Goal: Communication & Community: Answer question/provide support

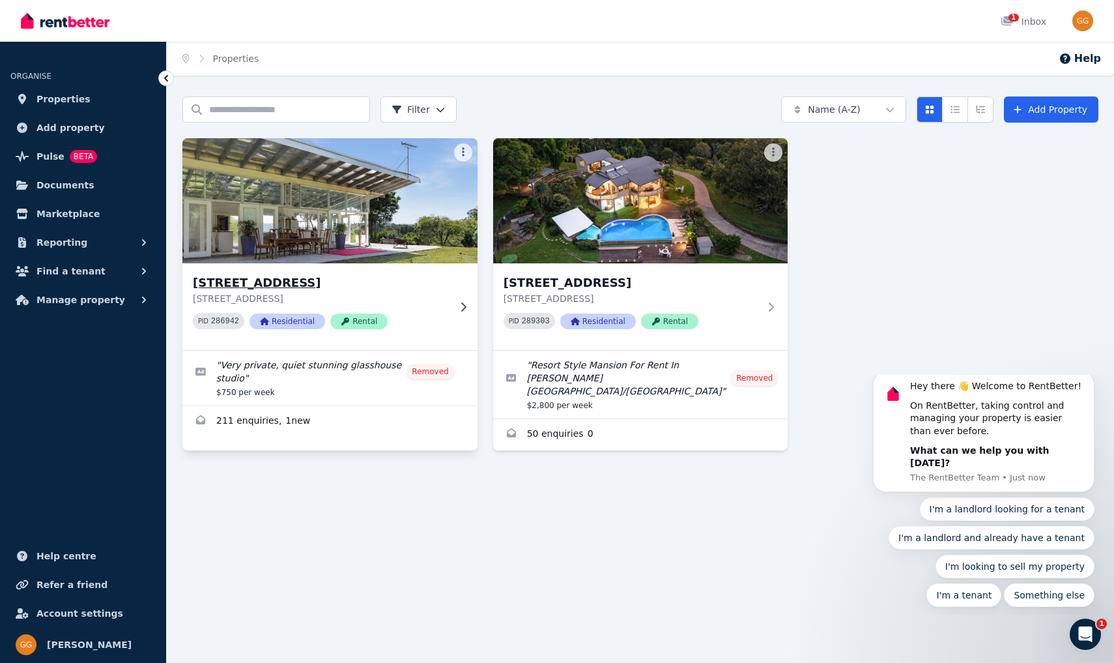
click at [267, 280] on h3 "[STREET_ADDRESS]" at bounding box center [321, 283] width 256 height 18
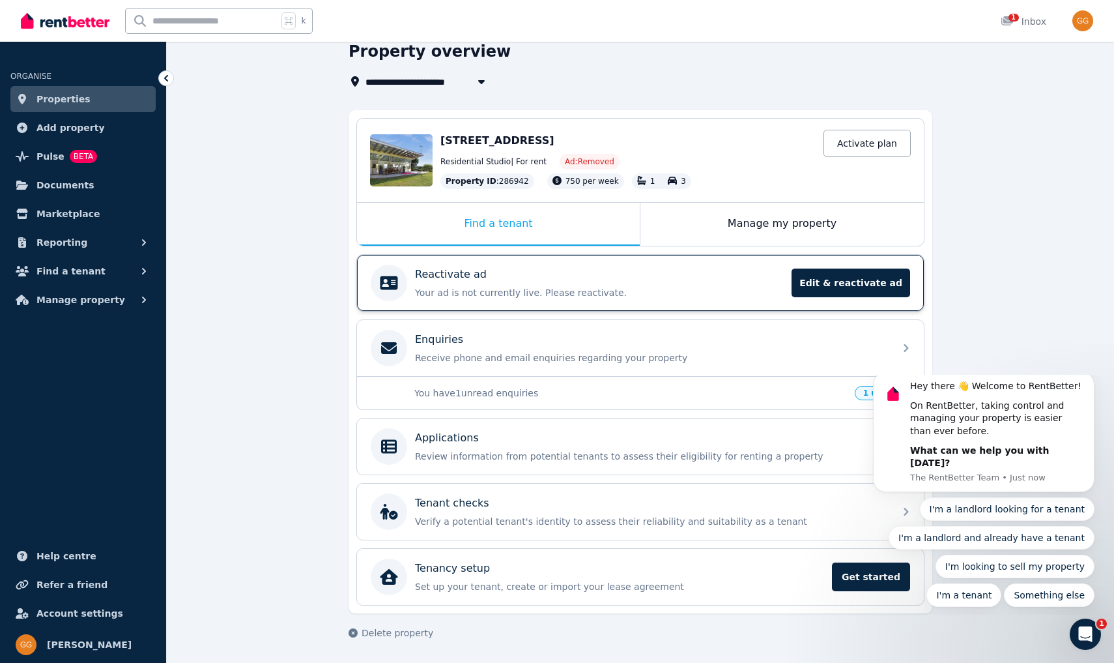
scroll to position [55, 0]
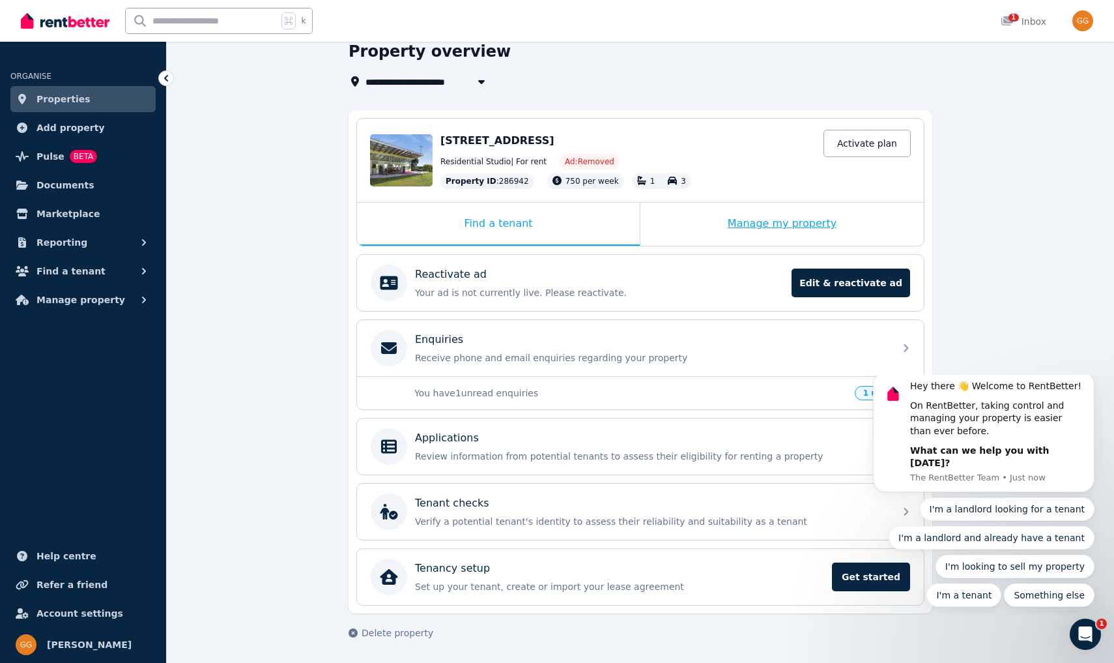
click at [772, 227] on div "Manage my property" at bounding box center [782, 224] width 283 height 43
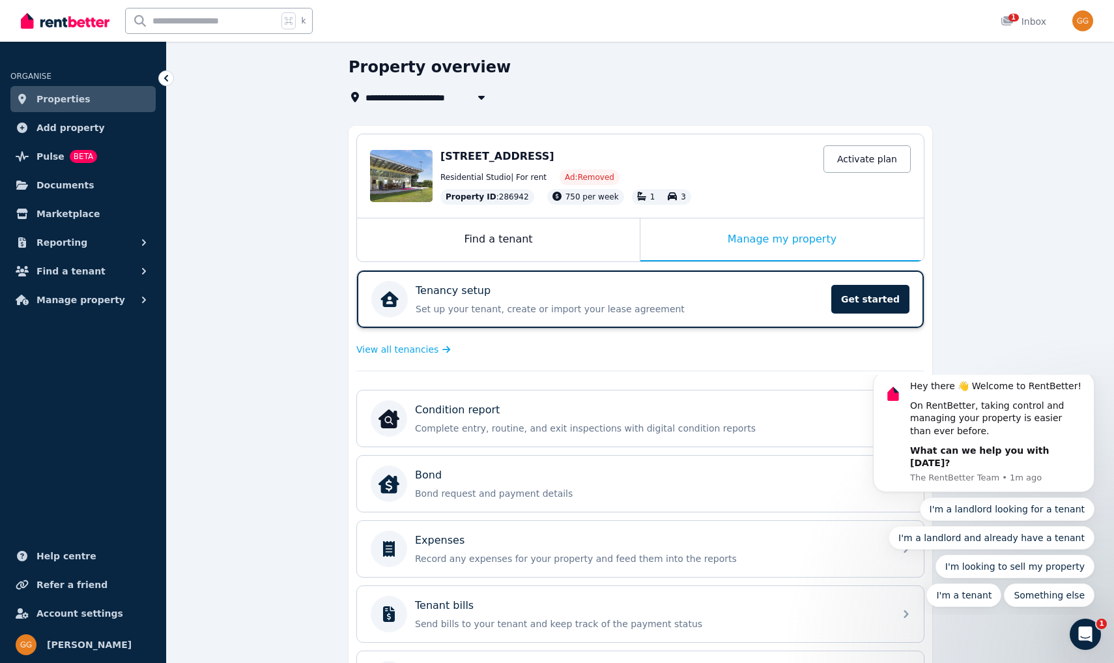
scroll to position [36, 0]
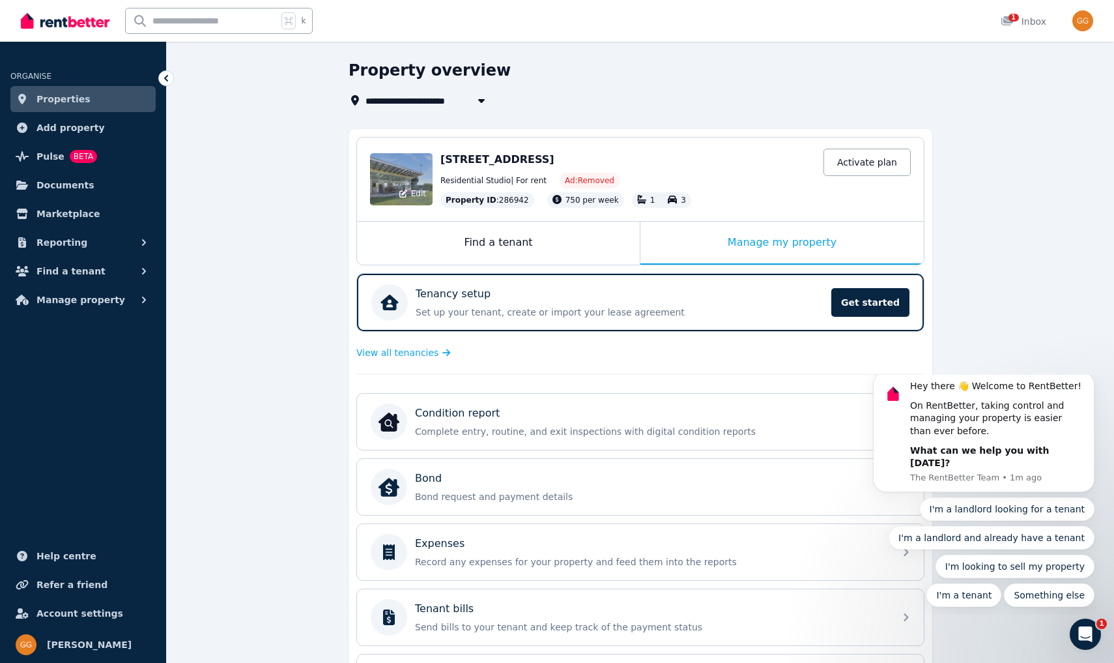
click at [409, 173] on div "Edit" at bounding box center [401, 179] width 63 height 52
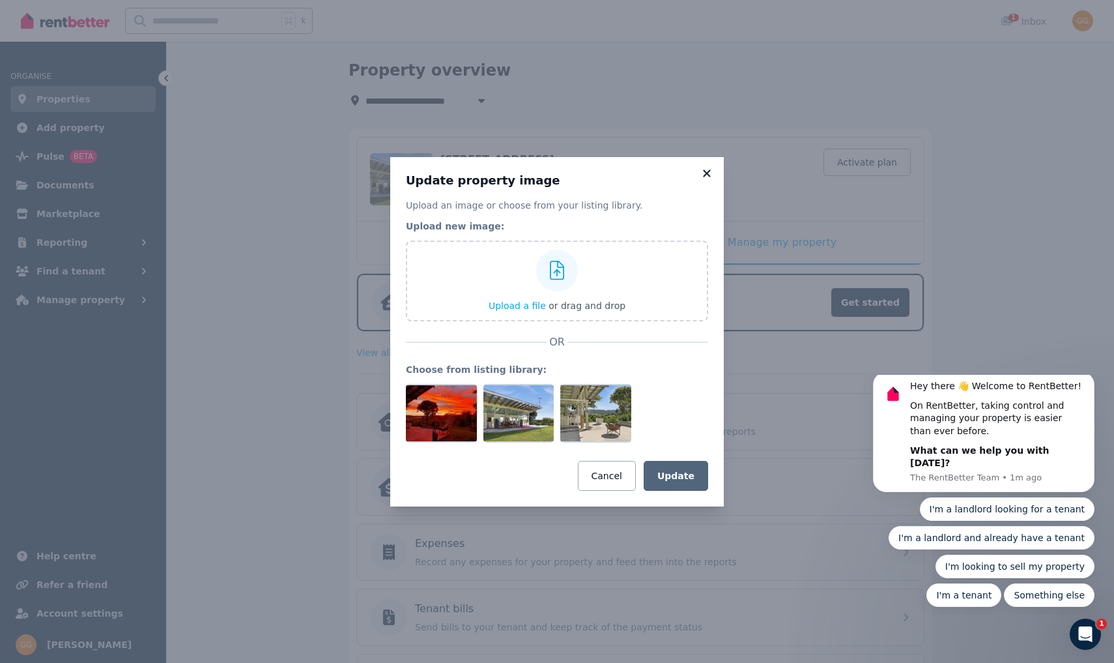
click at [703, 172] on icon at bounding box center [706, 173] width 13 height 12
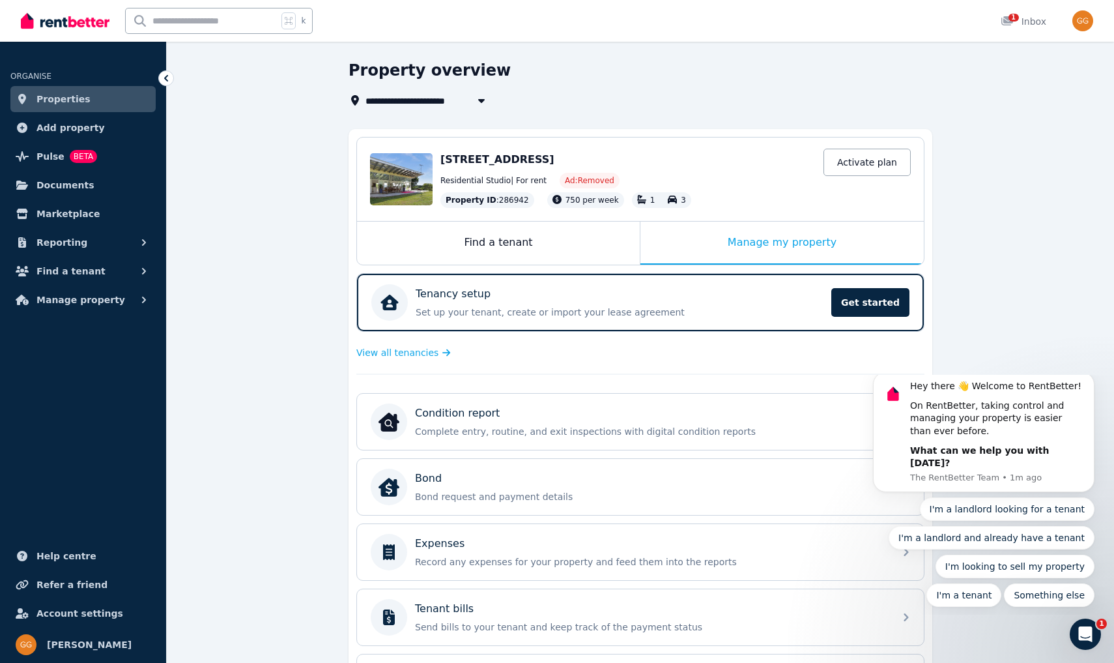
click at [598, 166] on div "[STREET_ADDRESS]" at bounding box center [627, 160] width 375 height 16
click at [483, 97] on icon "button" at bounding box center [481, 100] width 13 height 10
type input "**********"
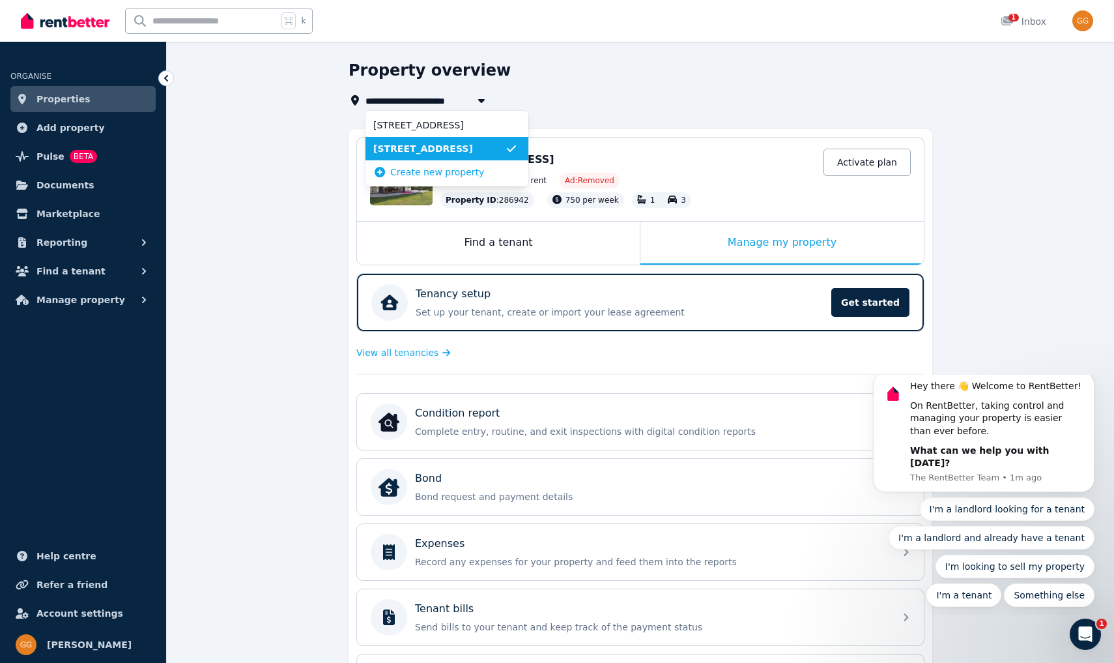
click at [570, 89] on div "**********" at bounding box center [557, 295] width 1114 height 663
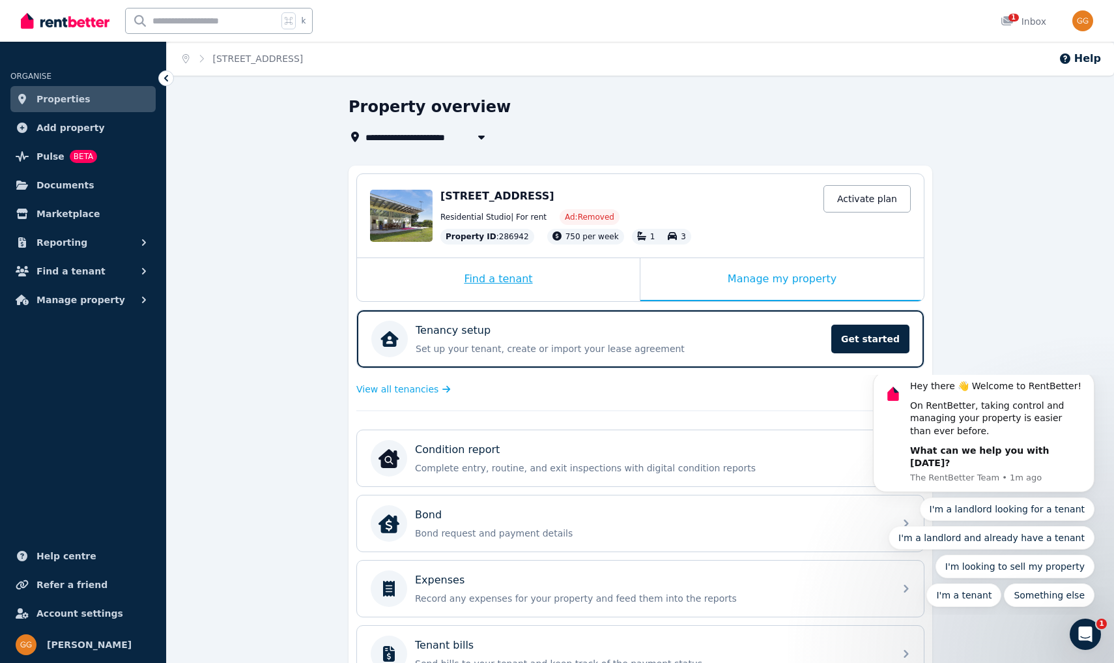
click at [500, 278] on div "Find a tenant" at bounding box center [498, 279] width 283 height 43
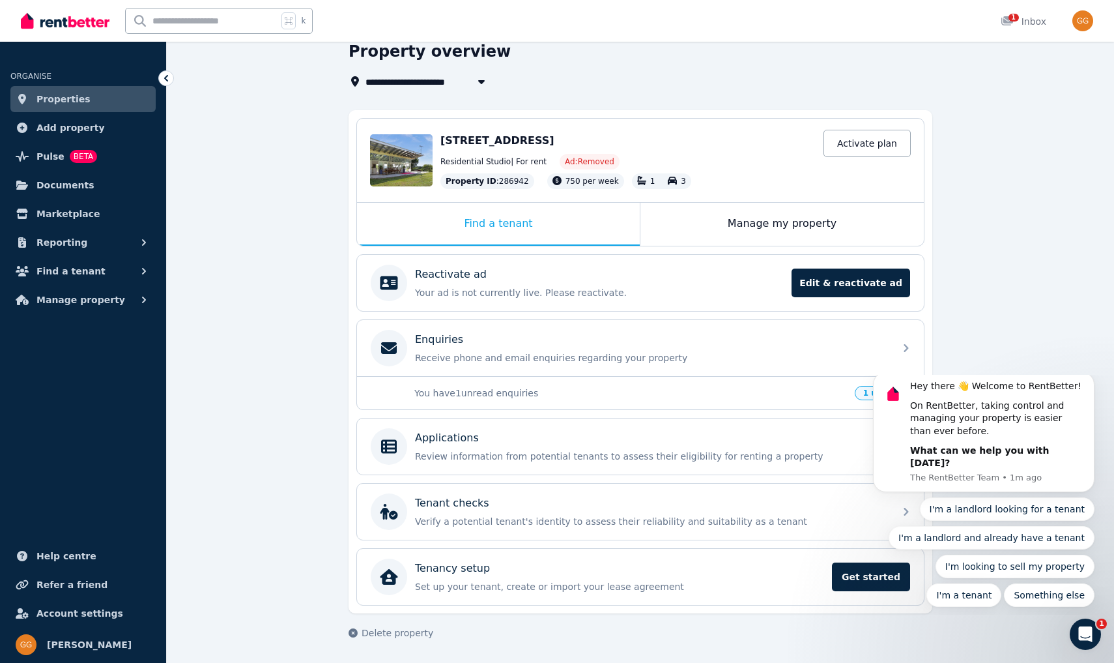
scroll to position [55, 0]
click at [521, 446] on div "Applications Review information from potential tenants to assess their eligibil…" at bounding box center [651, 446] width 472 height 33
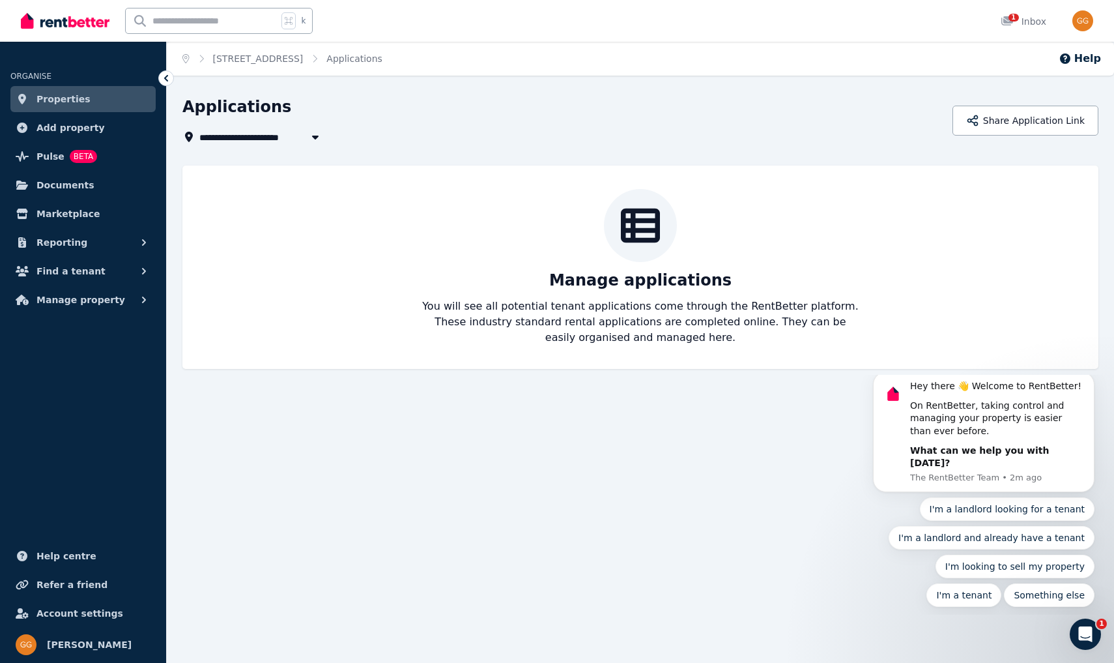
click at [234, 136] on span "[STREET_ADDRESS]" at bounding box center [253, 137] width 109 height 16
type input "**********"
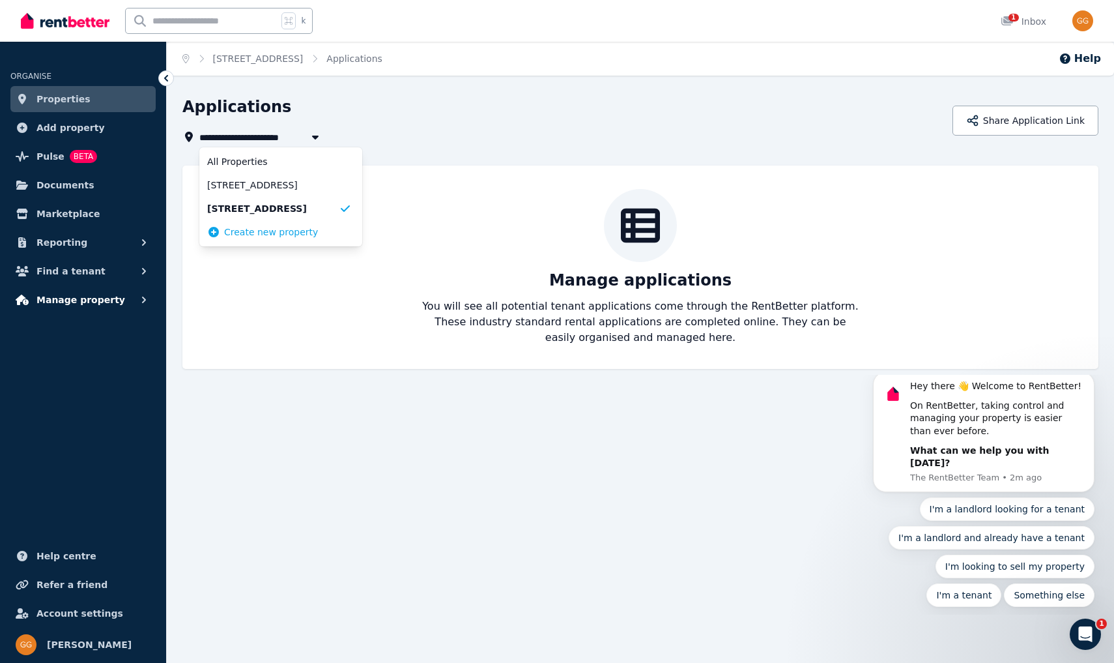
click at [57, 300] on span "Manage property" at bounding box center [80, 300] width 89 height 16
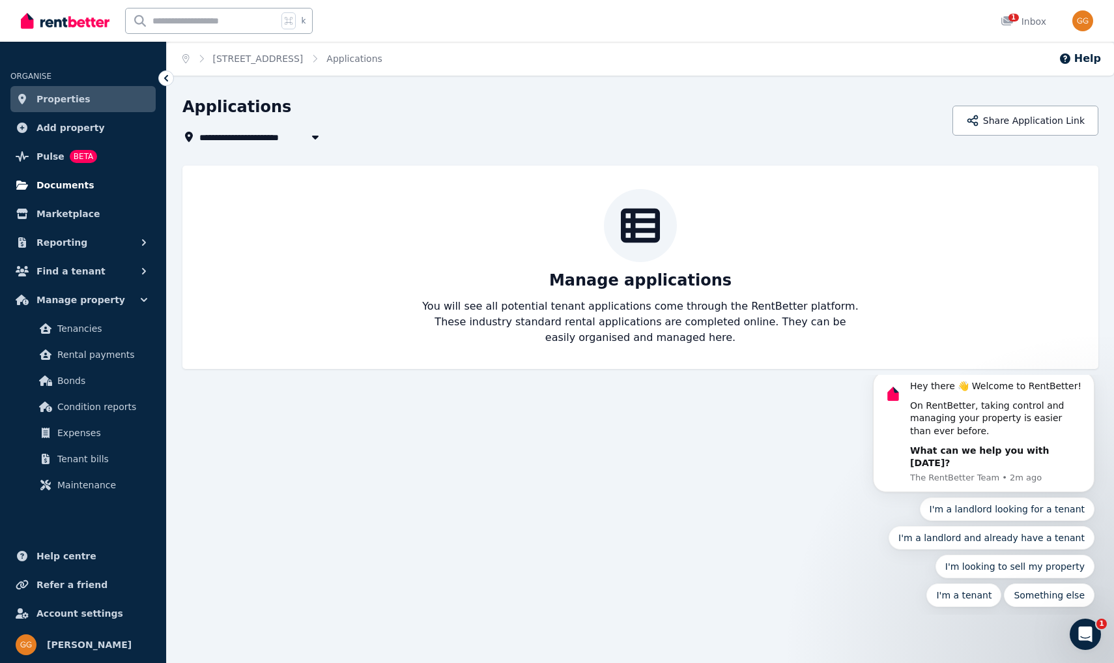
click at [68, 184] on span "Documents" at bounding box center [65, 185] width 58 height 16
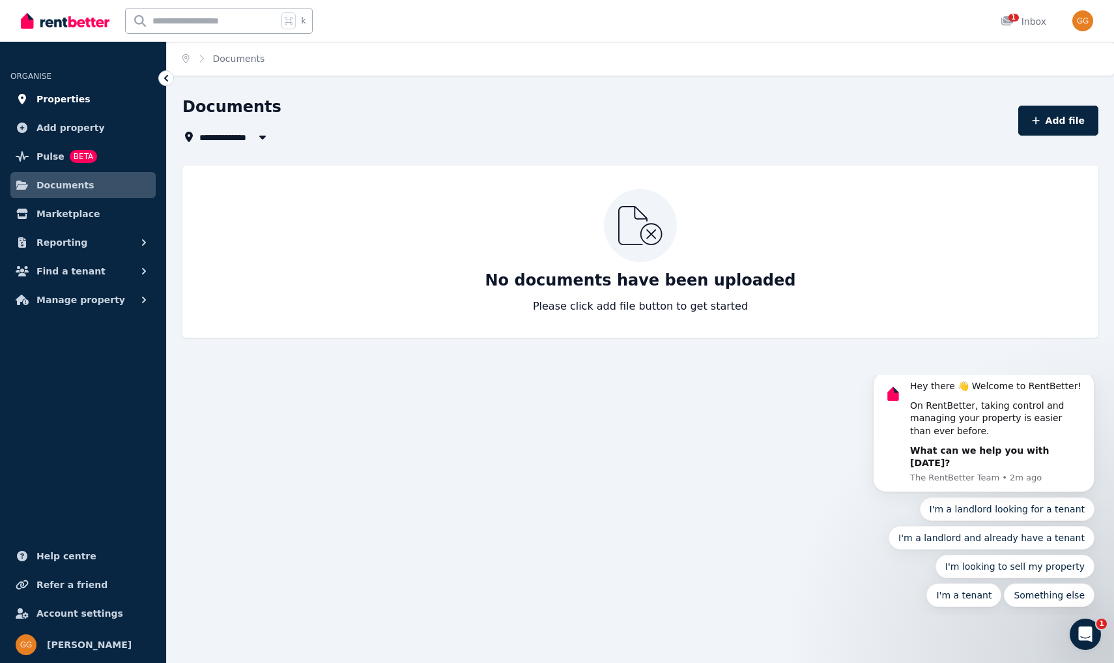
click at [66, 98] on span "Properties" at bounding box center [63, 99] width 54 height 16
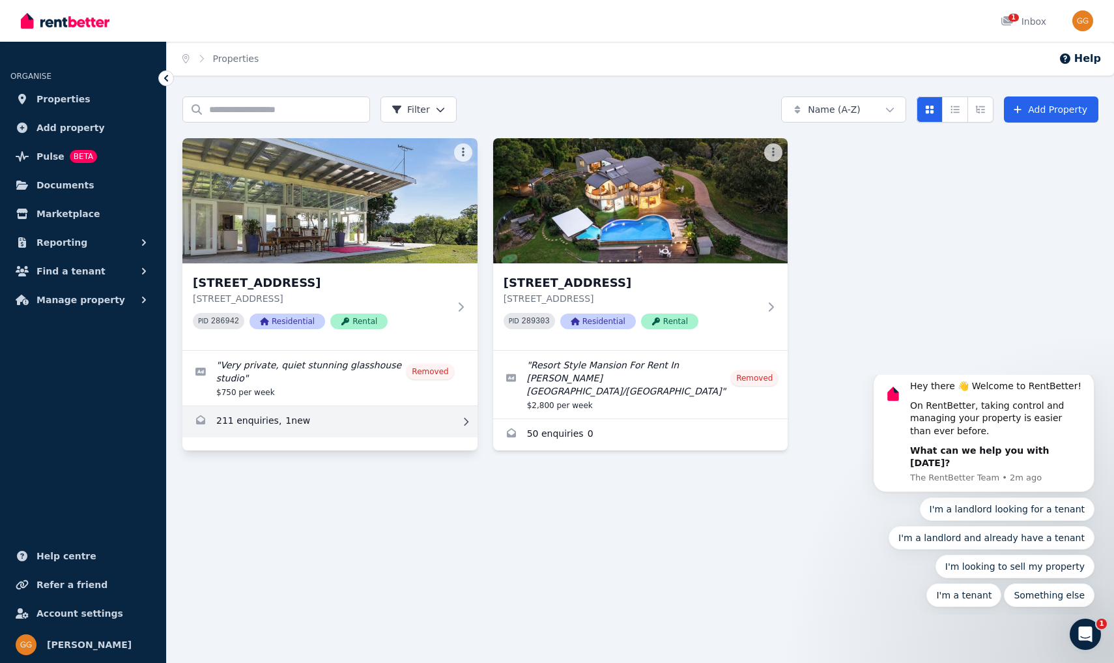
click at [253, 416] on link "Enquiries for 21 Fig Tree Lane, Myocum" at bounding box center [329, 421] width 295 height 31
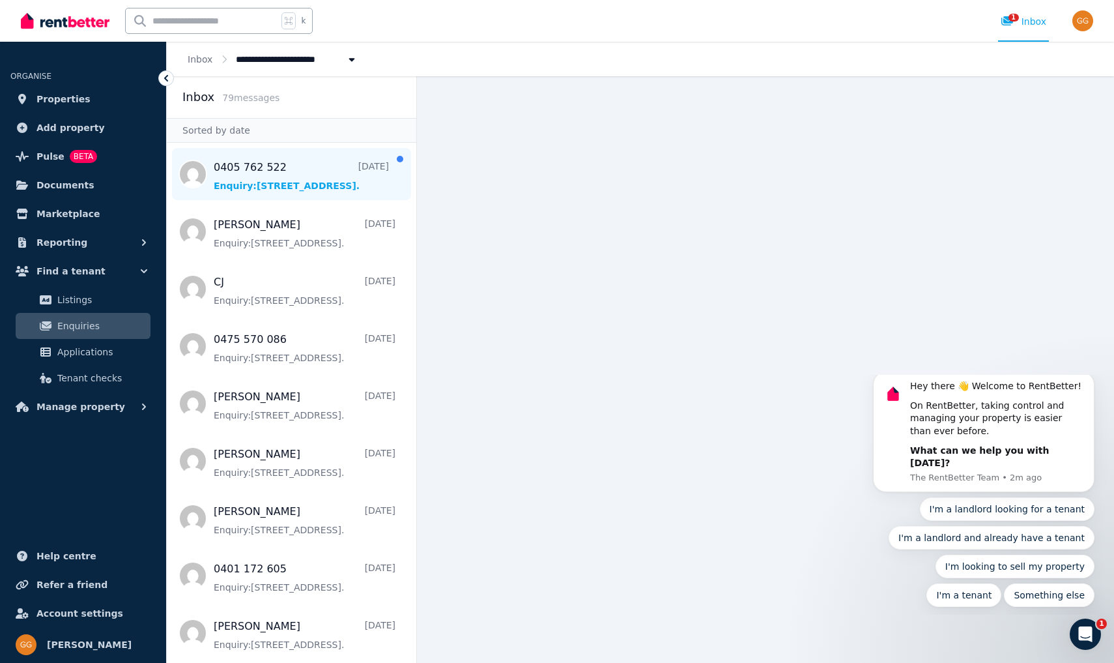
click at [295, 183] on span "Message list" at bounding box center [292, 174] width 250 height 52
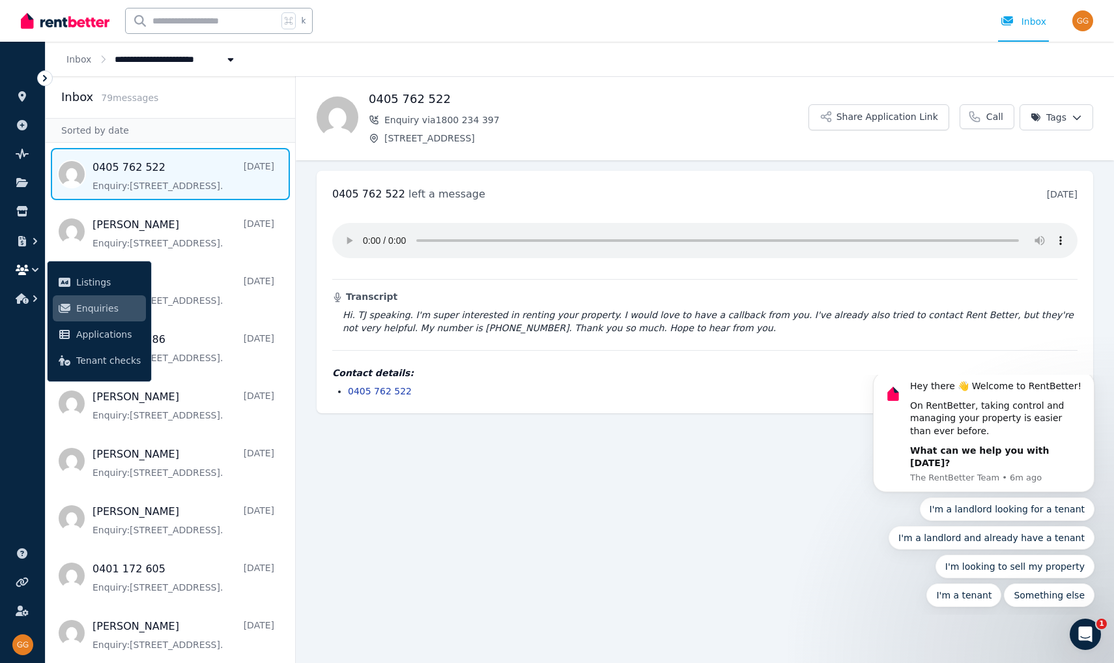
click at [445, 457] on main "Back 0405 762 522 Enquiry via 1800 234 397 21 Fig Tree Lane, Myocum Share Appli…" at bounding box center [705, 369] width 818 height 586
click at [102, 277] on span "Listings" at bounding box center [108, 282] width 65 height 16
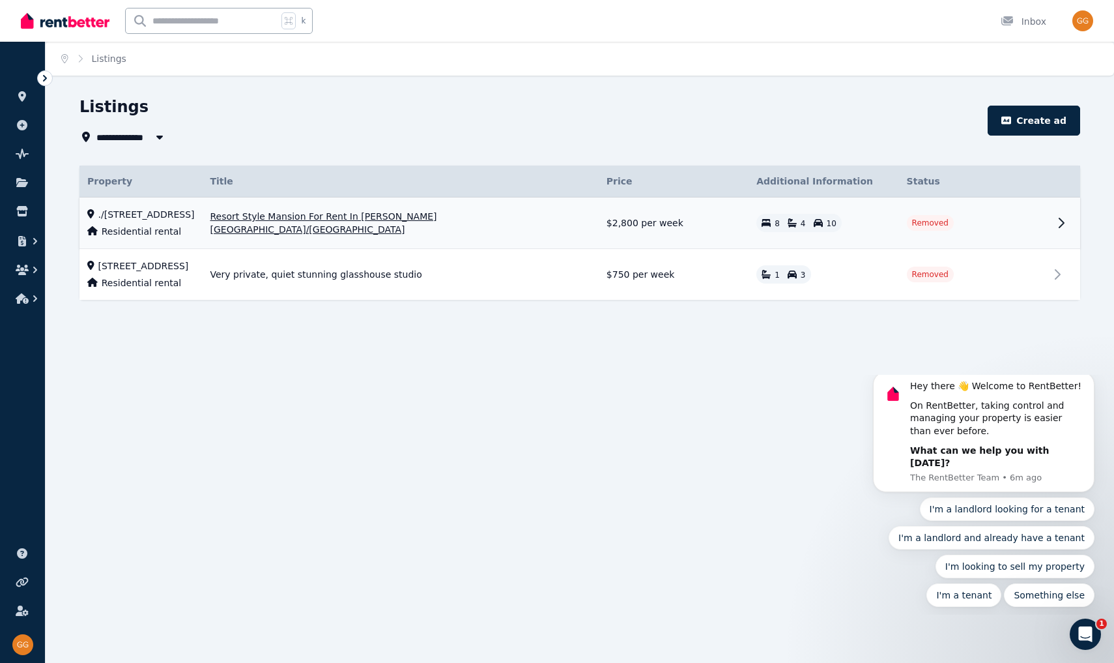
click at [378, 218] on span "Resort Style Mansion For Rent In [PERSON_NAME][GEOGRAPHIC_DATA]/[GEOGRAPHIC_DAT…" at bounding box center [400, 223] width 381 height 26
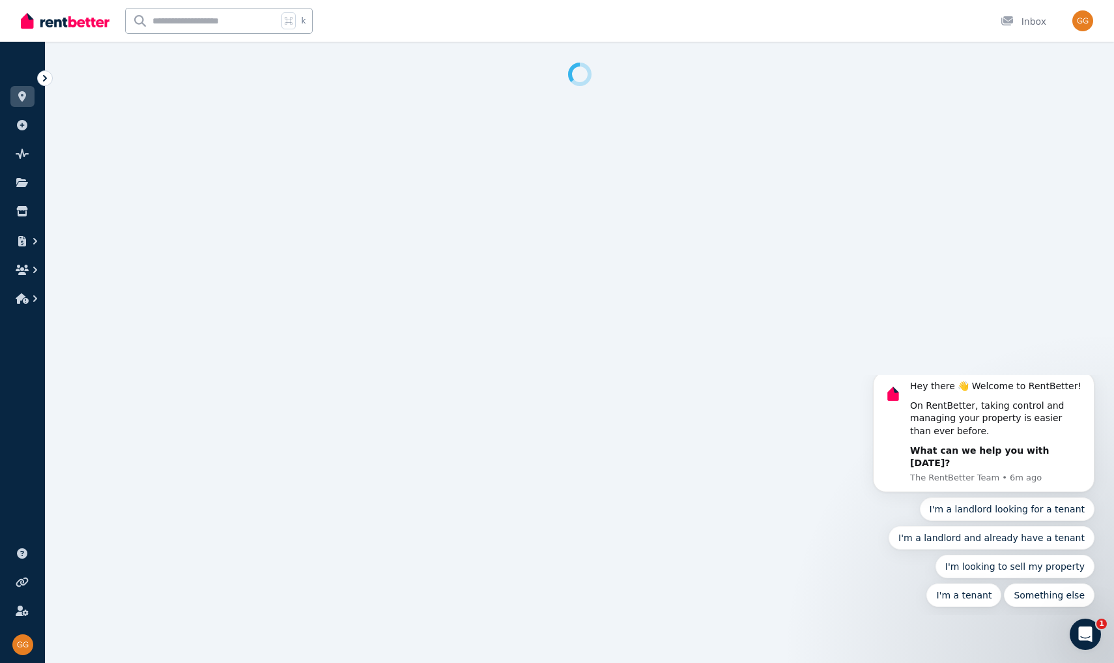
select select "**********"
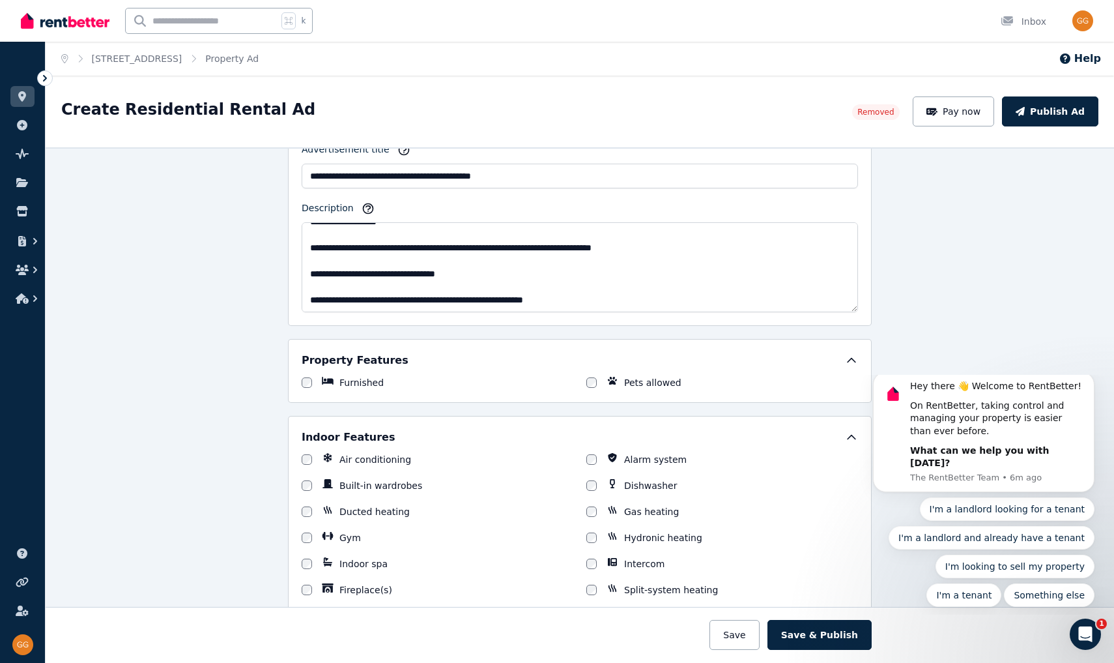
scroll to position [610, 0]
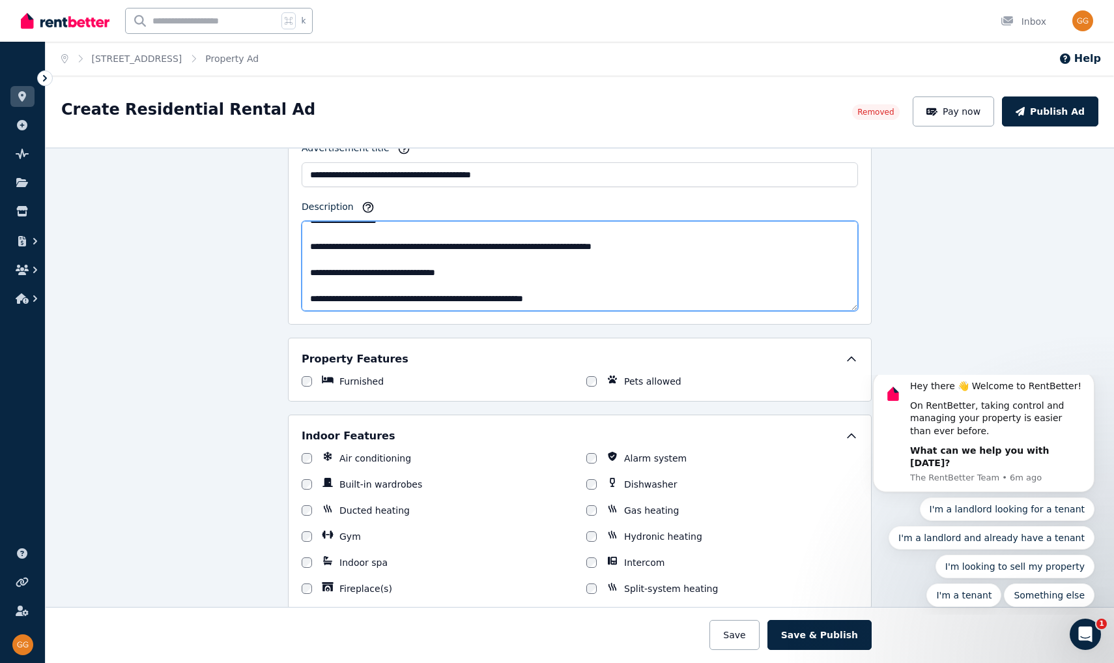
drag, startPoint x: 622, startPoint y: 300, endPoint x: 4, endPoint y: -62, distance: 716.4
click at [4, 0] on html "**********" at bounding box center [557, 331] width 1114 height 663
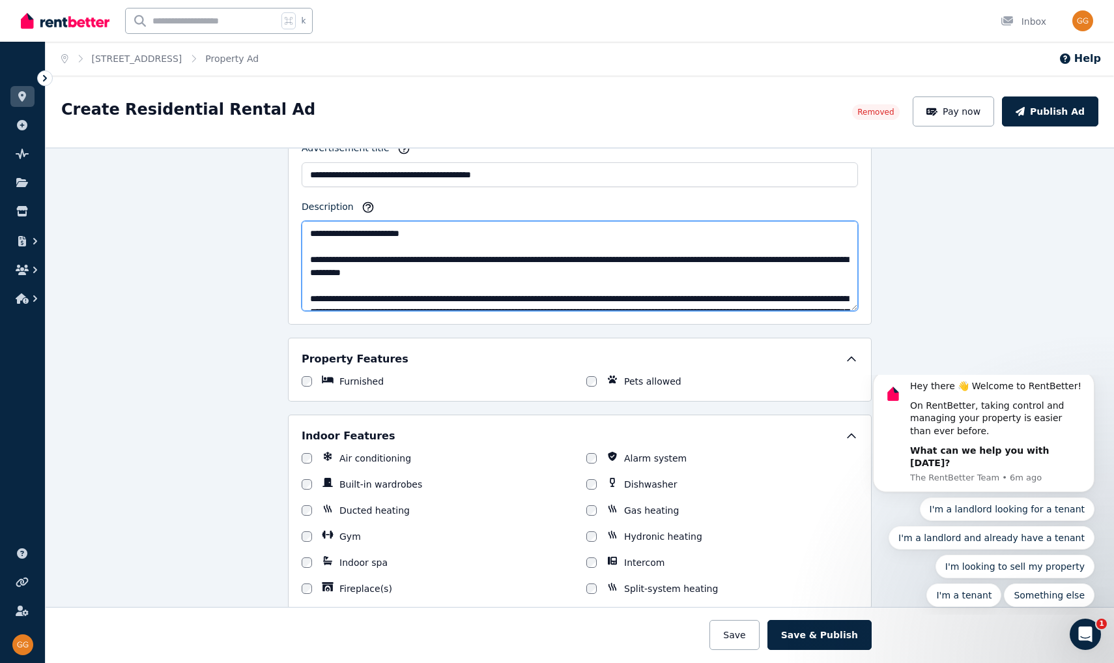
scroll to position [386, 0]
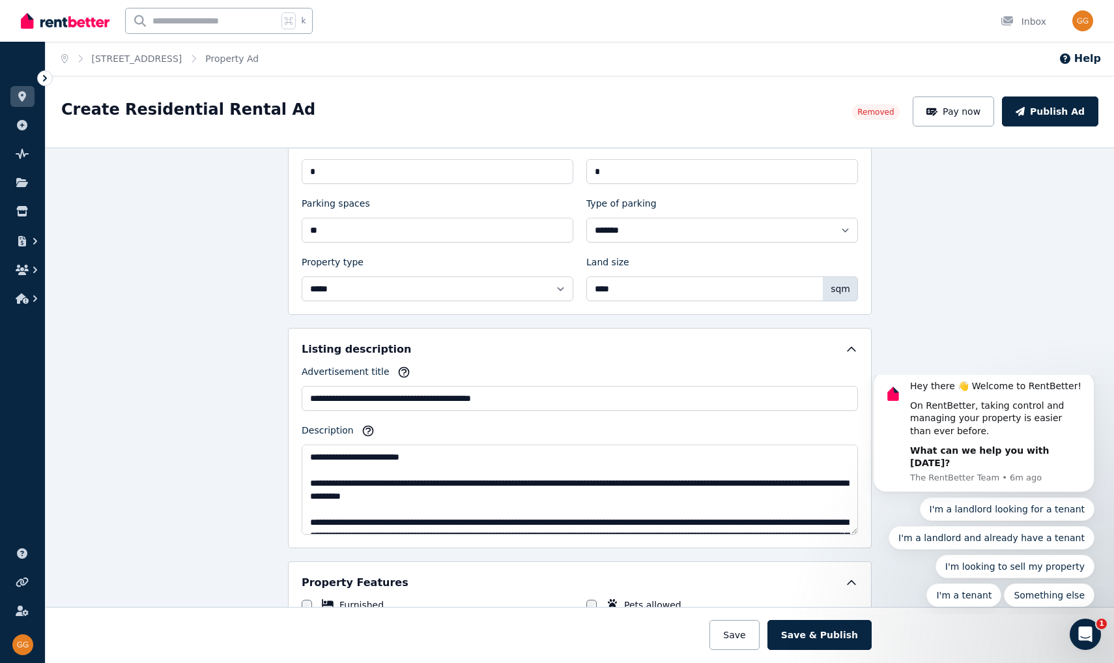
click at [194, 467] on div "**********" at bounding box center [580, 404] width 1069 height 515
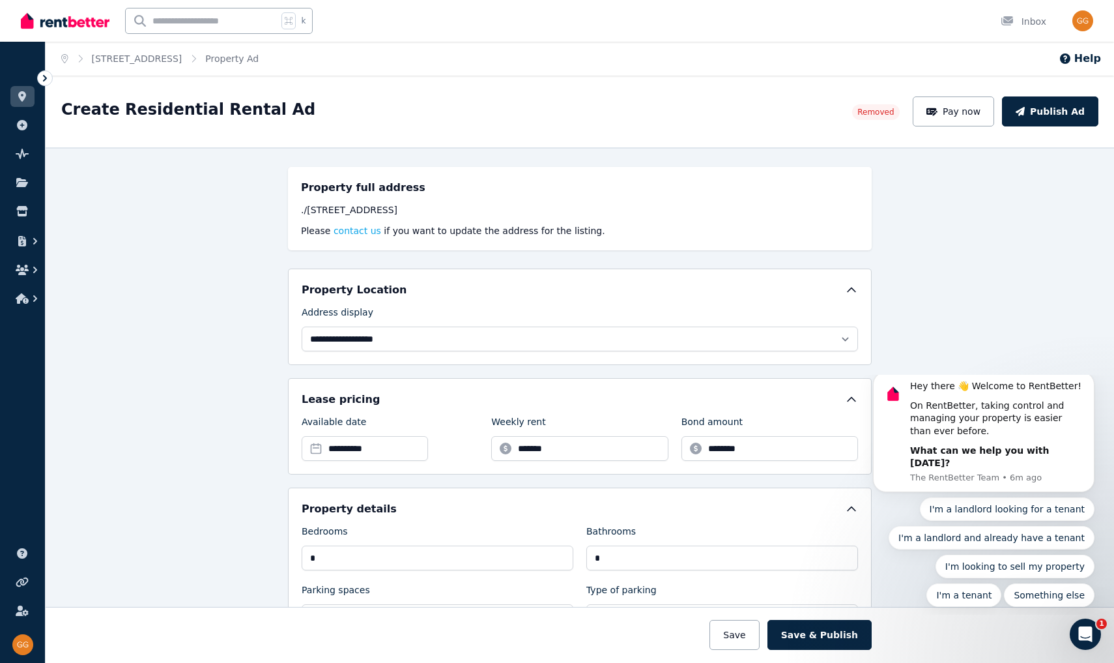
scroll to position [0, 0]
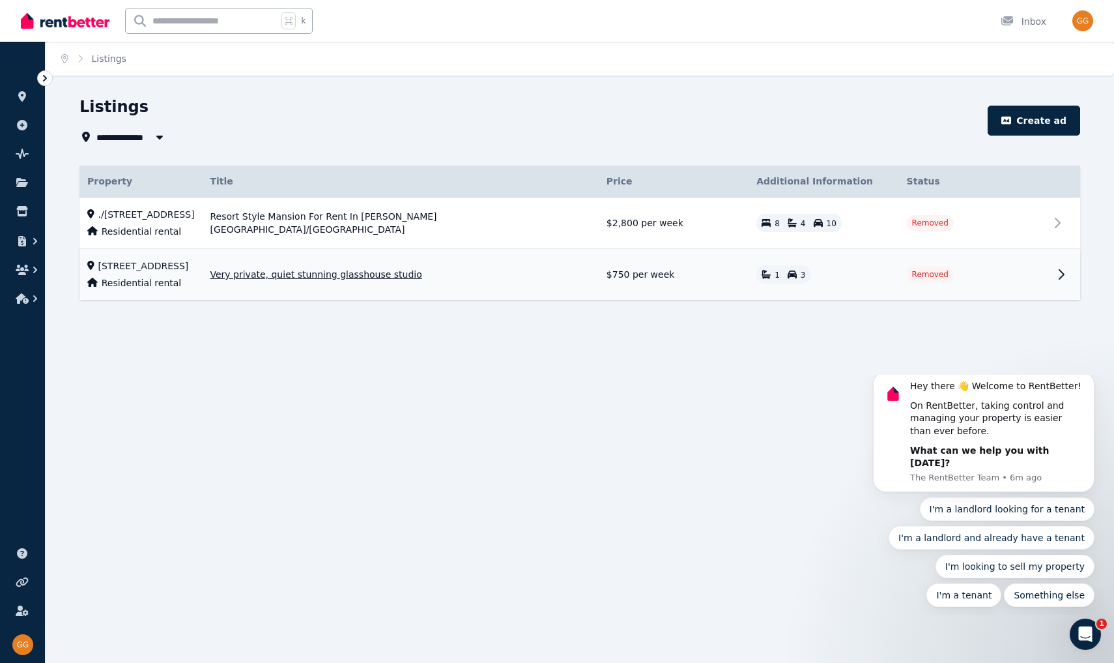
click at [365, 272] on span "Very private, quiet stunning glasshouse studio" at bounding box center [316, 274] width 212 height 13
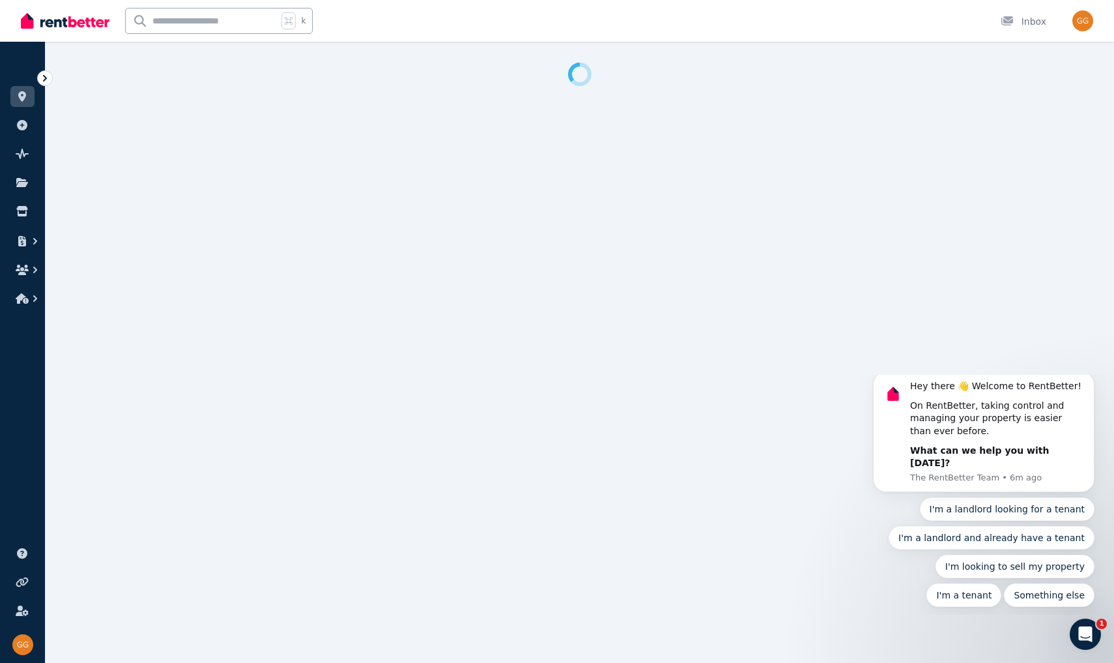
select select "**********"
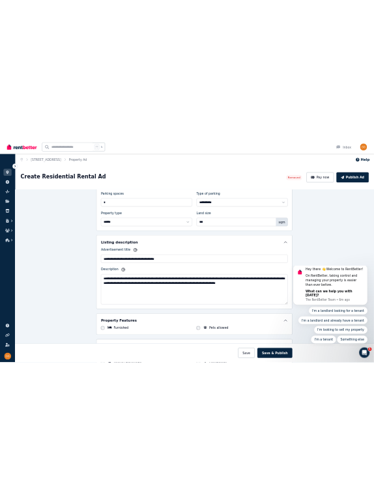
scroll to position [461, 0]
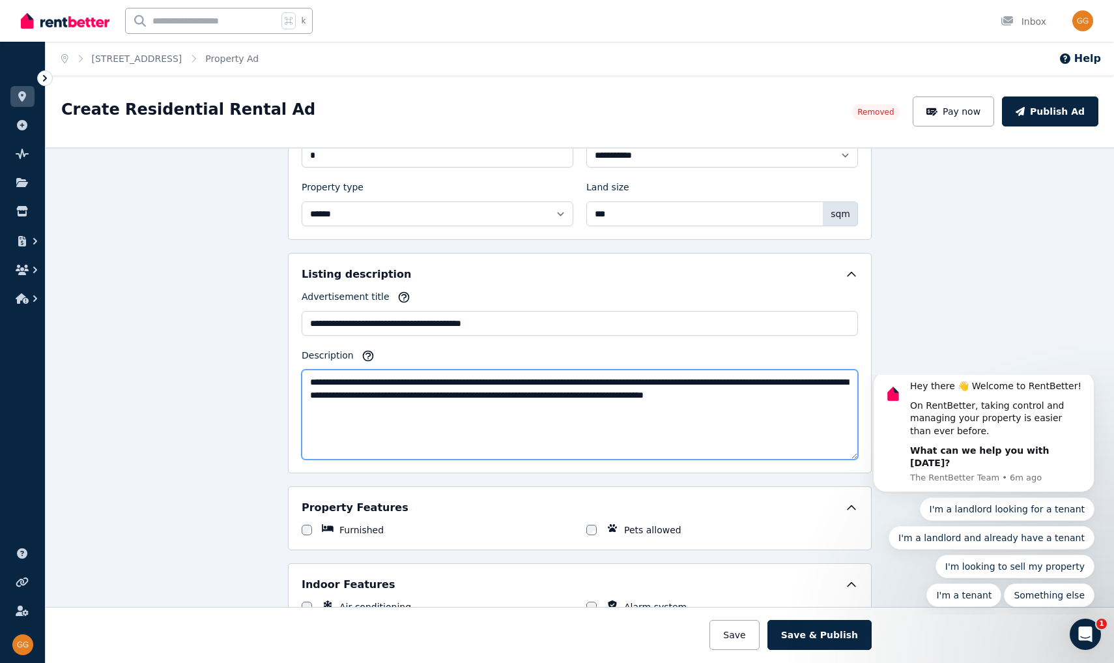
drag, startPoint x: 403, startPoint y: 412, endPoint x: 299, endPoint y: 305, distance: 149.8
click at [299, 306] on div "**********" at bounding box center [580, 363] width 584 height 220
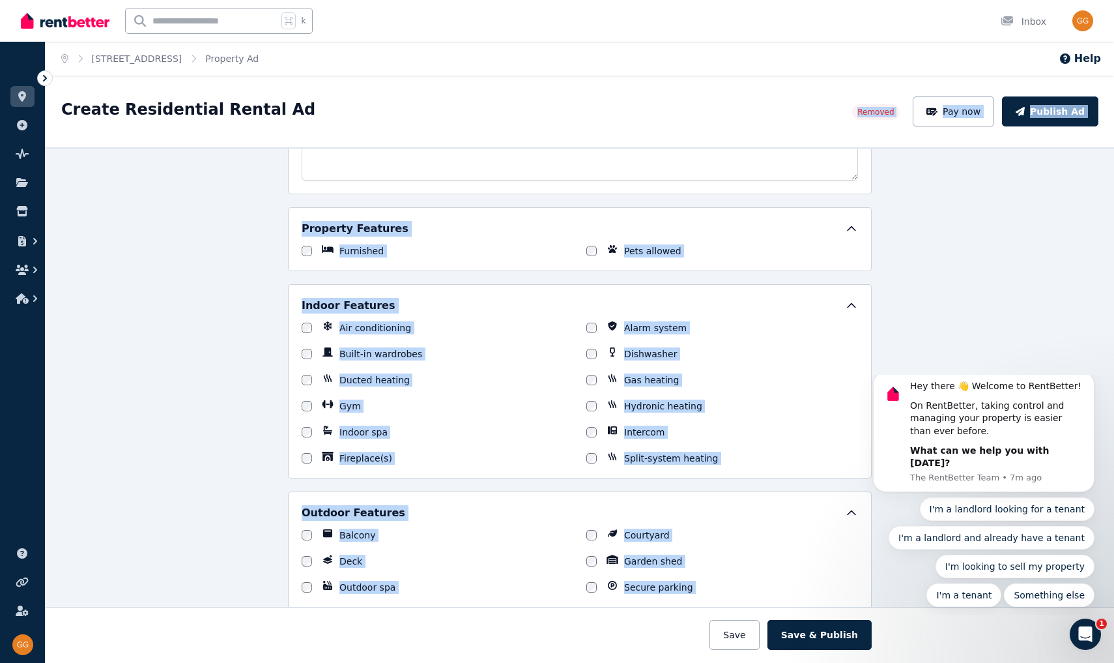
scroll to position [693, 0]
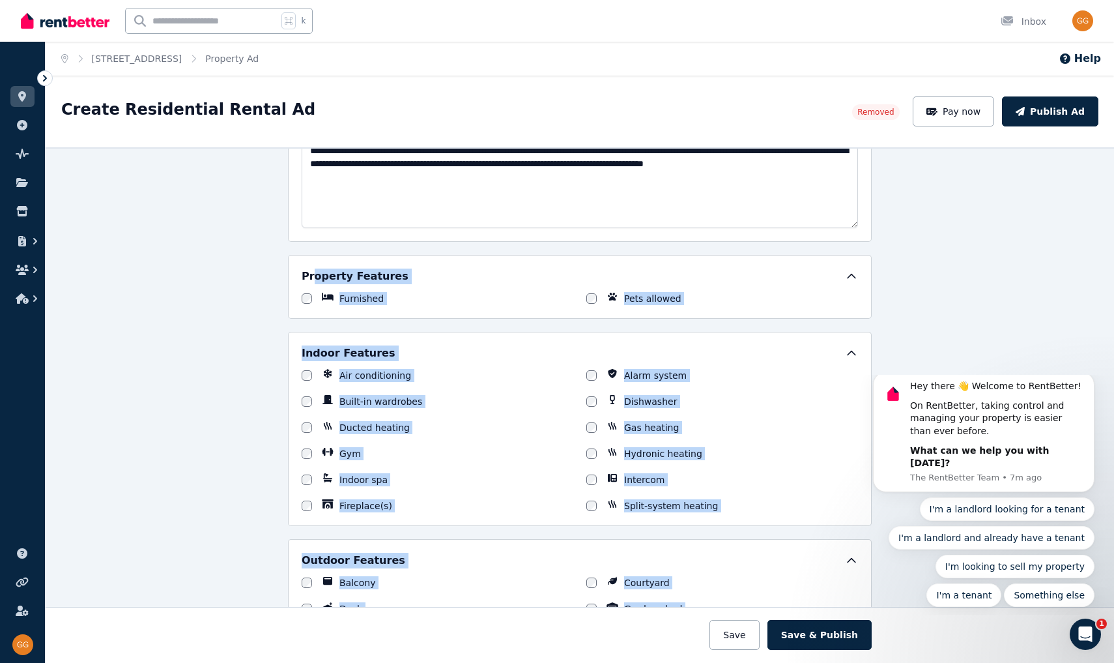
drag, startPoint x: 686, startPoint y: 488, endPoint x: 317, endPoint y: 280, distance: 423.9
click at [315, 281] on div "**********" at bounding box center [580, 442] width 584 height 1733
copy div "operty Features Furnished Pets allowed Indoor Features Air conditioning Alarm s…"
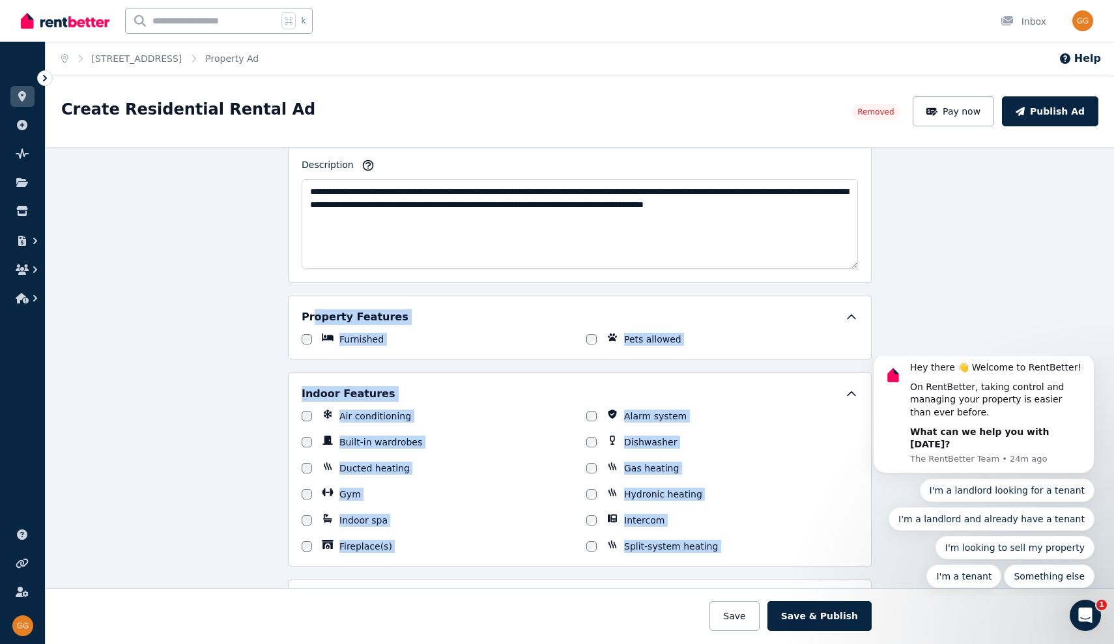
scroll to position [663, 0]
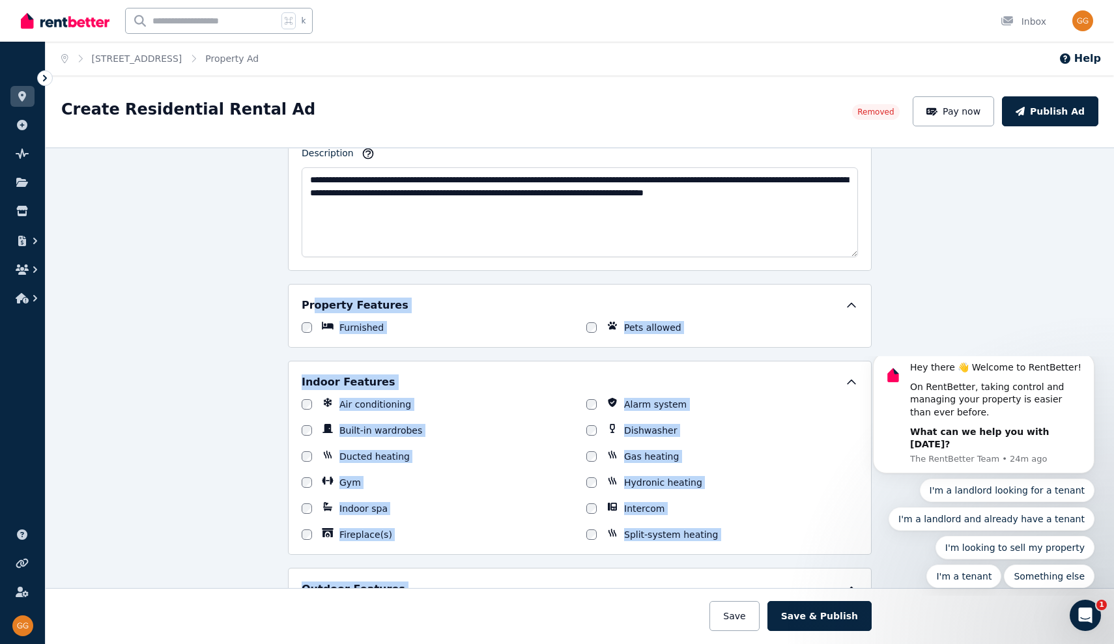
click at [149, 366] on div "**********" at bounding box center [580, 395] width 1069 height 497
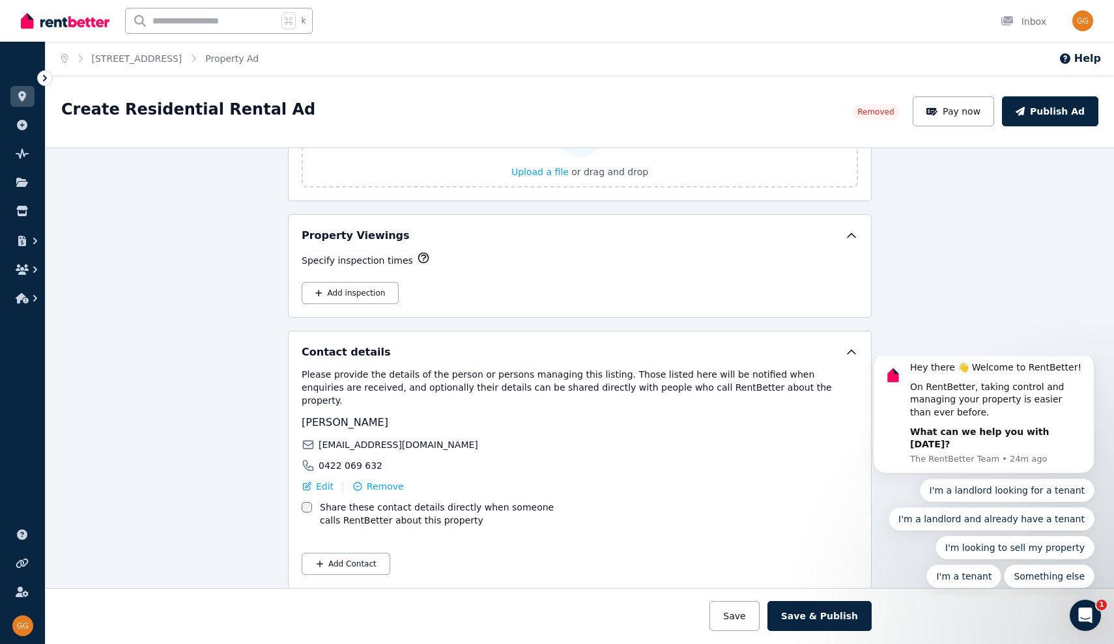
scroll to position [0, 0]
drag, startPoint x: 388, startPoint y: 455, endPoint x: 297, endPoint y: 410, distance: 101.7
click at [295, 411] on div "Contact details Please provide the details of the person or persons managing th…" at bounding box center [580, 460] width 584 height 258
copy div "Greg Graham figgybyronbay@bigpond.com 0422 069 632"
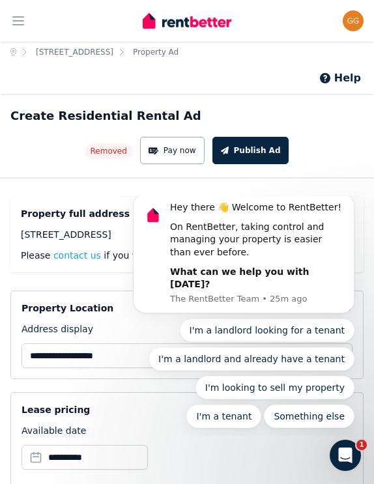
click at [352, 205] on button "Dismiss notification" at bounding box center [350, 196] width 17 height 17
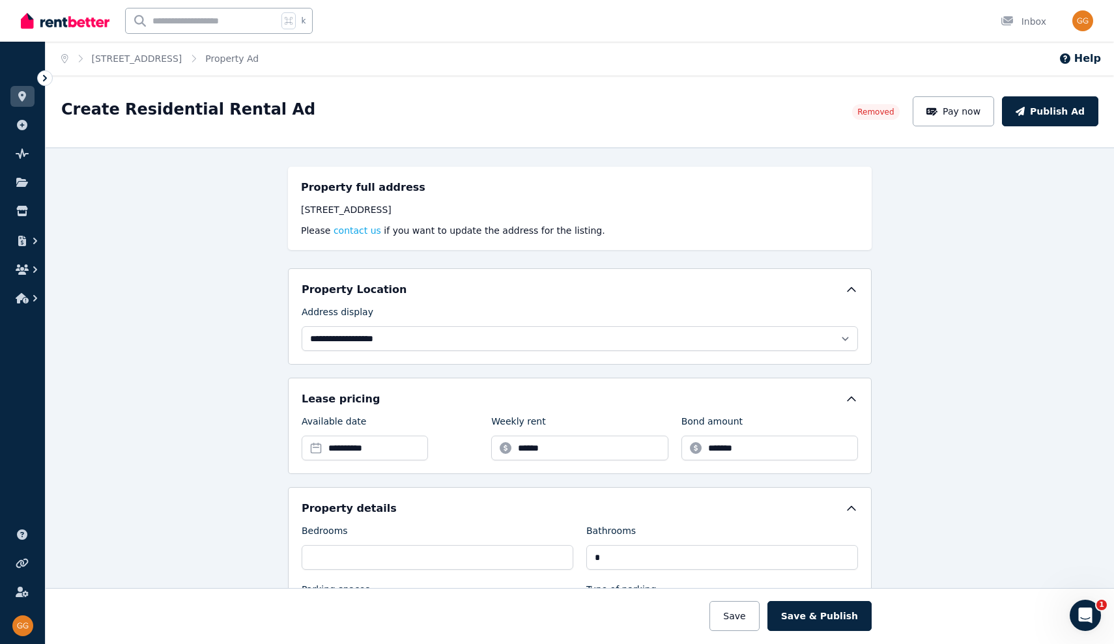
drag, startPoint x: 467, startPoint y: 210, endPoint x: 332, endPoint y: 201, distance: 135.8
click at [332, 202] on div "Property full address 21 Fig Tree Lane, Myocum NSW 2481 Please contact us if yo…" at bounding box center [580, 208] width 558 height 57
copy div "[STREET_ADDRESS]"
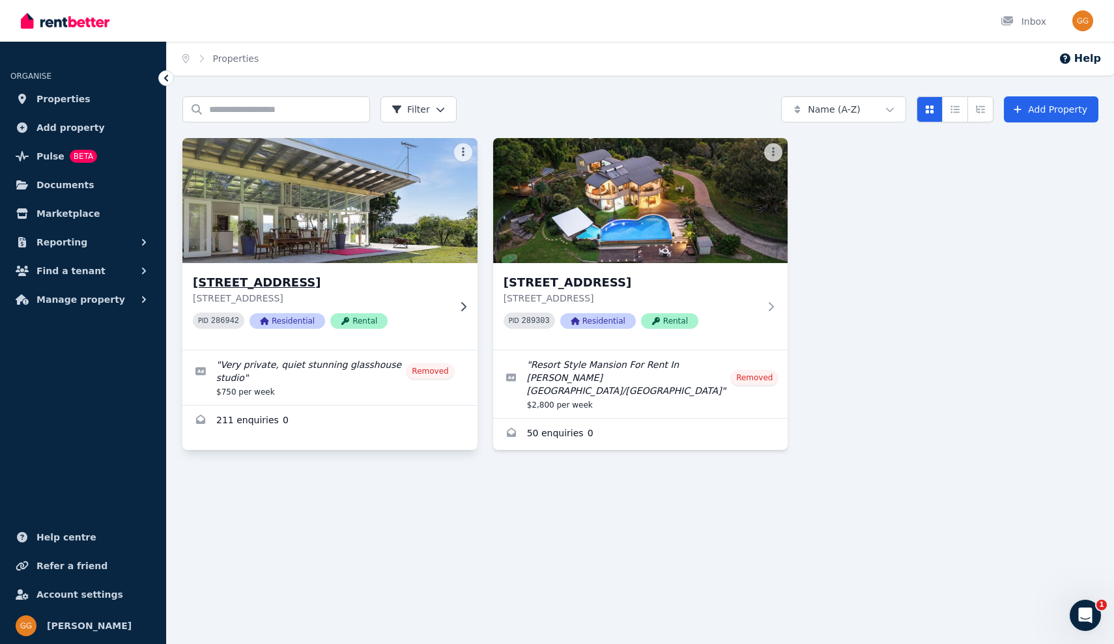
click at [253, 284] on h3 "[STREET_ADDRESS]" at bounding box center [321, 283] width 256 height 18
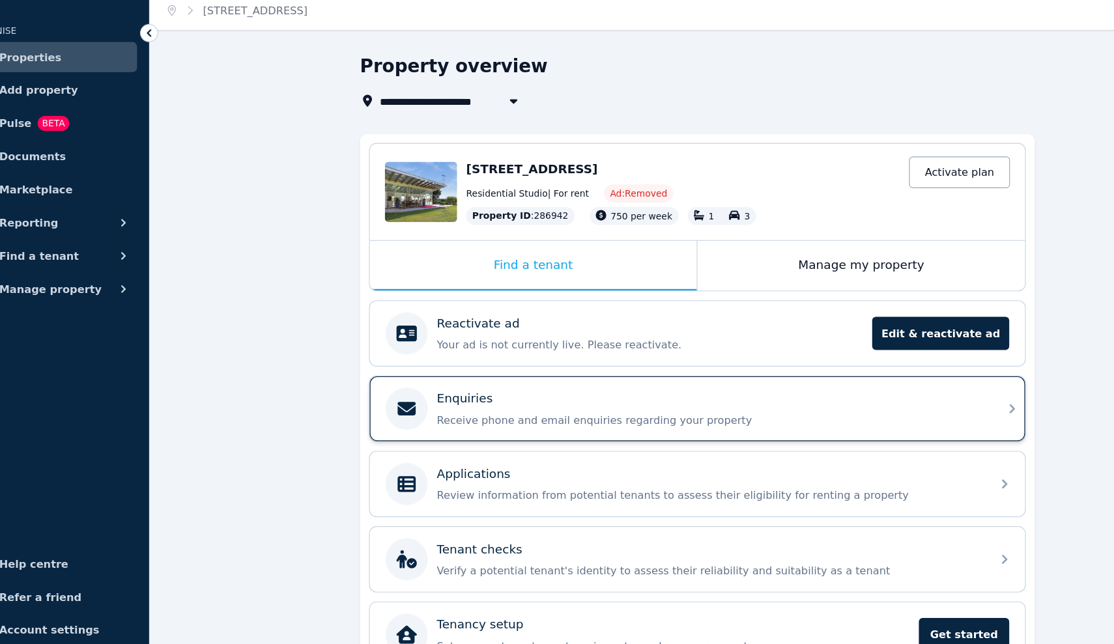
click at [381, 397] on icon at bounding box center [389, 403] width 16 height 12
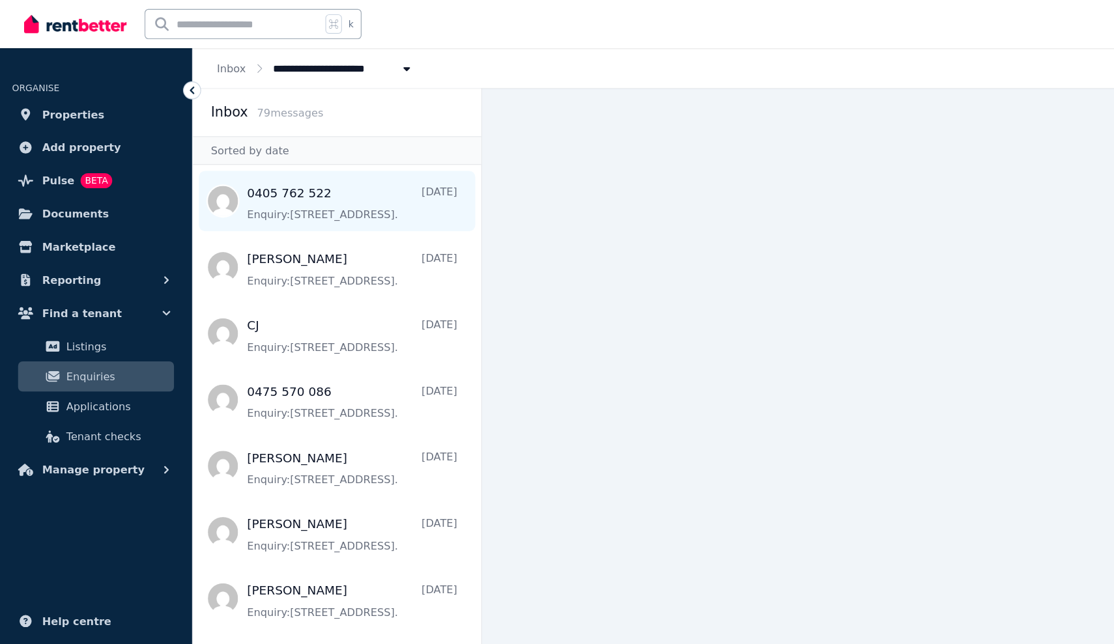
click at [223, 166] on span "Message list" at bounding box center [292, 174] width 250 height 52
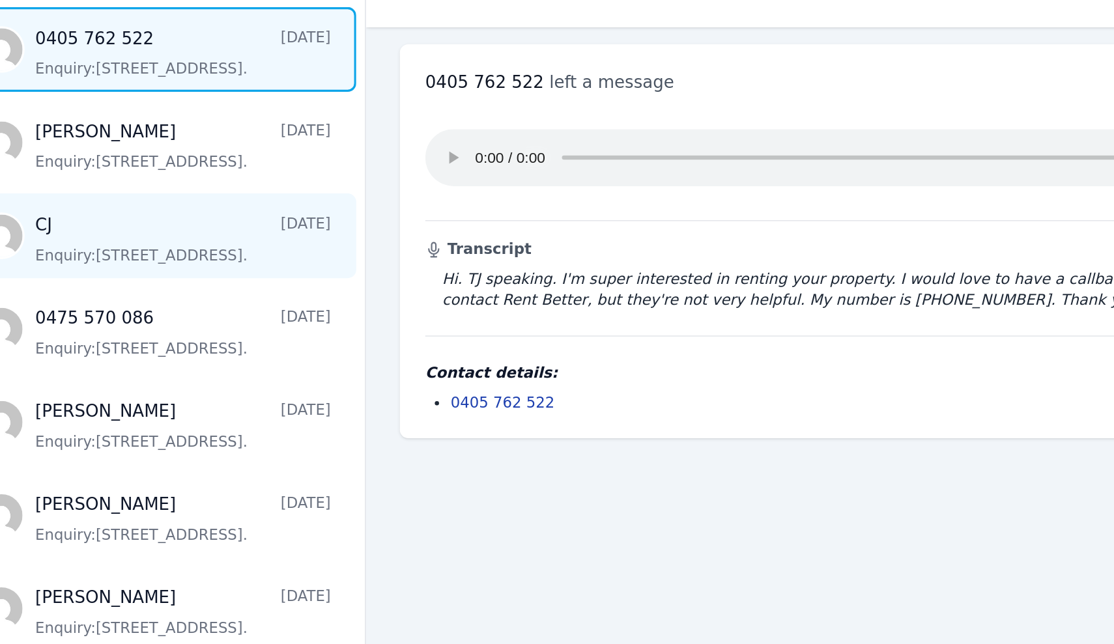
click at [167, 263] on span "Message list" at bounding box center [292, 289] width 250 height 52
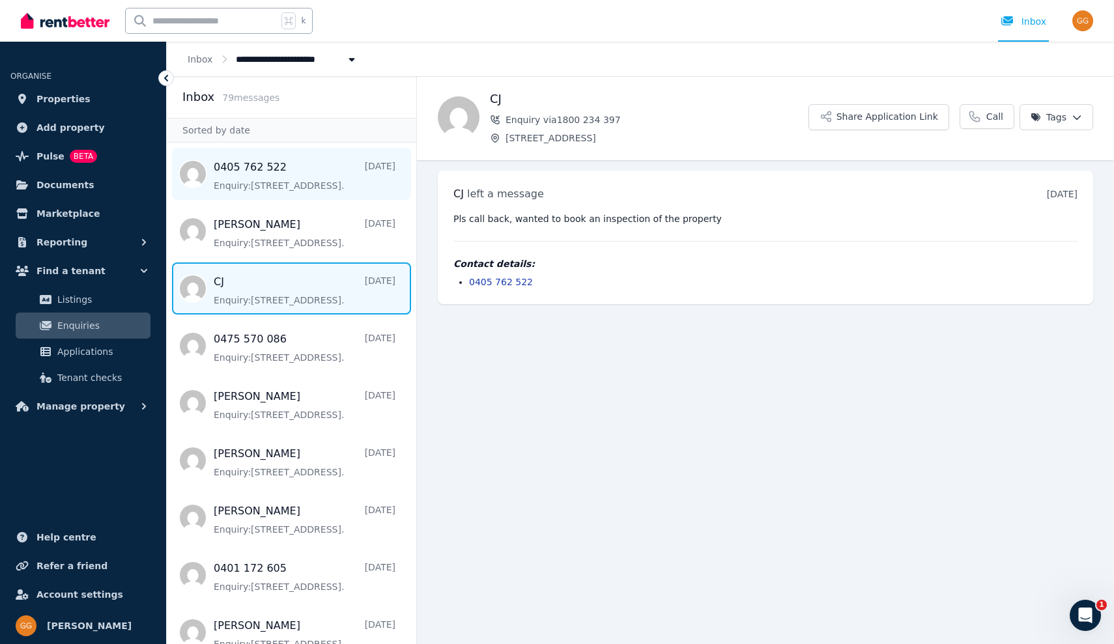
click at [278, 176] on span "Message list" at bounding box center [292, 174] width 250 height 52
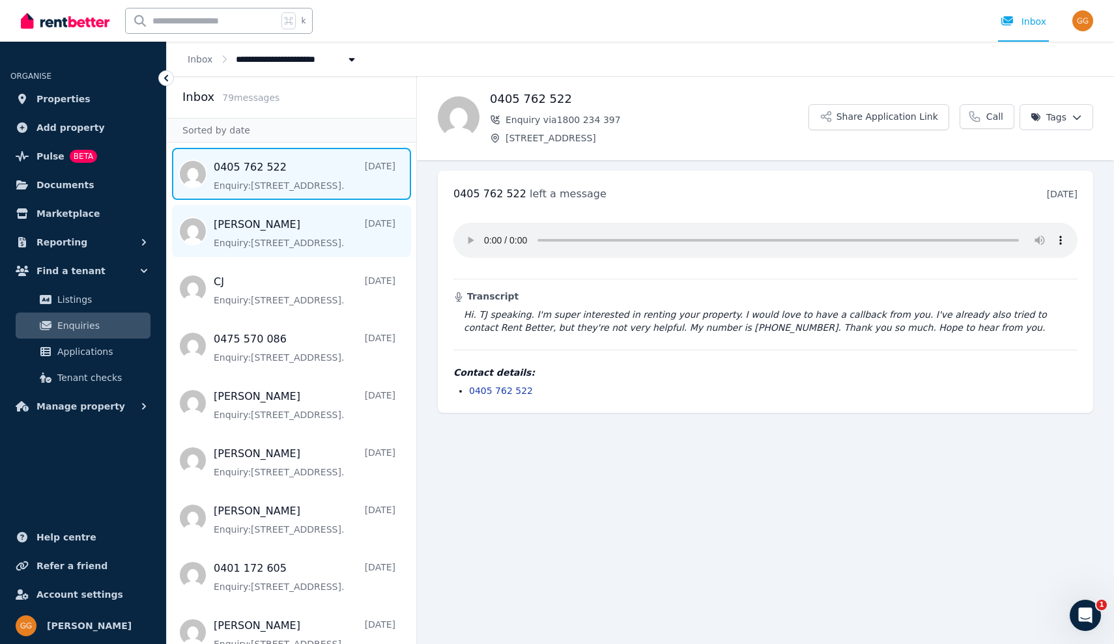
click at [254, 224] on span "Message list" at bounding box center [292, 231] width 250 height 52
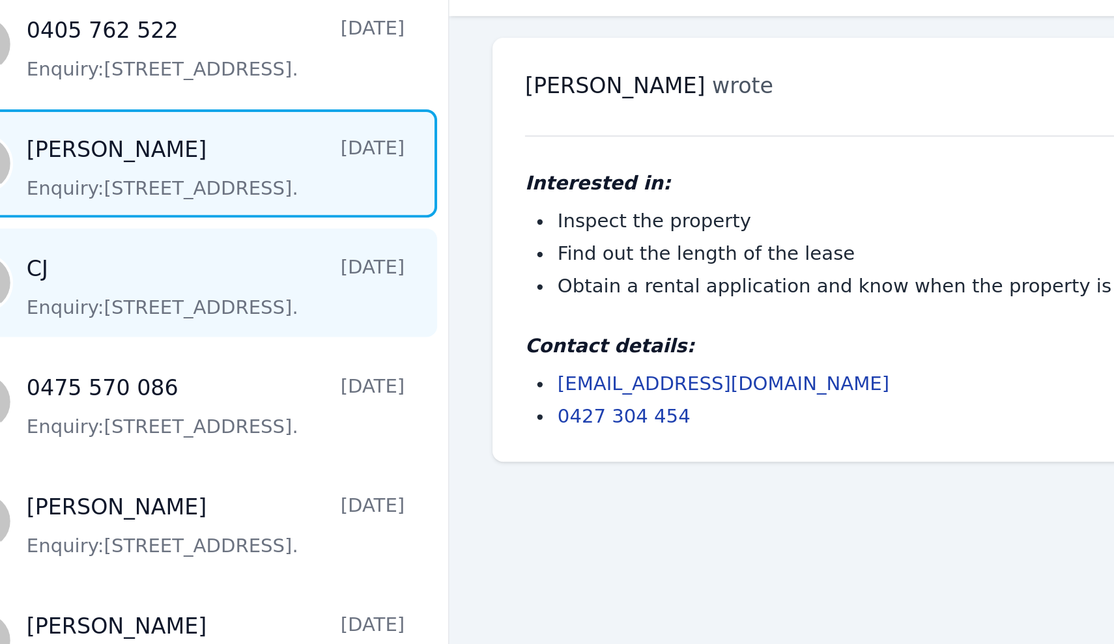
click at [167, 263] on span "Message list" at bounding box center [292, 289] width 250 height 52
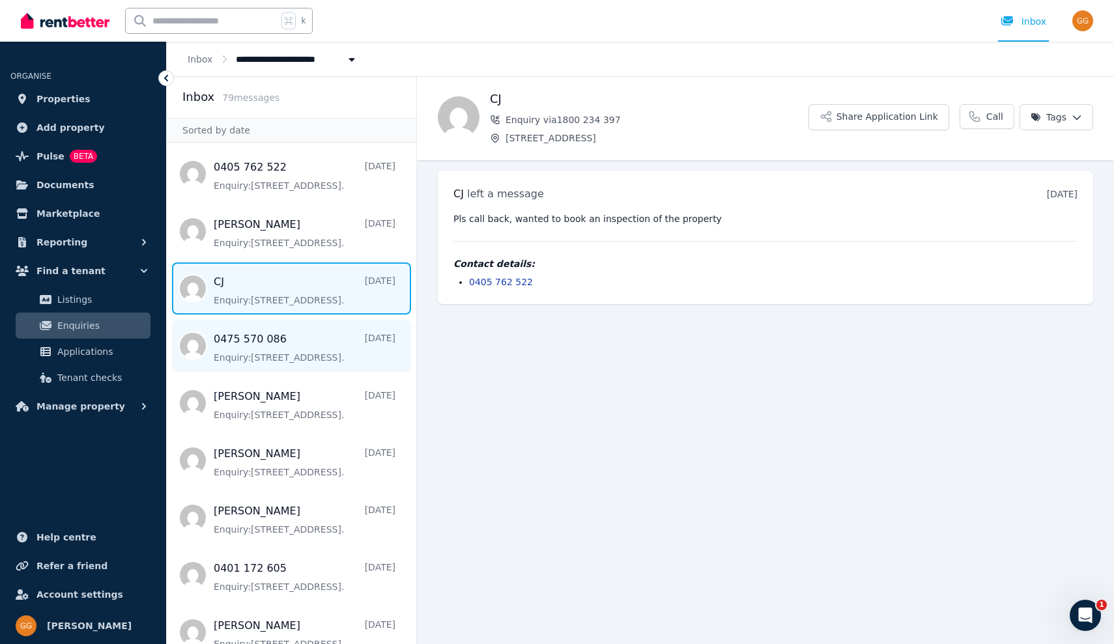
click at [233, 338] on span "Message list" at bounding box center [292, 346] width 250 height 52
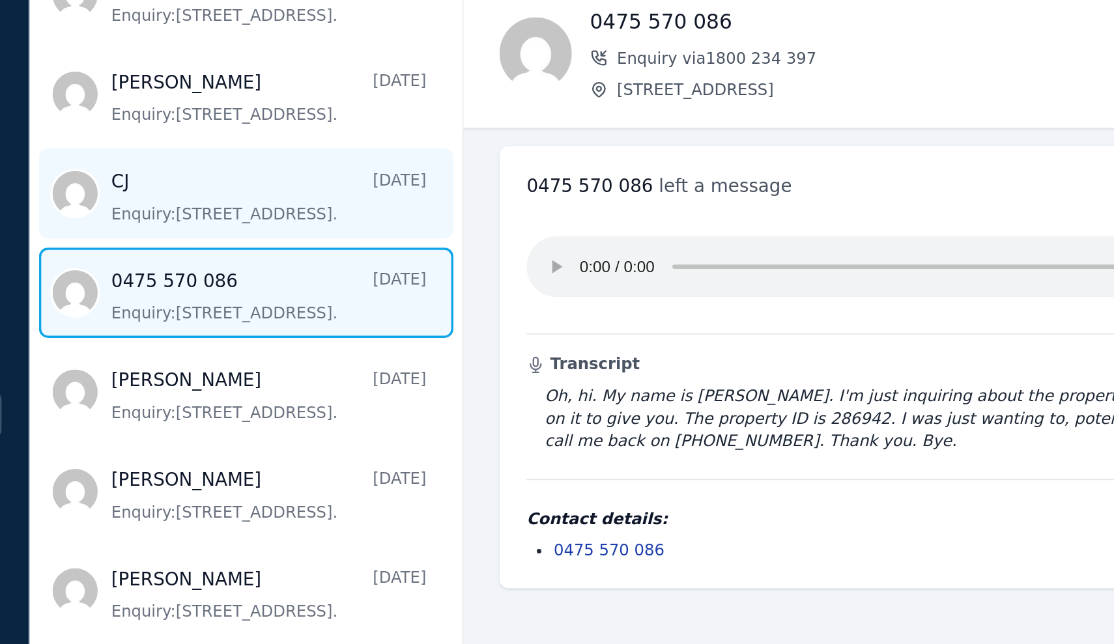
scroll to position [90, 0]
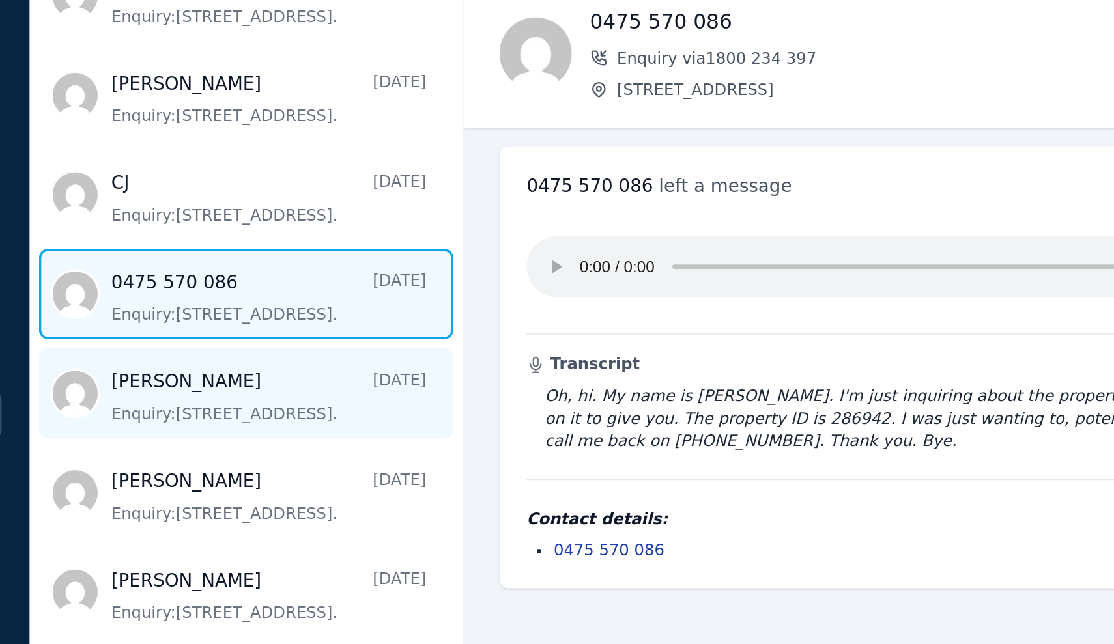
click at [167, 287] on span "Message list" at bounding box center [292, 313] width 250 height 52
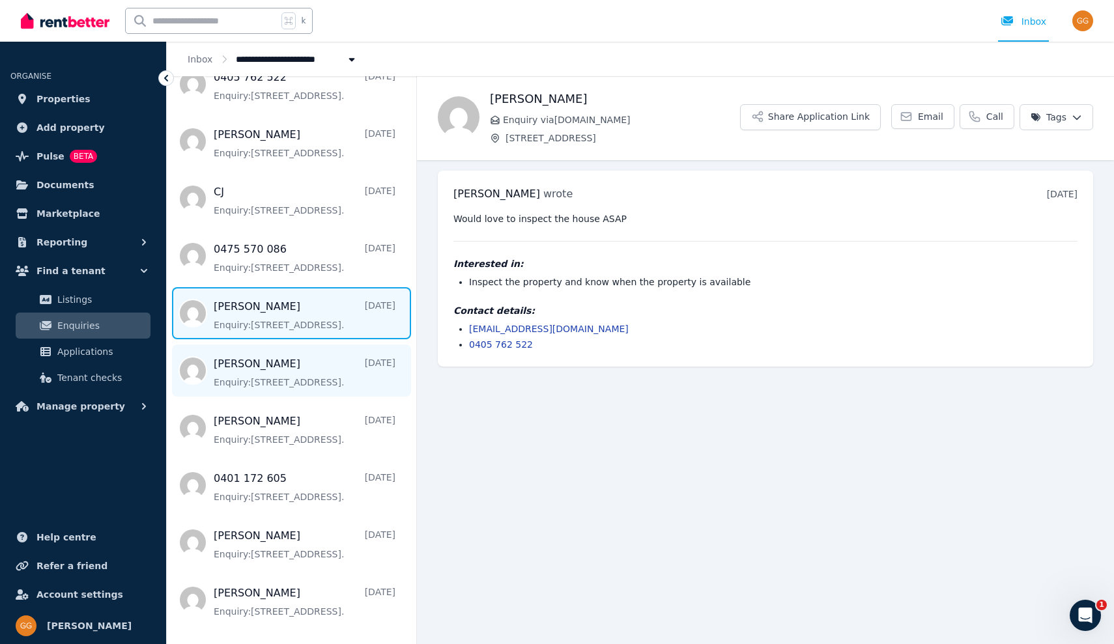
click at [228, 364] on span "Message list" at bounding box center [292, 371] width 250 height 52
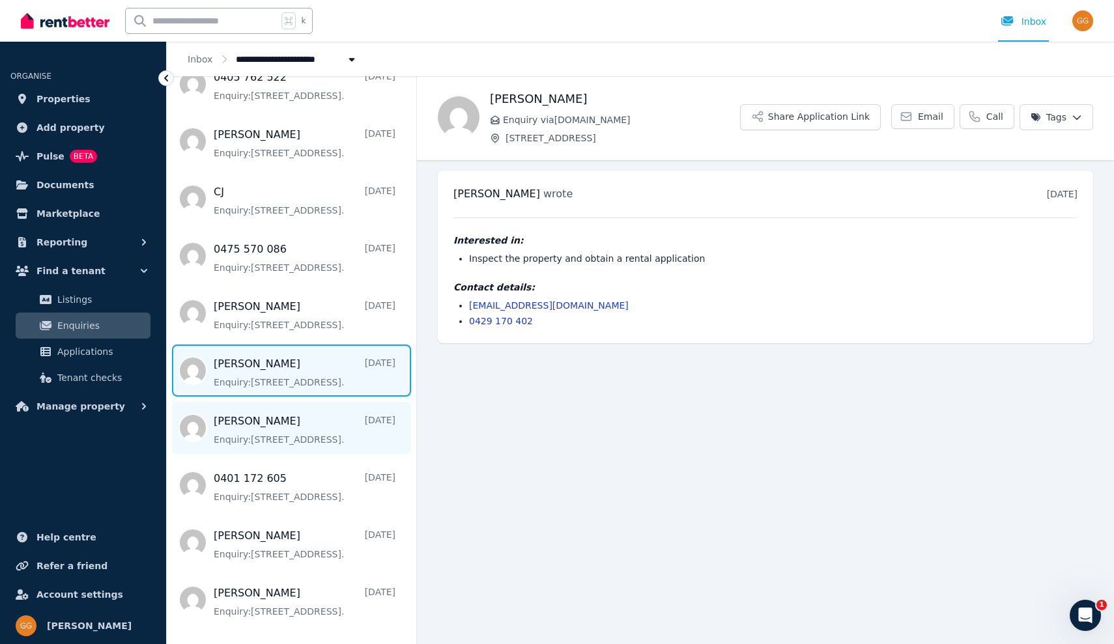
click at [250, 422] on span "Message list" at bounding box center [292, 428] width 250 height 52
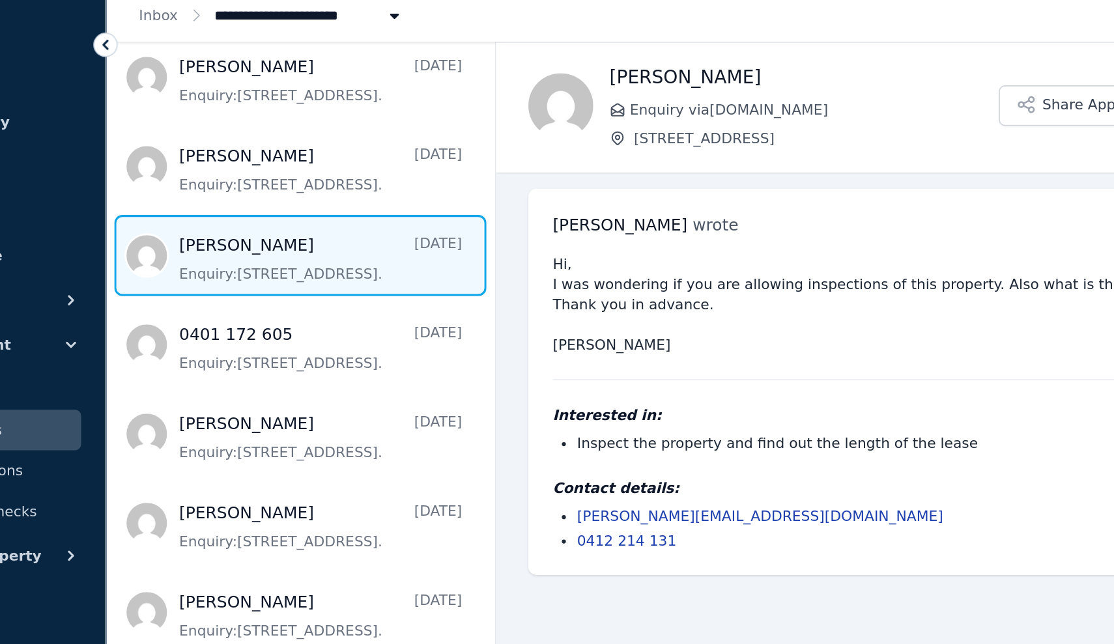
scroll to position [309, 0]
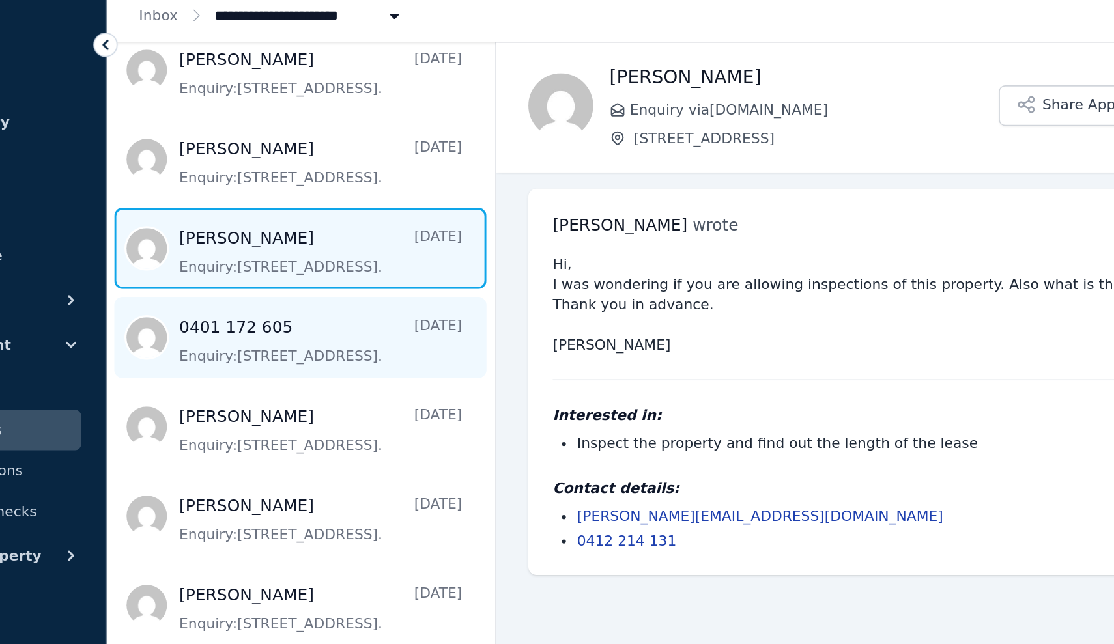
click at [167, 240] on span "Message list" at bounding box center [292, 266] width 250 height 52
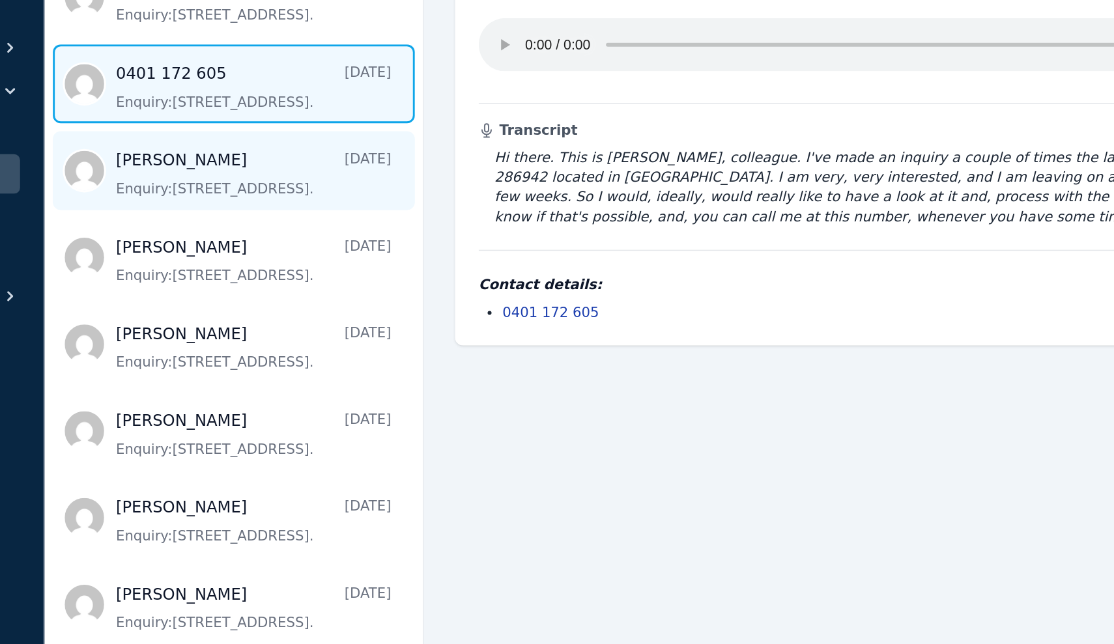
click at [167, 298] on span "Message list" at bounding box center [292, 324] width 250 height 52
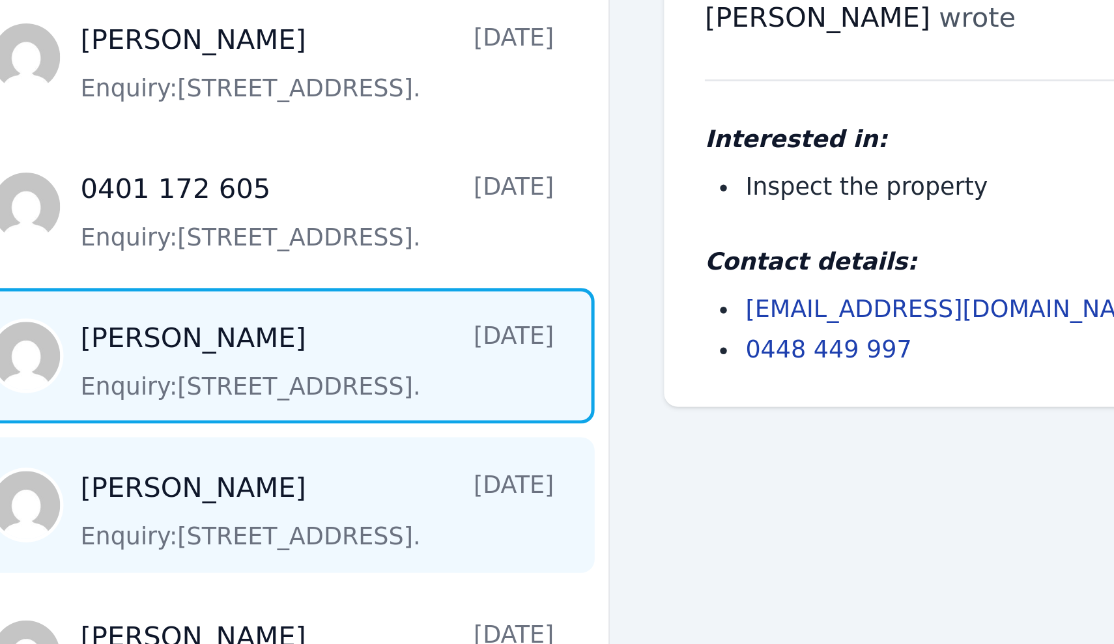
click at [167, 355] on span "Message list" at bounding box center [292, 381] width 250 height 52
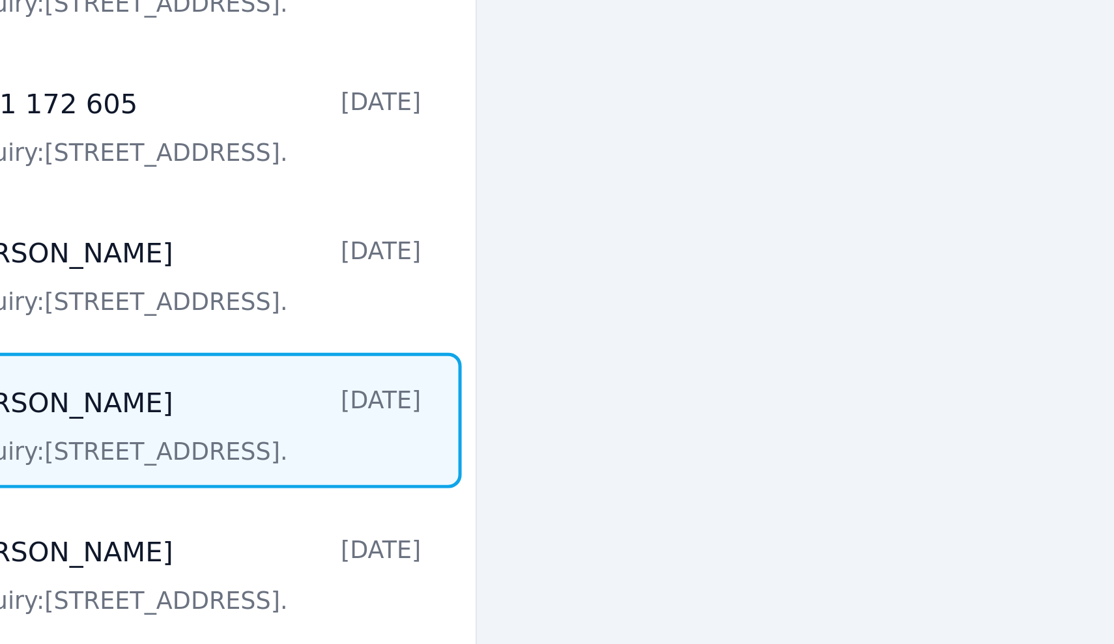
scroll to position [134, 0]
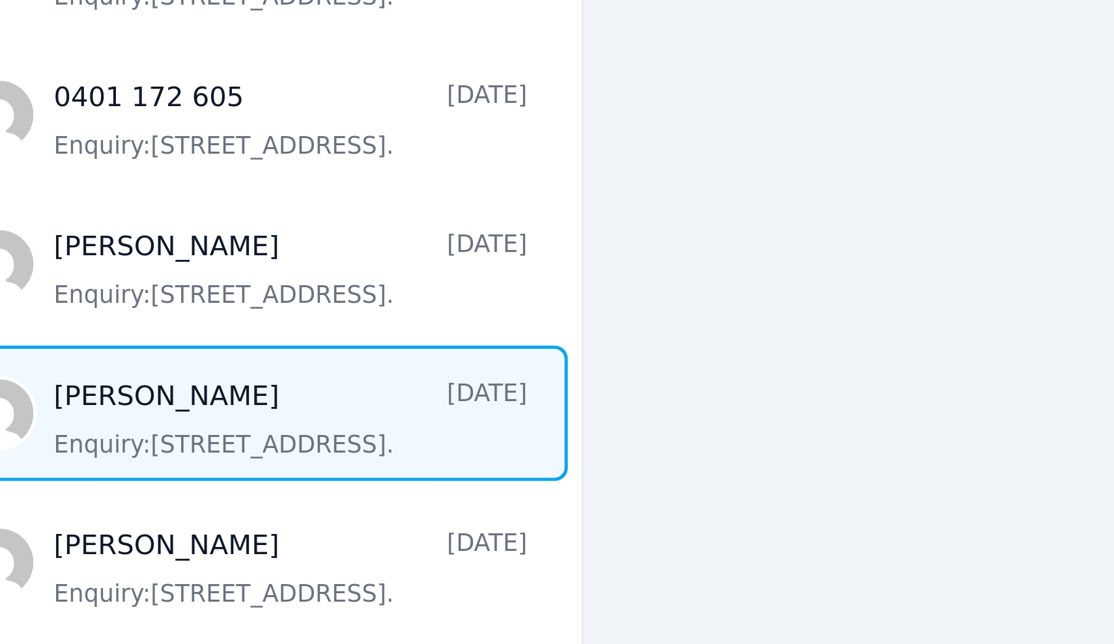
click at [167, 530] on span "Message list" at bounding box center [292, 556] width 250 height 52
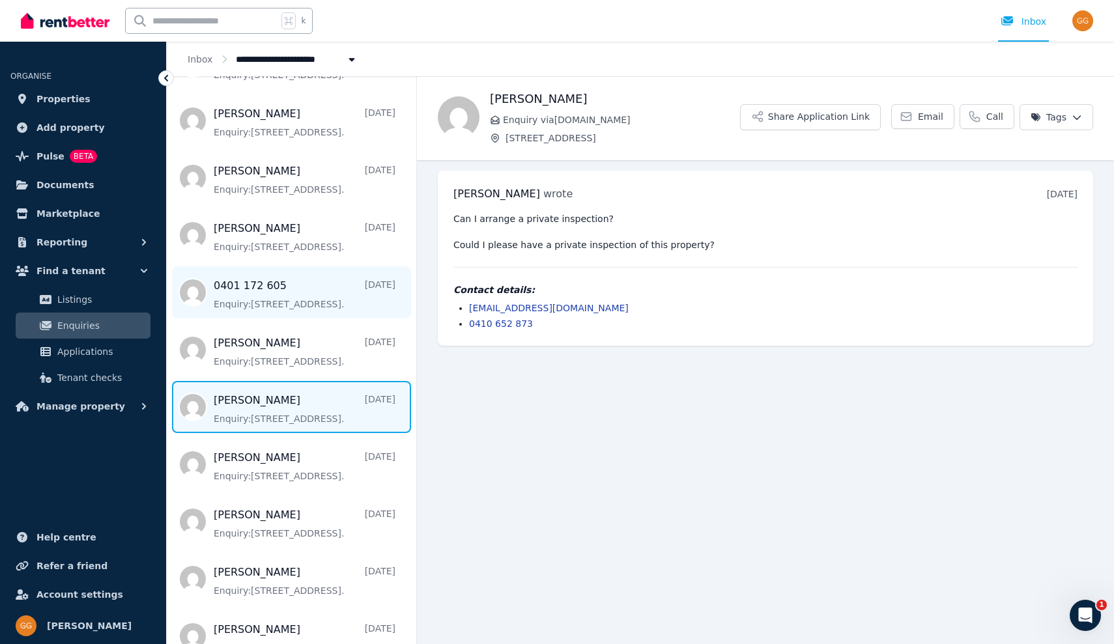
scroll to position [349, 0]
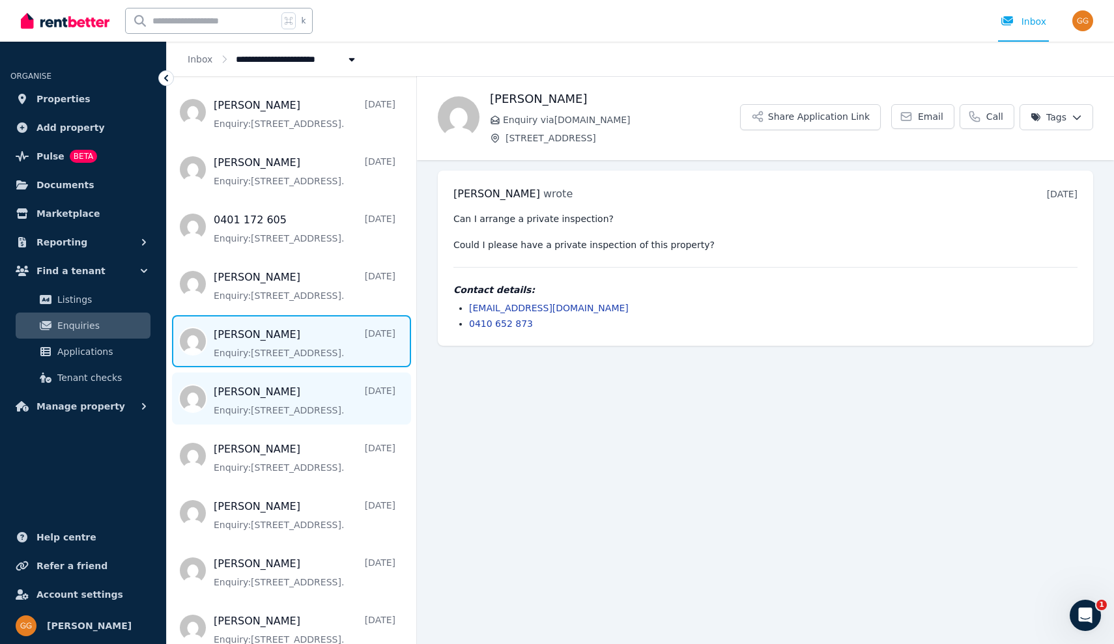
click at [237, 397] on span "Message list" at bounding box center [292, 399] width 250 height 52
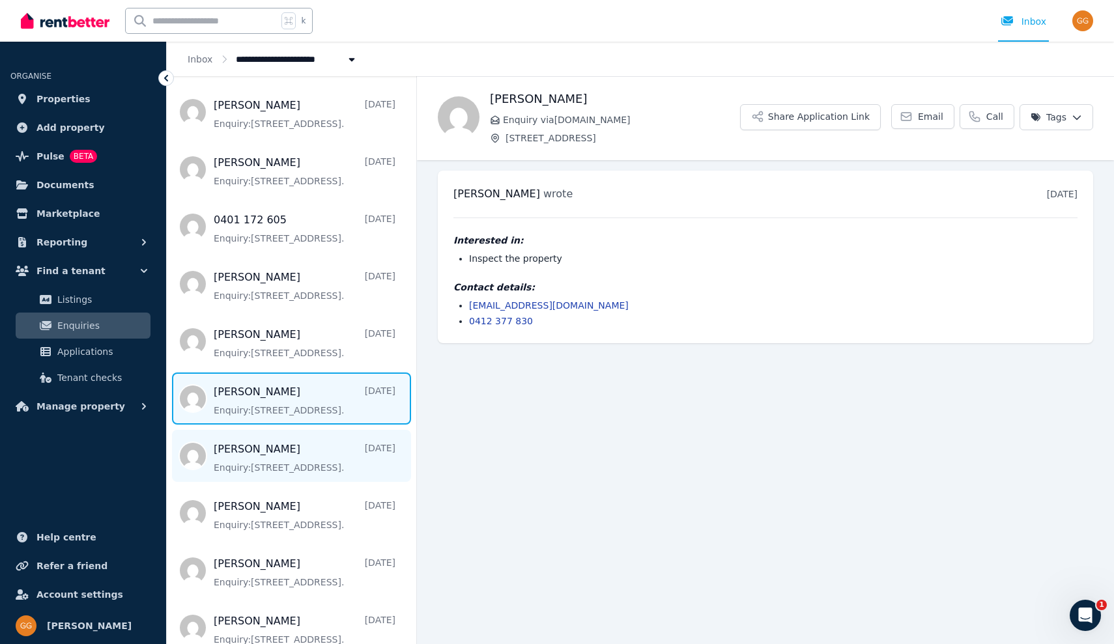
click at [240, 453] on span "Message list" at bounding box center [292, 456] width 250 height 52
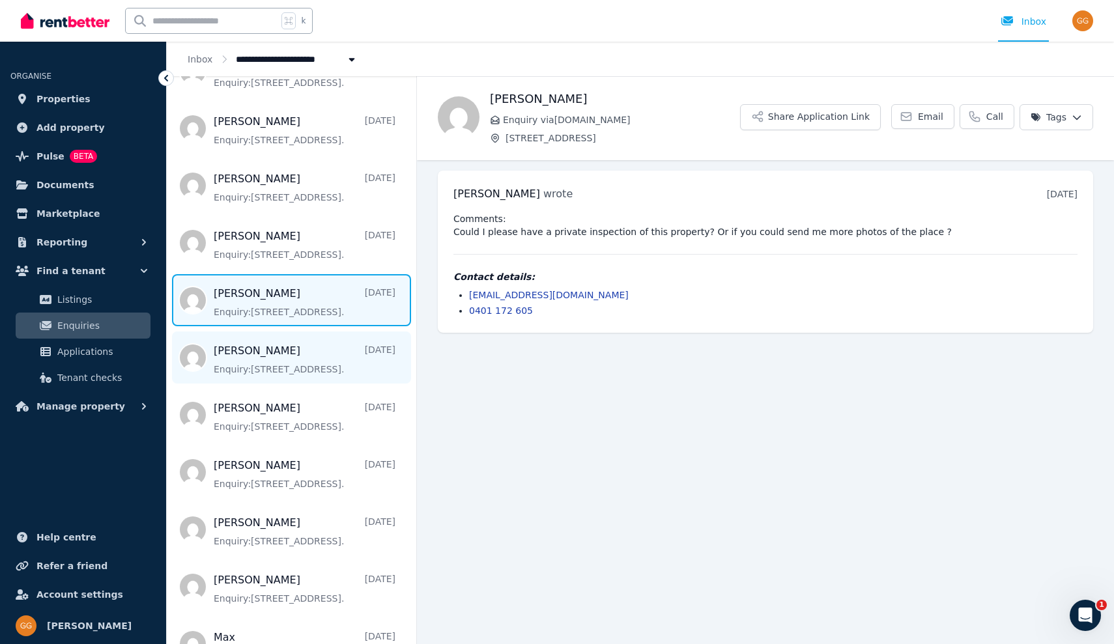
scroll to position [513, 0]
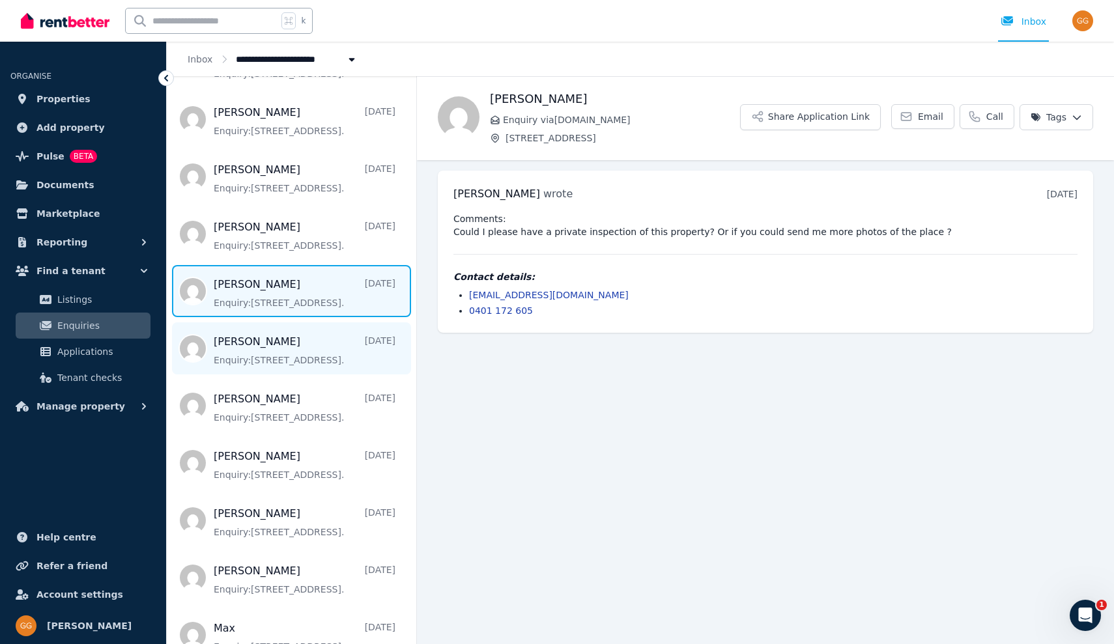
click at [228, 350] on span "Message list" at bounding box center [292, 349] width 250 height 52
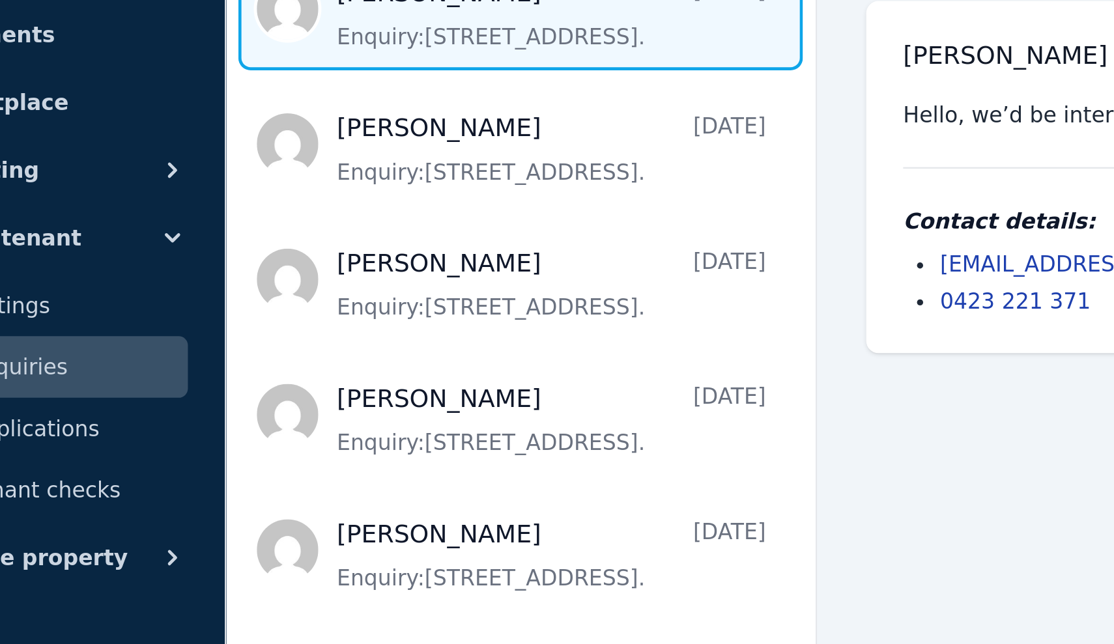
scroll to position [682, 0]
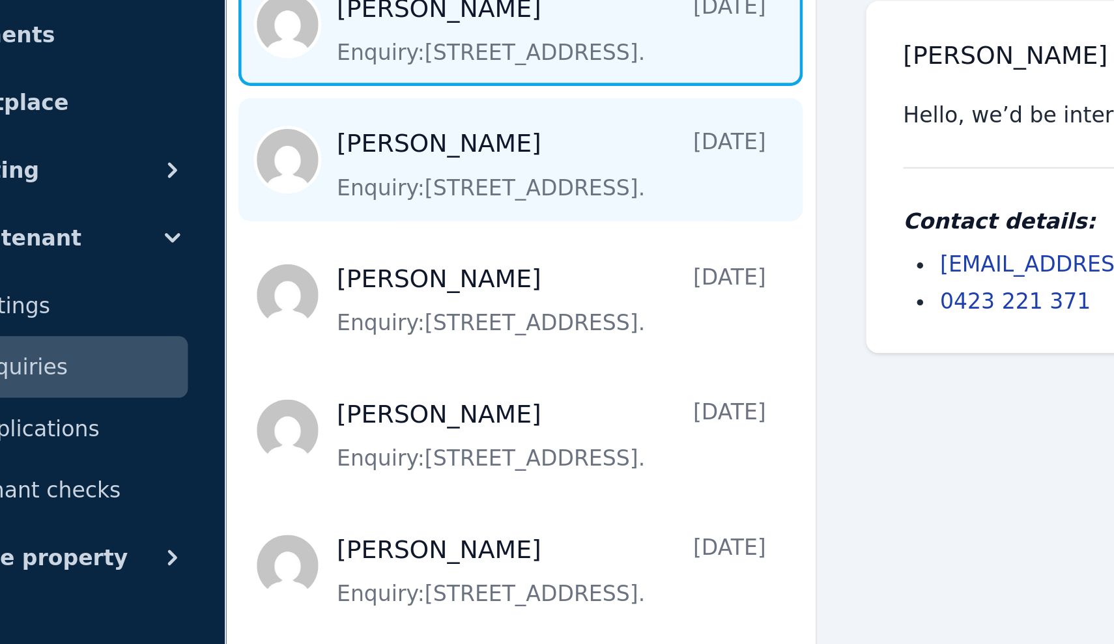
click at [167, 212] on span "Message list" at bounding box center [292, 238] width 250 height 52
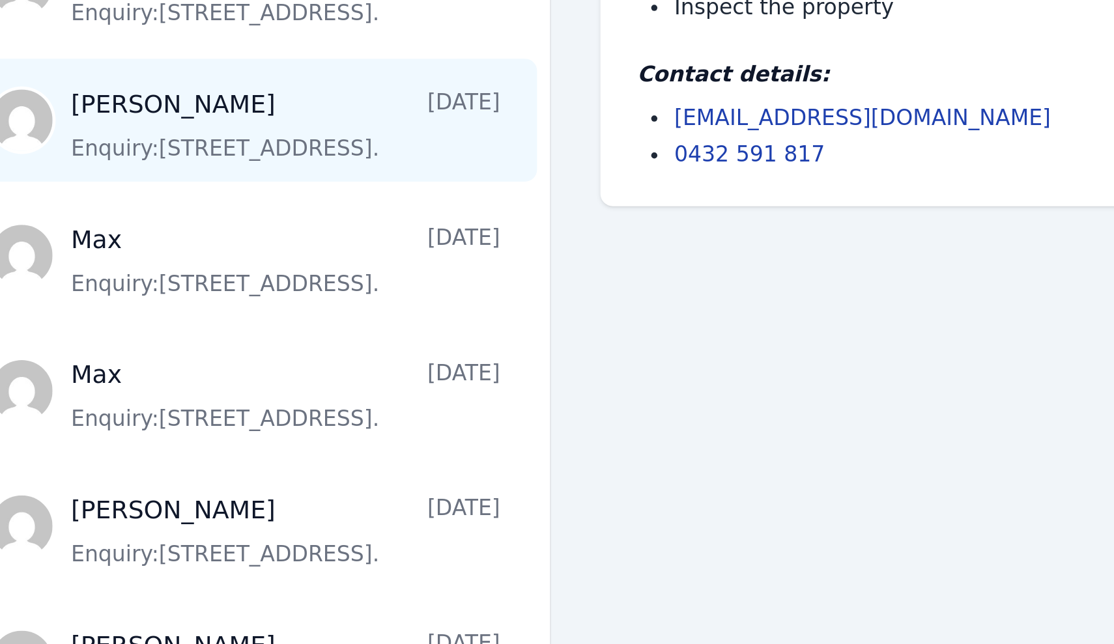
scroll to position [682, 0]
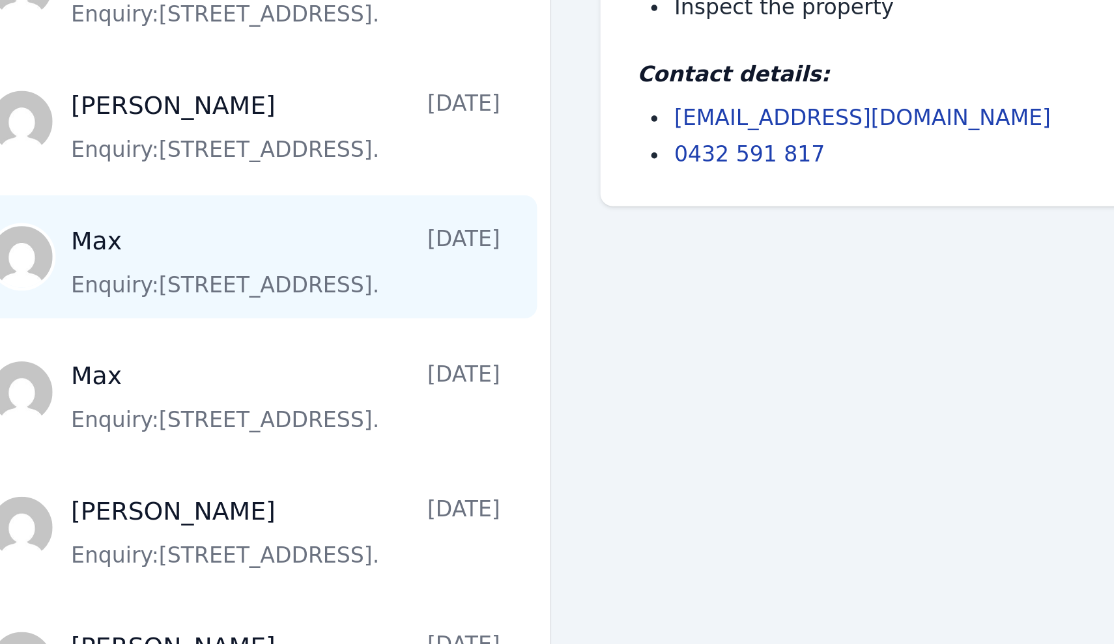
click at [167, 440] on span "Message list" at bounding box center [292, 466] width 250 height 52
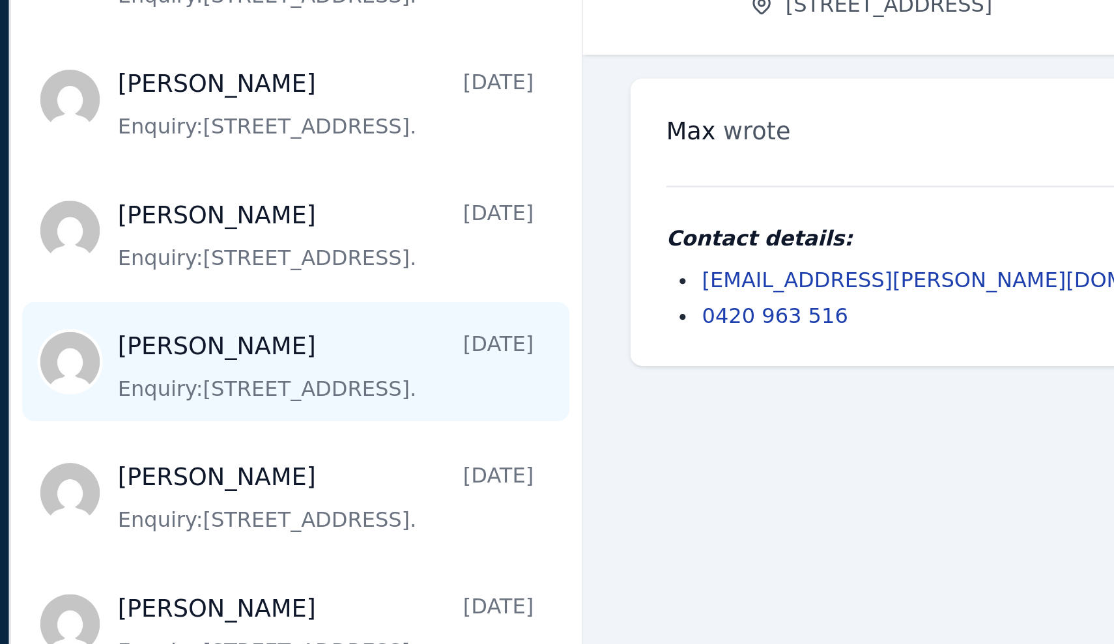
click at [167, 268] on span "Message list" at bounding box center [292, 294] width 250 height 52
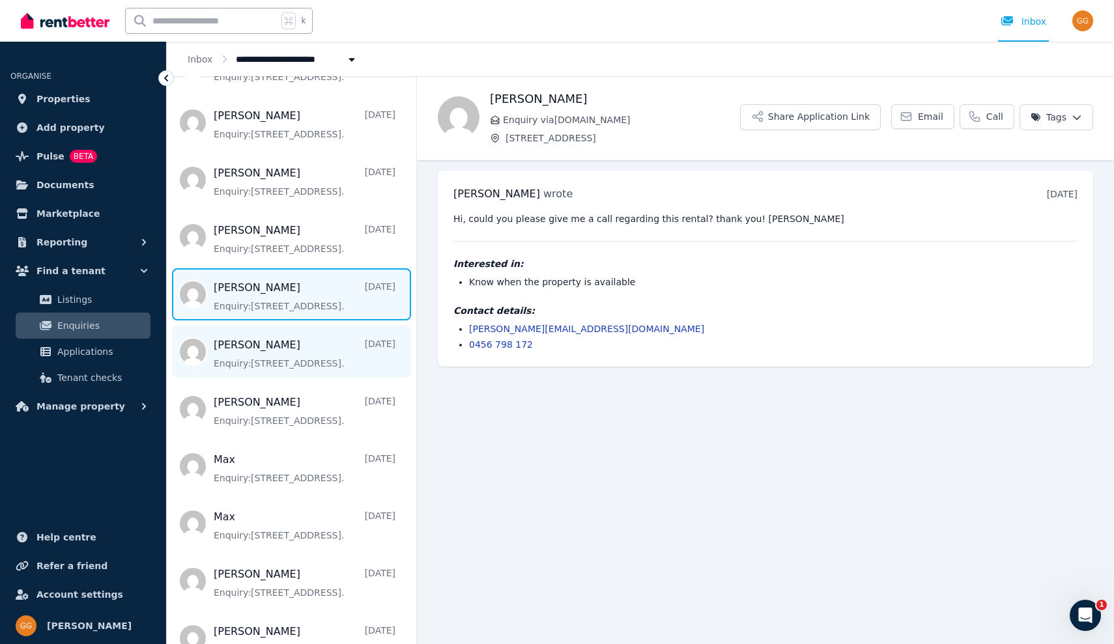
click at [216, 345] on span "Message list" at bounding box center [292, 352] width 250 height 52
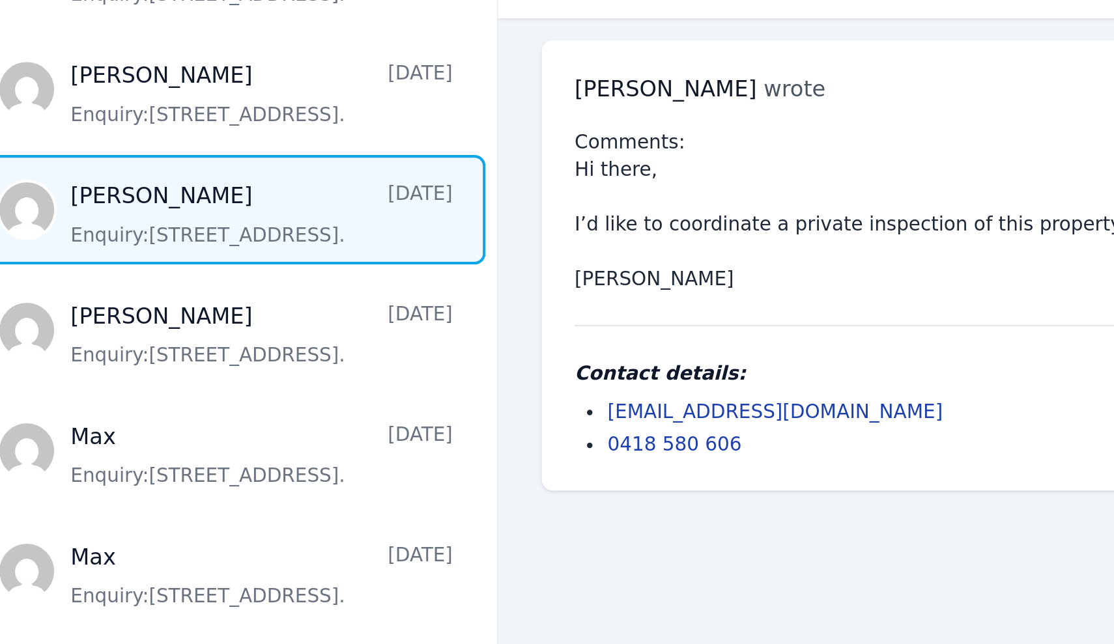
scroll to position [782, 0]
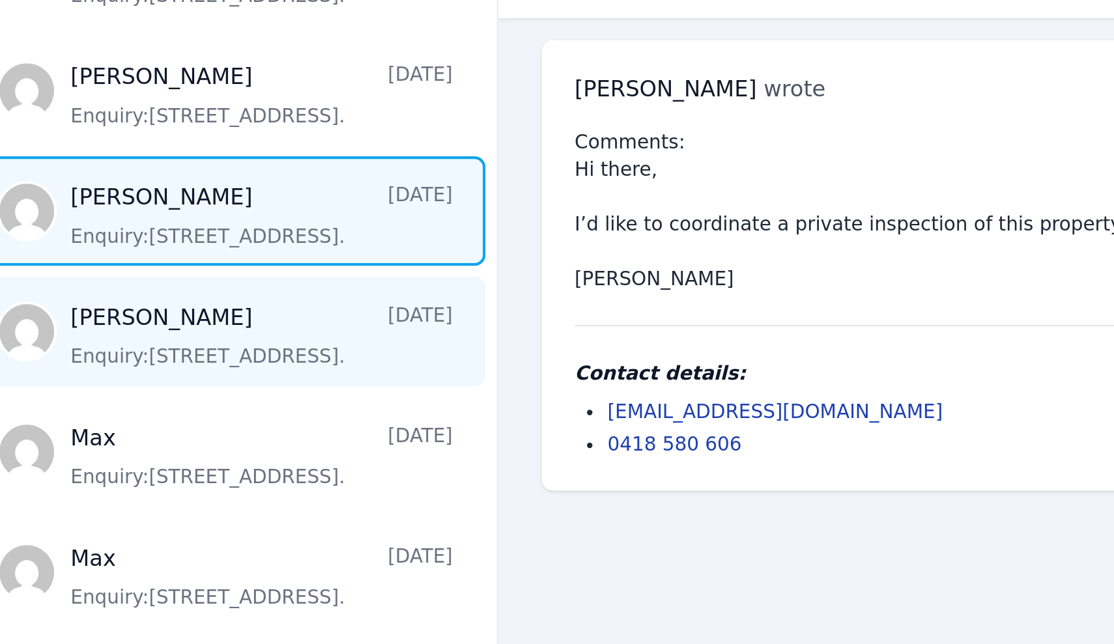
click at [167, 283] on span "Message list" at bounding box center [292, 309] width 250 height 52
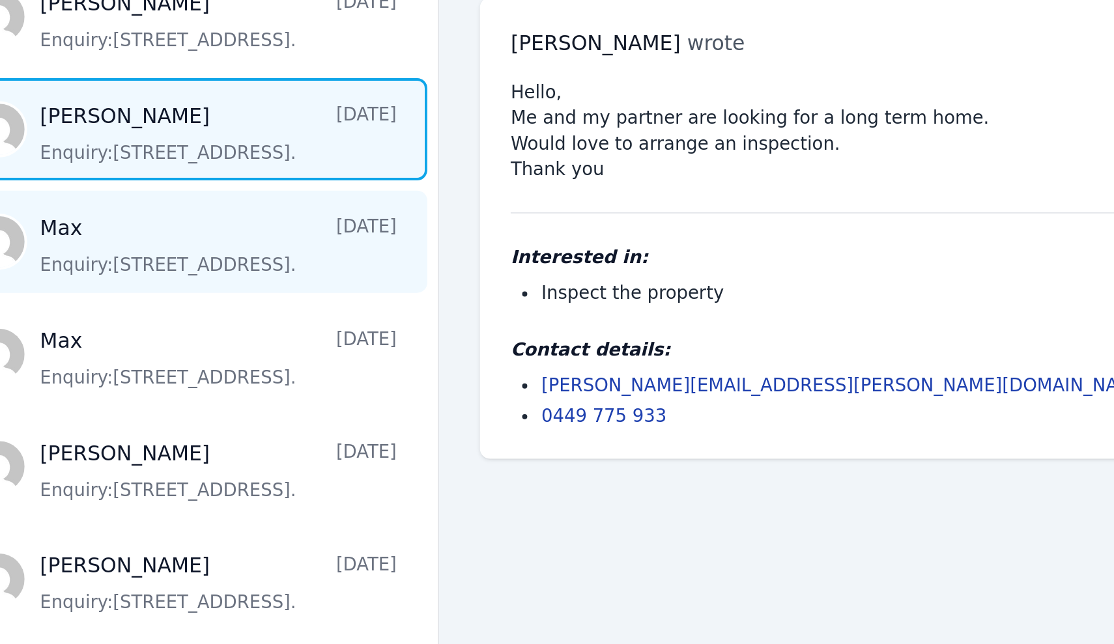
scroll to position [853, 0]
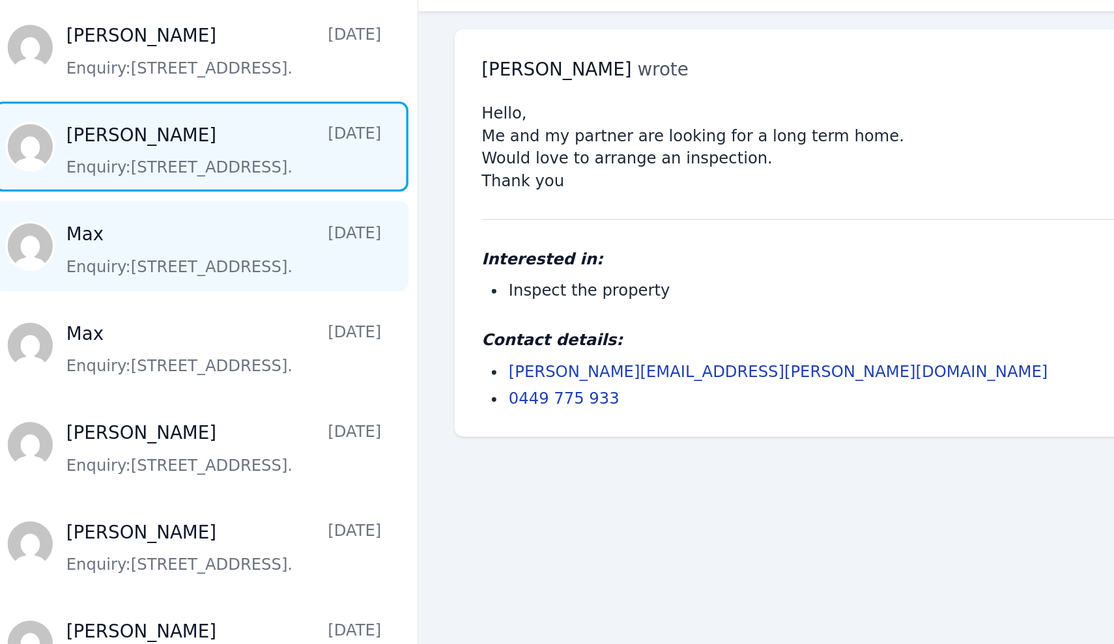
click at [167, 270] on span "Message list" at bounding box center [292, 296] width 250 height 52
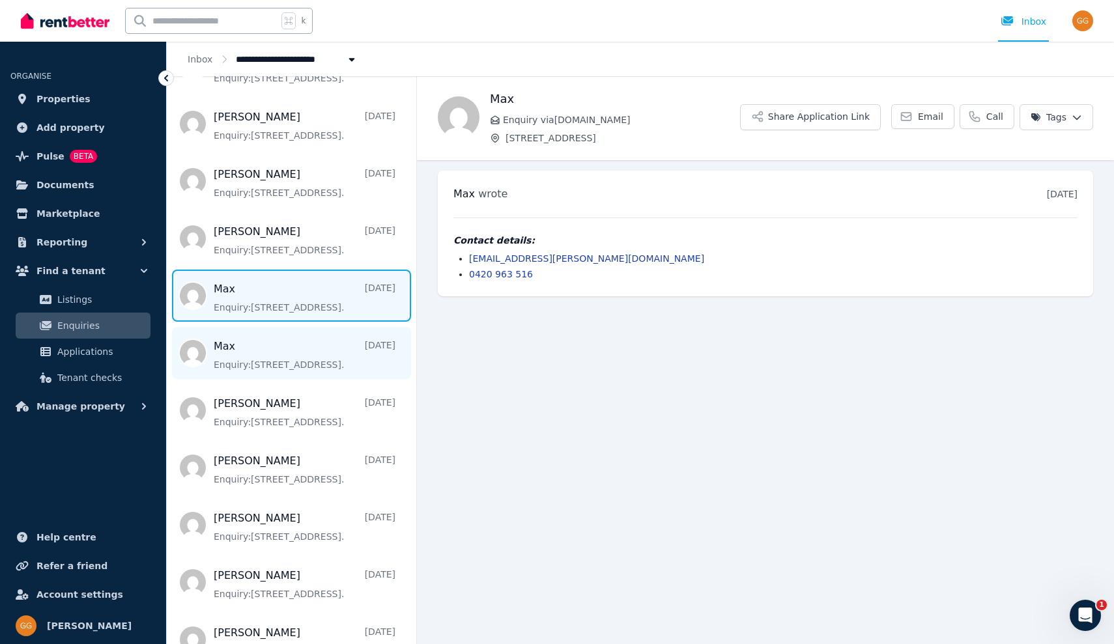
click at [230, 343] on span "Message list" at bounding box center [292, 353] width 250 height 52
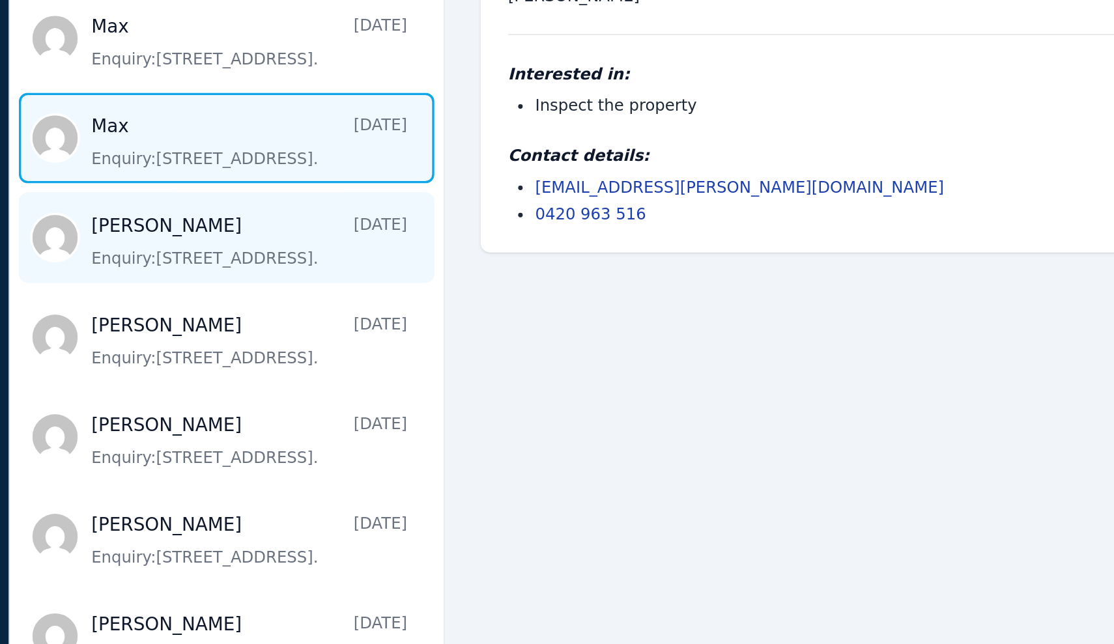
click at [167, 384] on span "Message list" at bounding box center [292, 410] width 250 height 52
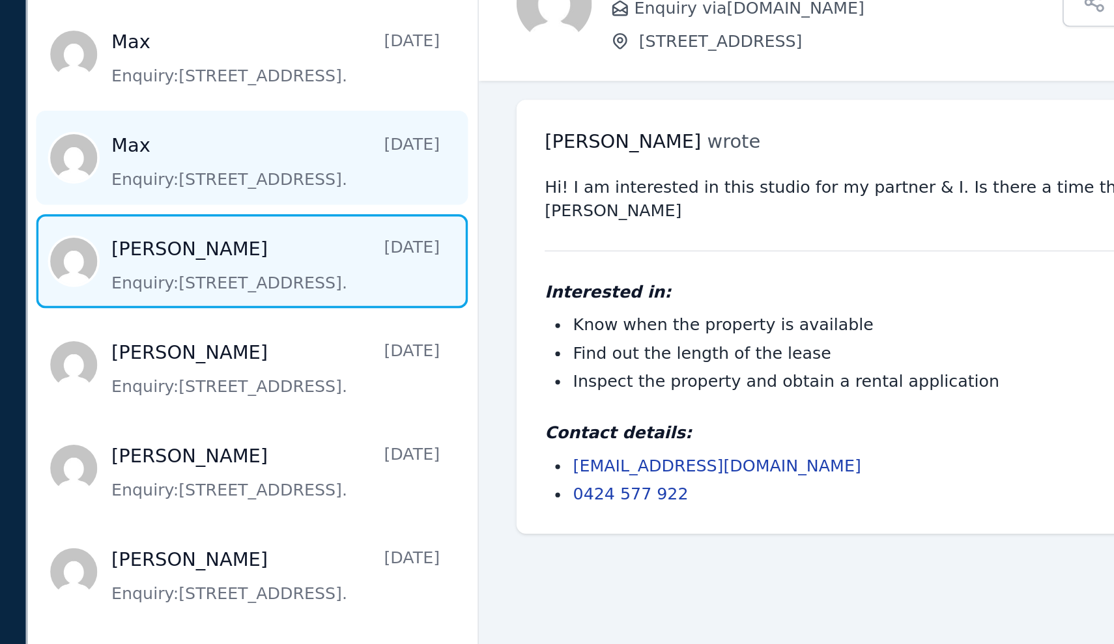
scroll to position [1002, 0]
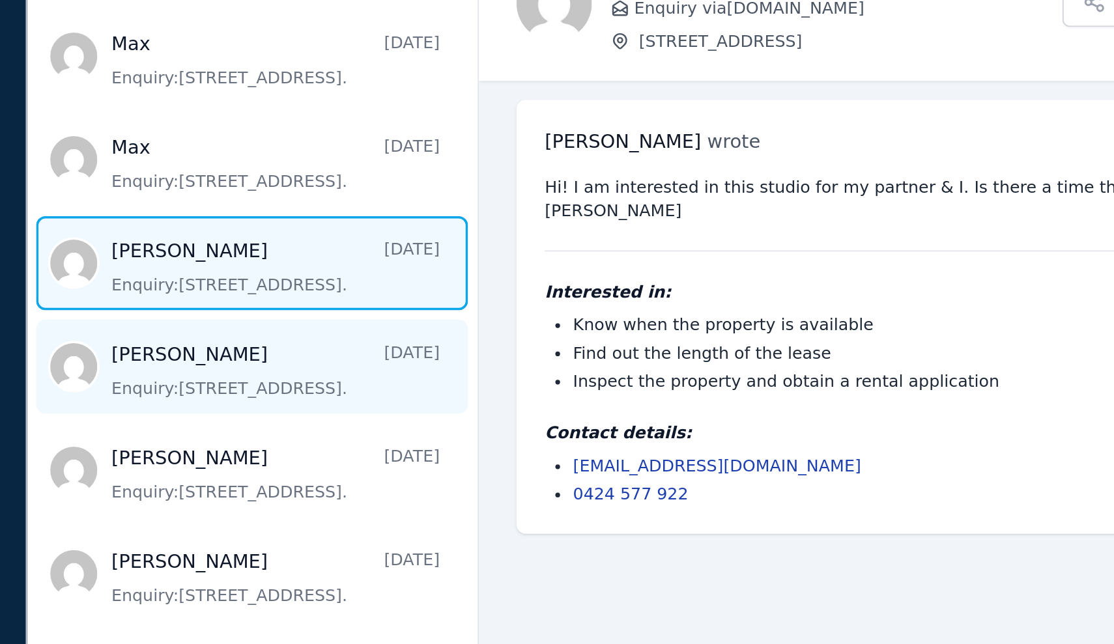
click at [167, 293] on span "Message list" at bounding box center [292, 319] width 250 height 52
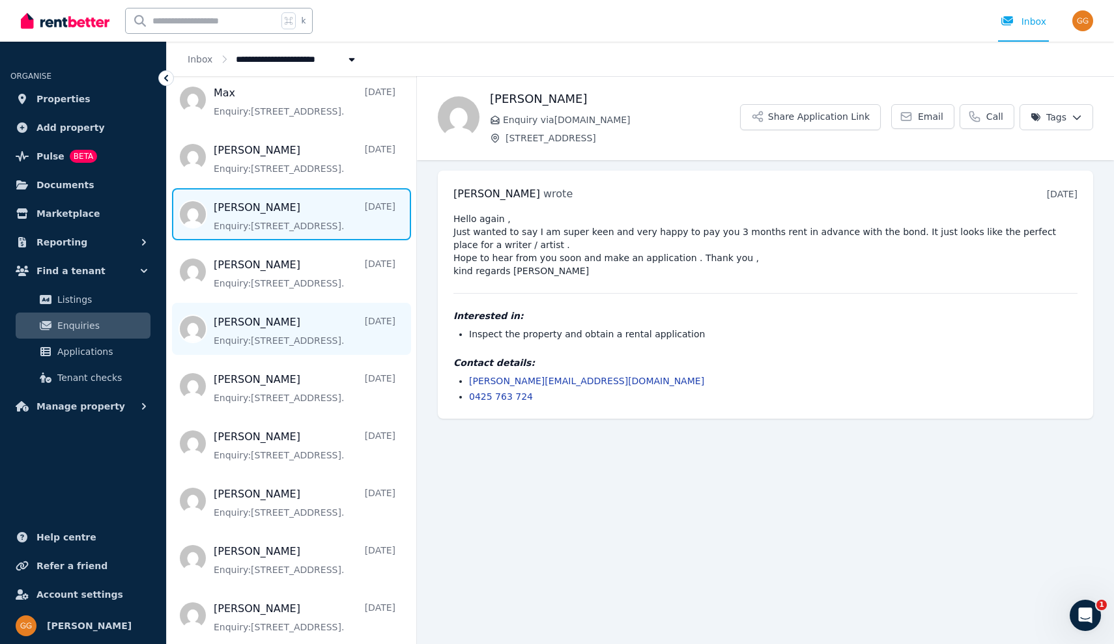
click at [233, 325] on span "Message list" at bounding box center [292, 329] width 250 height 52
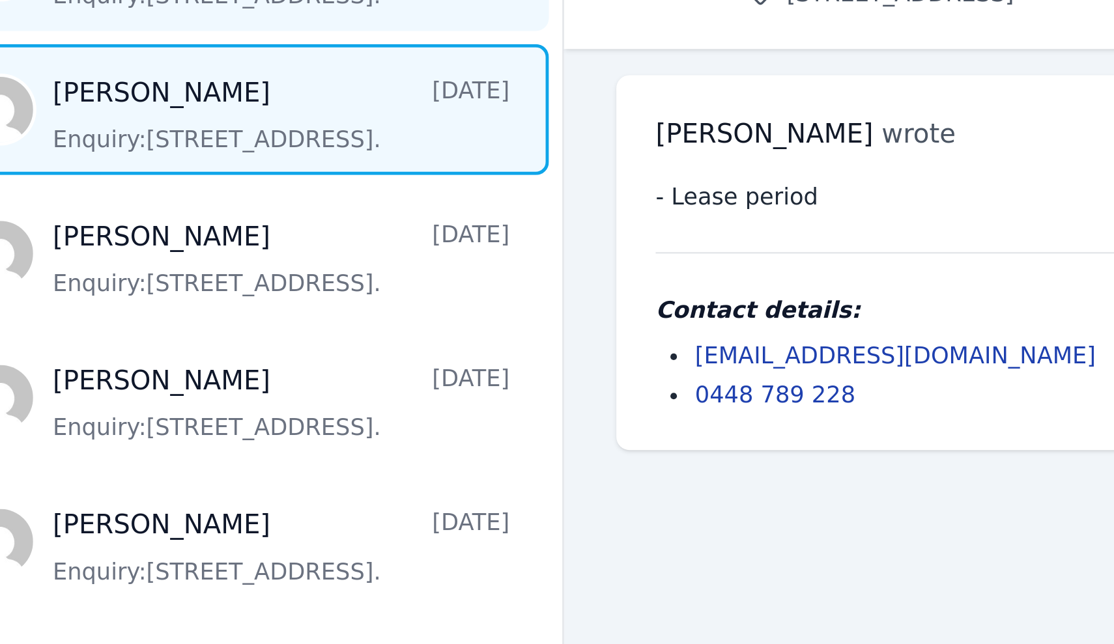
scroll to position [1248, 0]
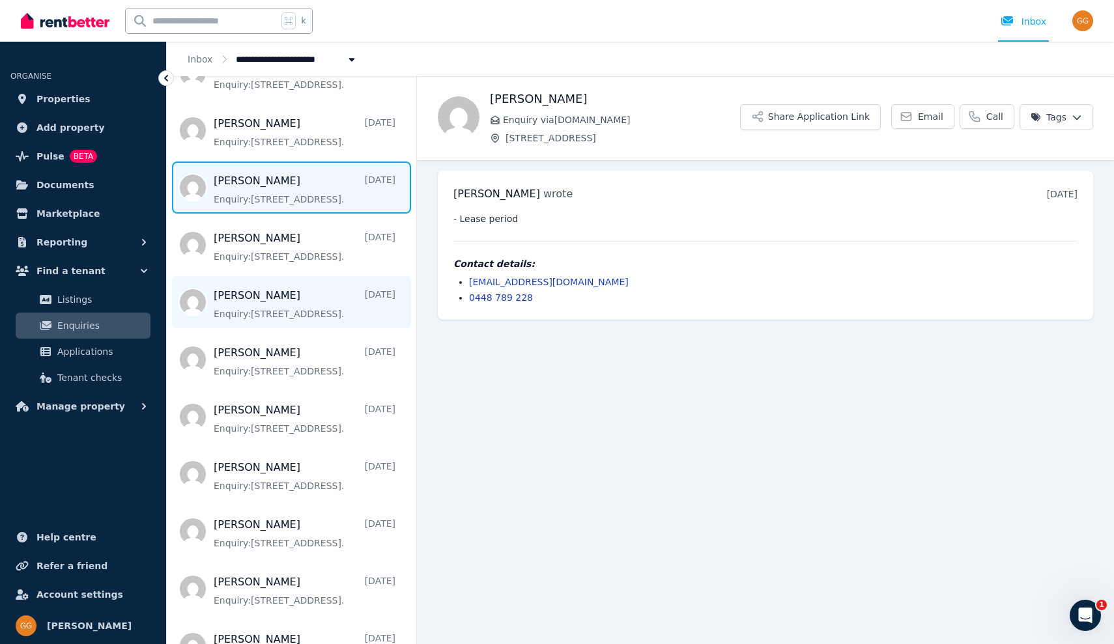
click at [235, 298] on span "Message list" at bounding box center [292, 302] width 250 height 52
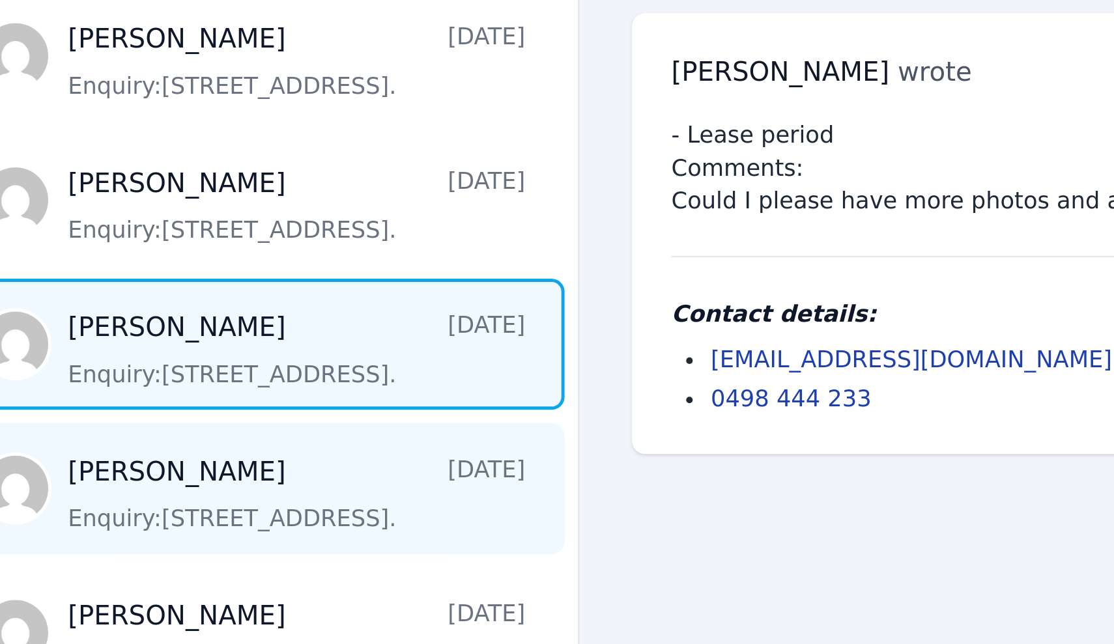
click at [167, 334] on span "Message list" at bounding box center [292, 360] width 250 height 52
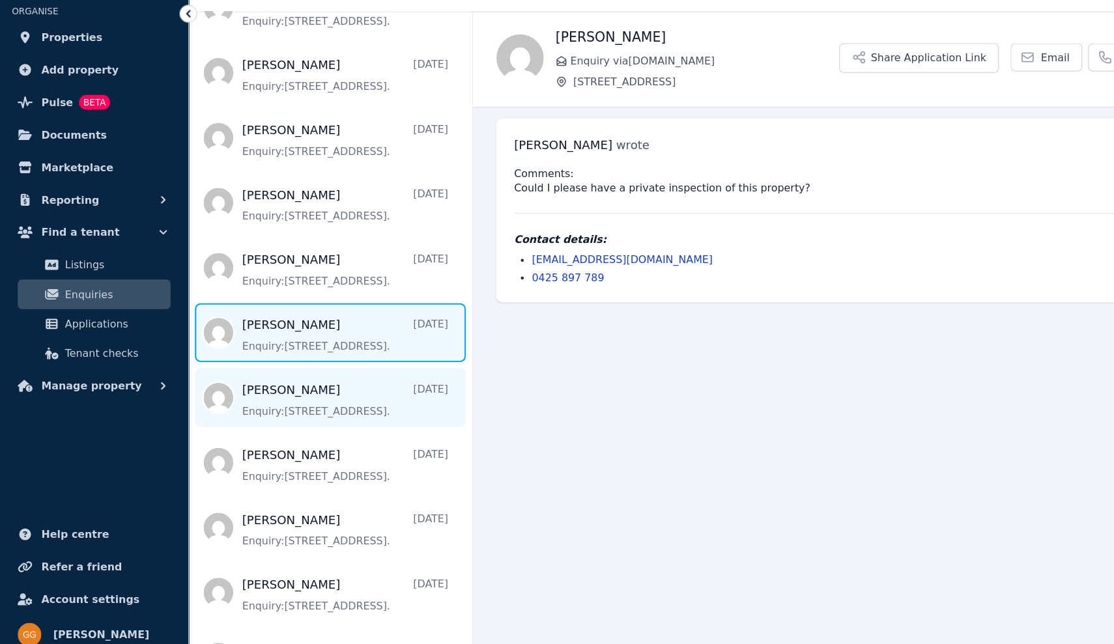
click at [261, 391] on span "Message list" at bounding box center [292, 417] width 250 height 52
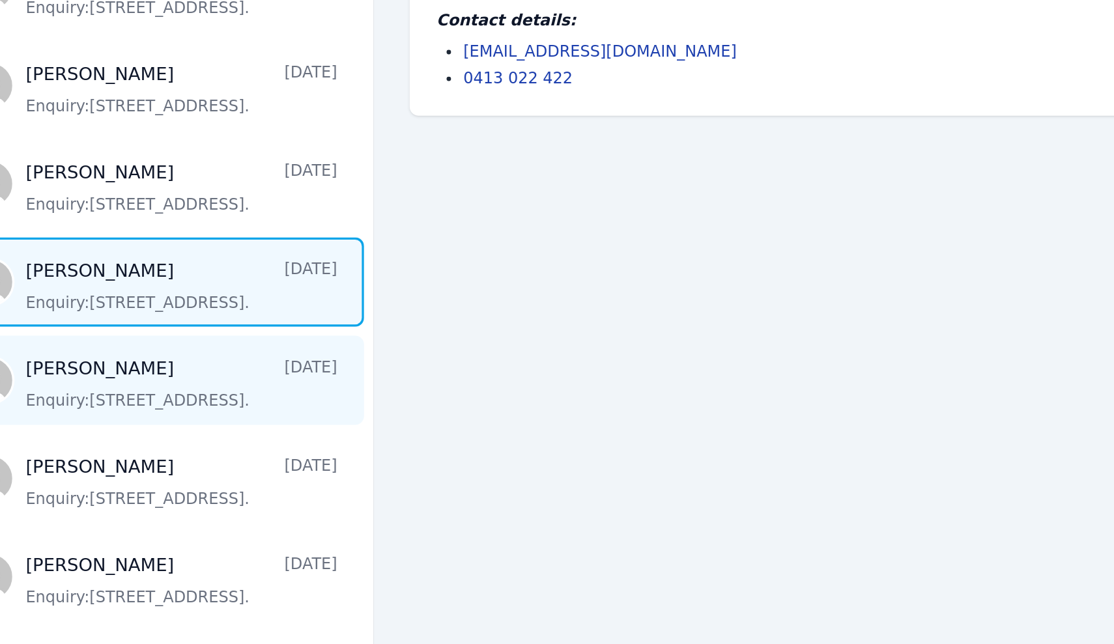
click at [167, 448] on span "Message list" at bounding box center [292, 474] width 250 height 52
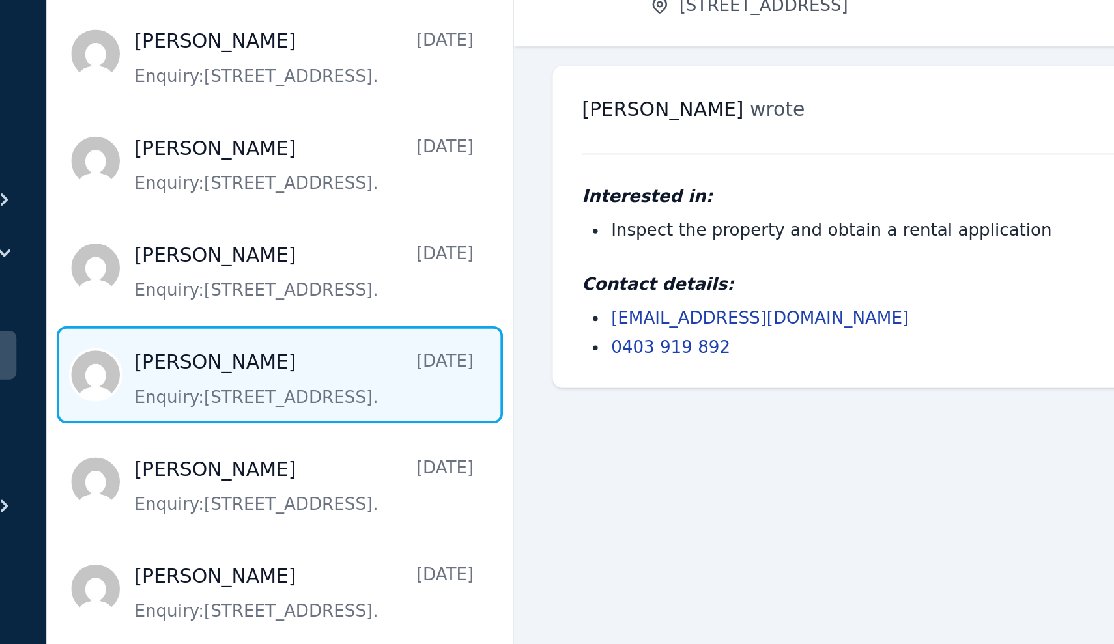
scroll to position [1413, 0]
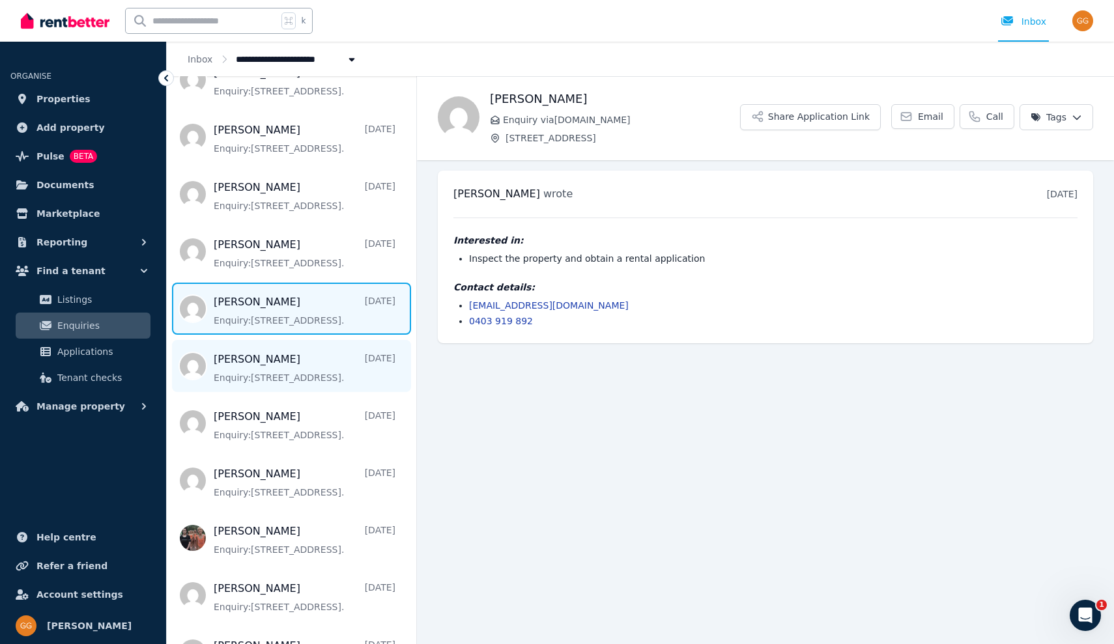
click at [237, 362] on span "Message list" at bounding box center [292, 366] width 250 height 52
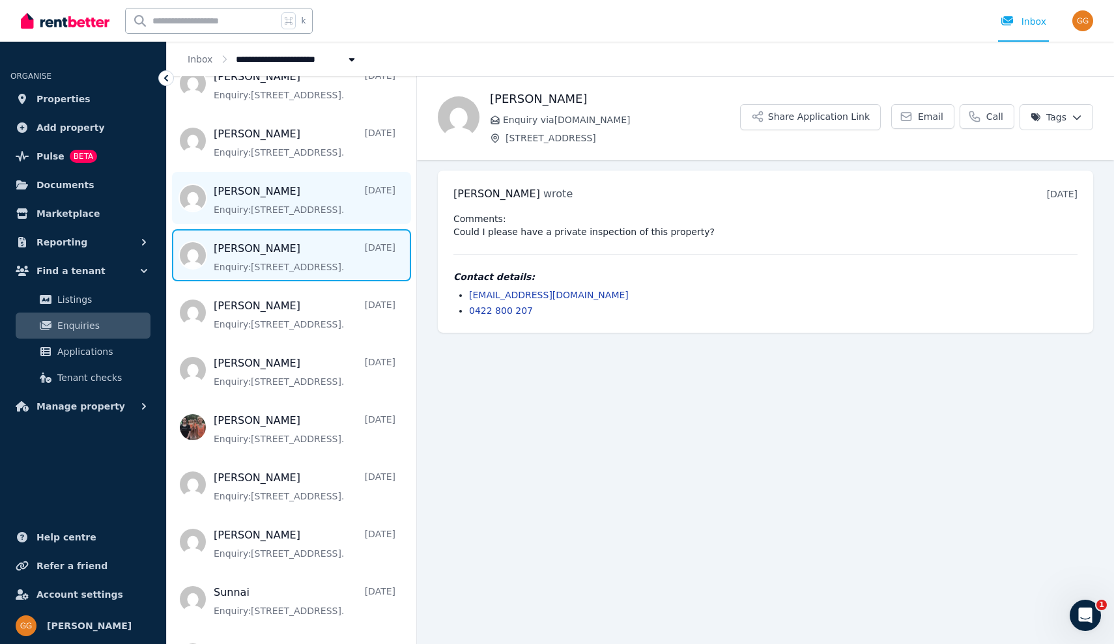
scroll to position [1549, 0]
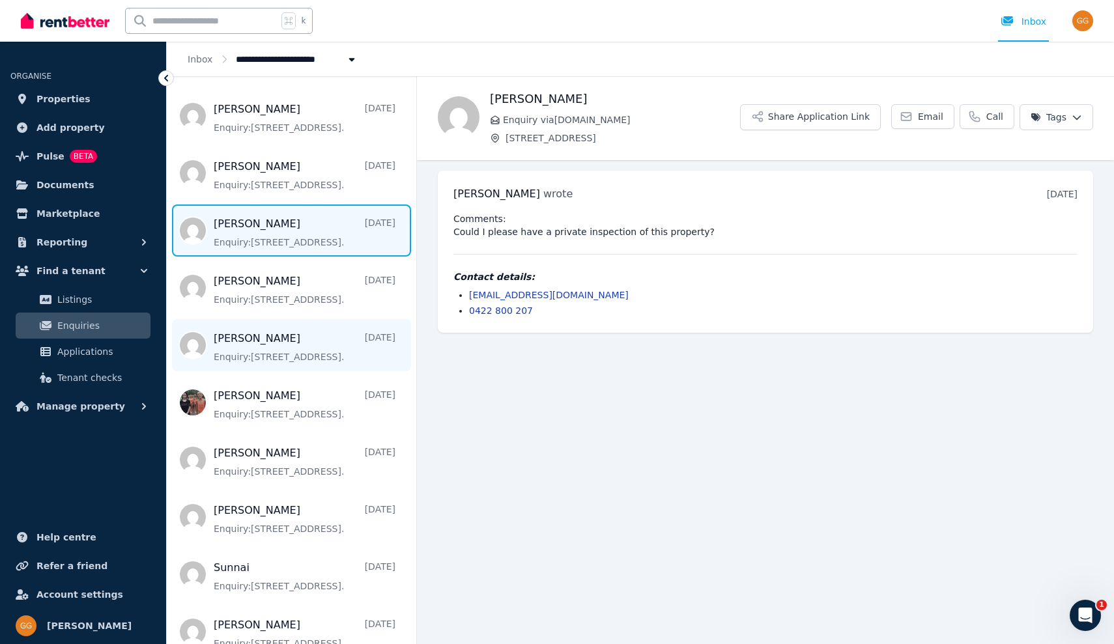
click at [227, 334] on span "Message list" at bounding box center [292, 345] width 250 height 52
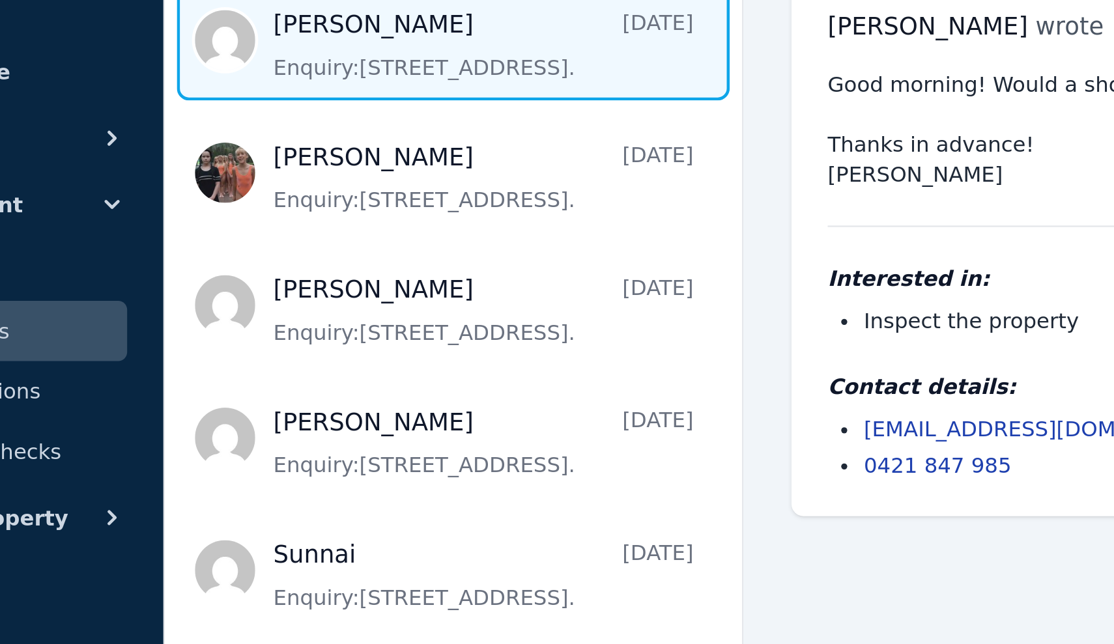
scroll to position [1690, 0]
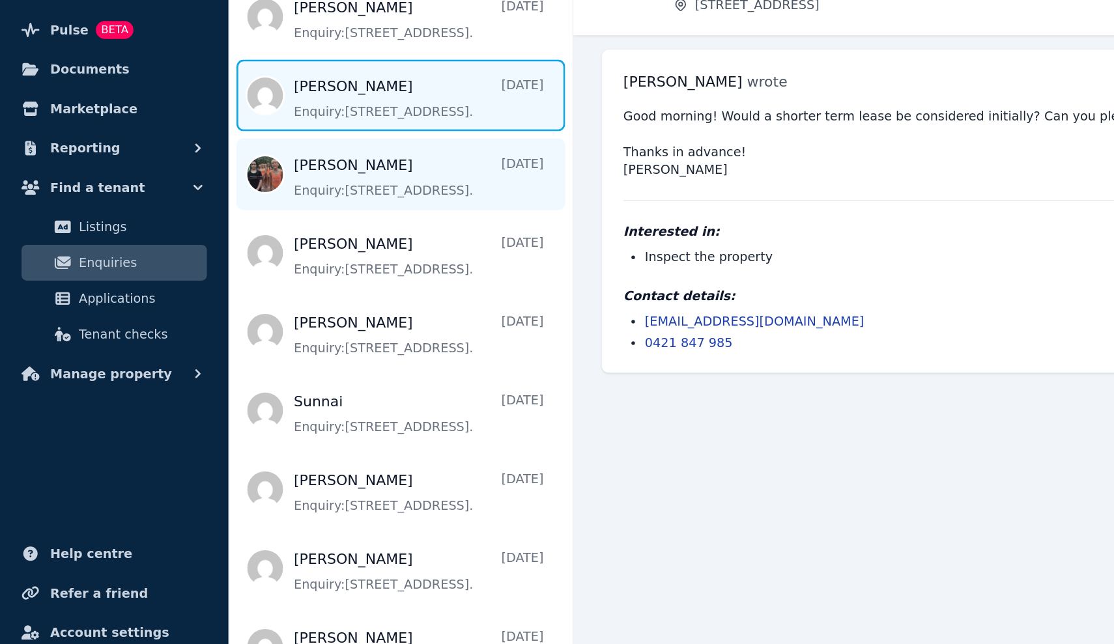
click at [231, 235] on span "Message list" at bounding box center [292, 261] width 250 height 52
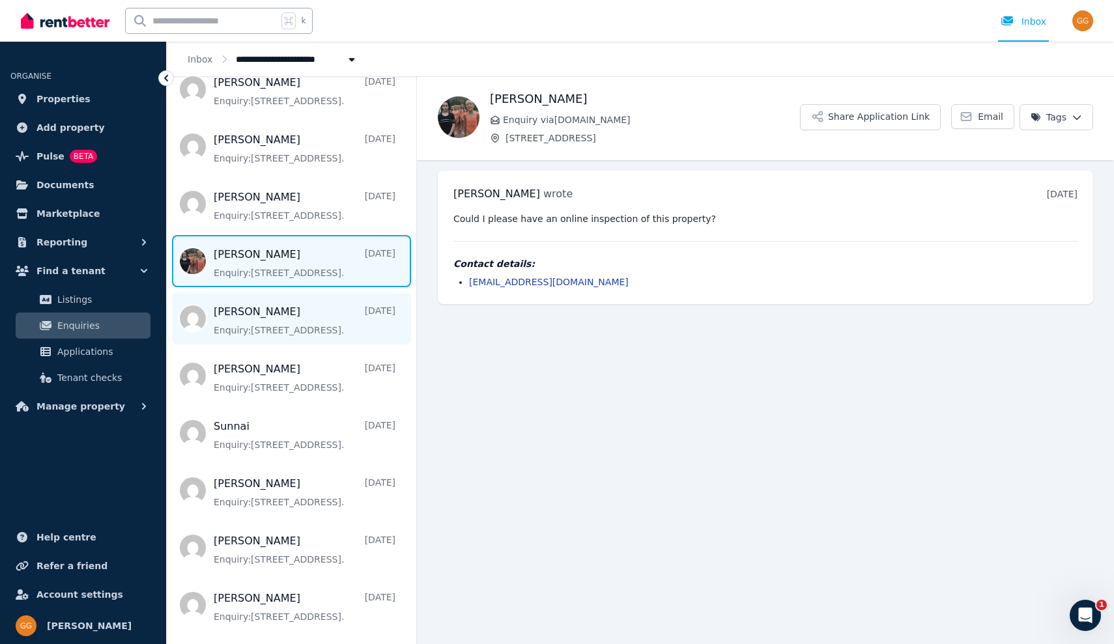
click at [245, 313] on span "Message list" at bounding box center [292, 319] width 250 height 52
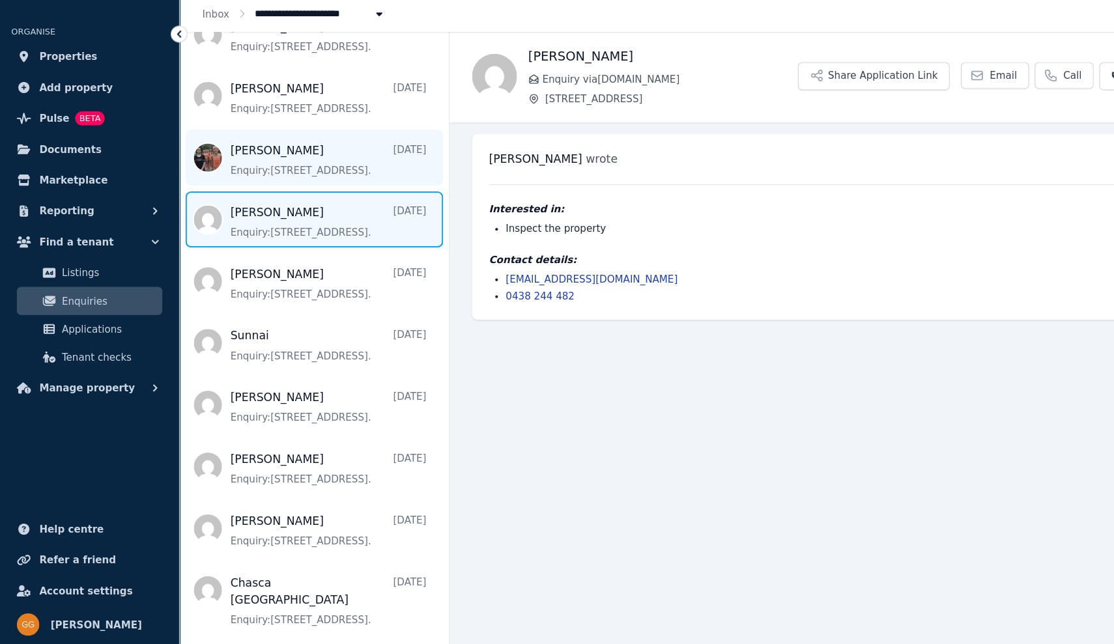
scroll to position [1758, 0]
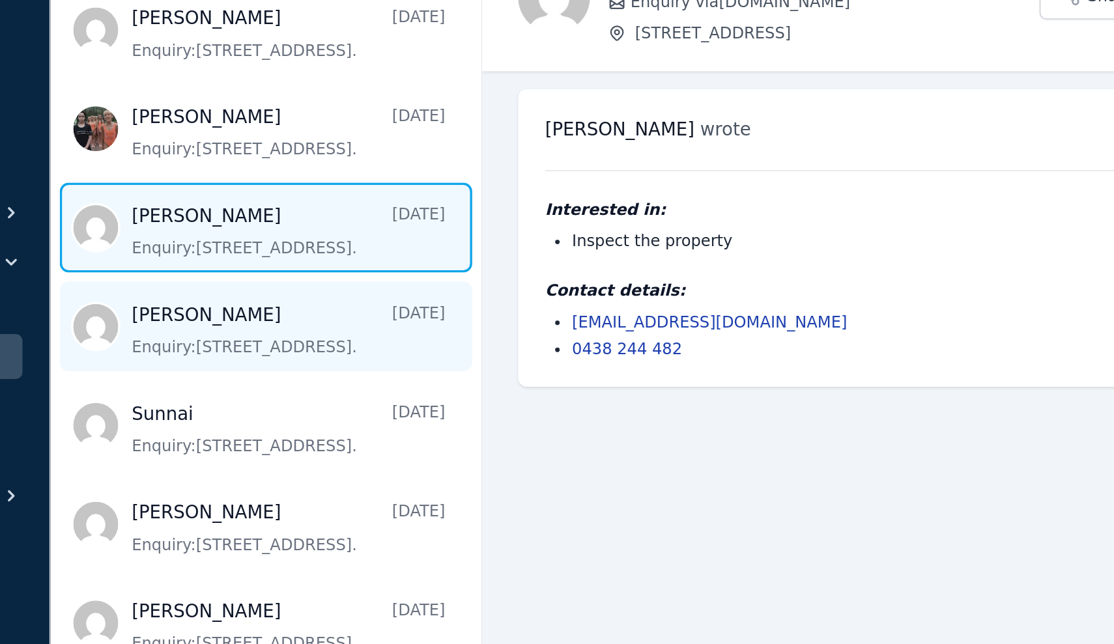
click at [167, 282] on span "Message list" at bounding box center [292, 308] width 250 height 52
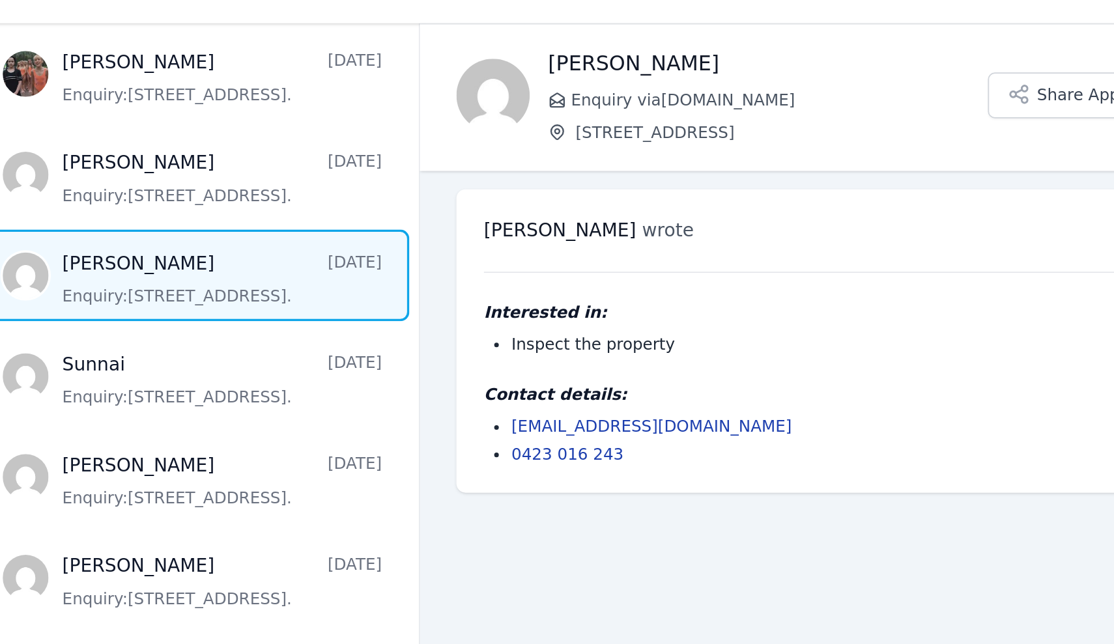
scroll to position [1862, 0]
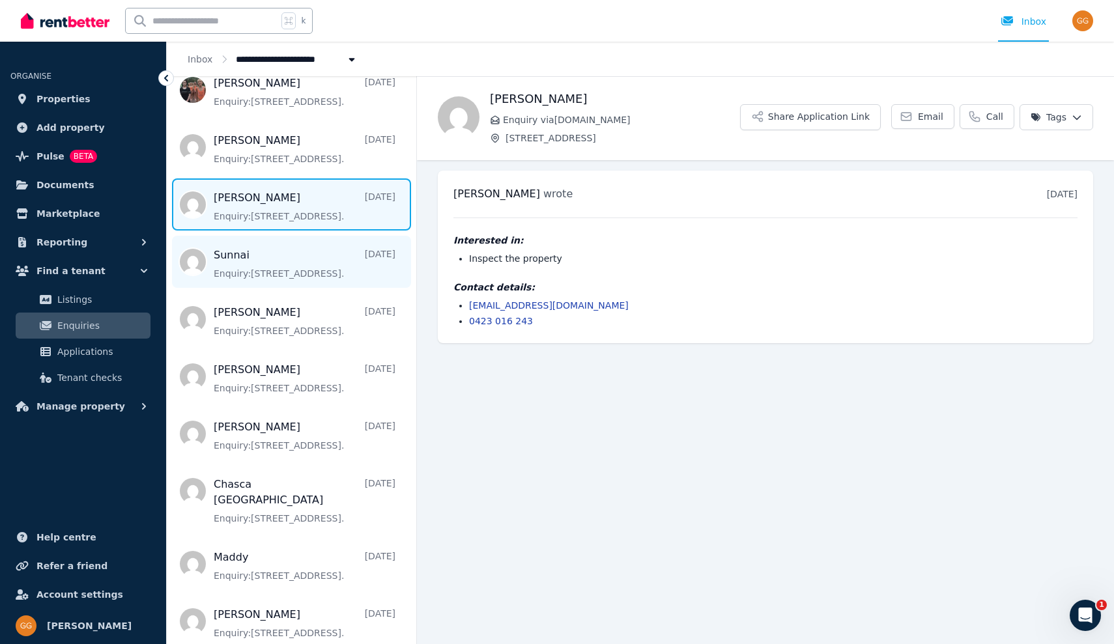
click at [222, 255] on span "Message list" at bounding box center [292, 262] width 250 height 52
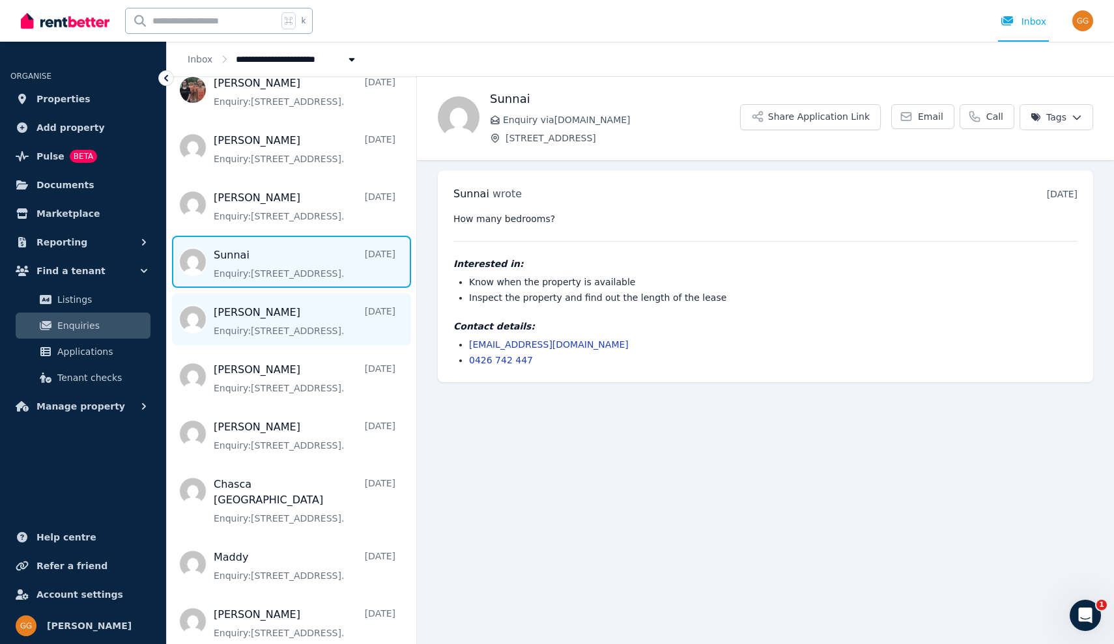
click at [238, 311] on span "Message list" at bounding box center [292, 319] width 250 height 52
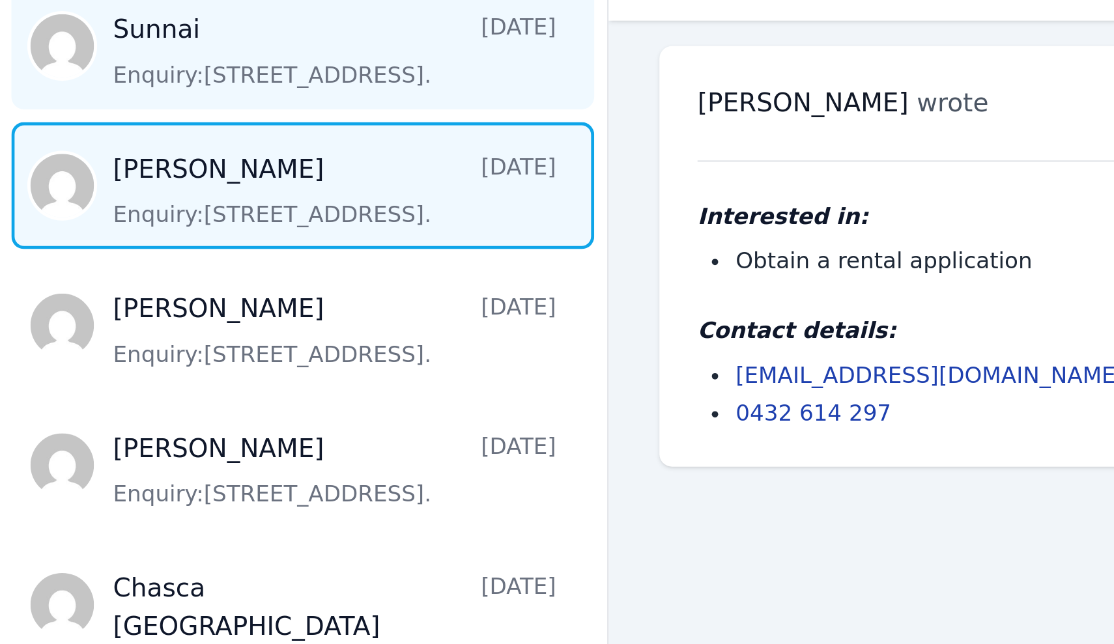
scroll to position [1971, 0]
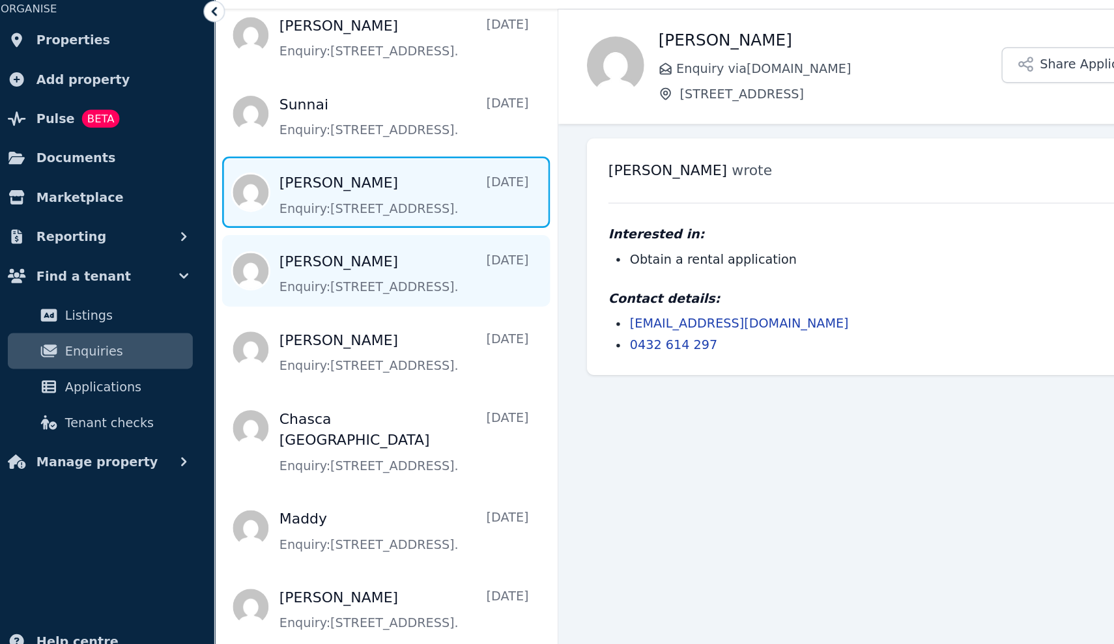
click at [253, 241] on span "Message list" at bounding box center [292, 267] width 250 height 52
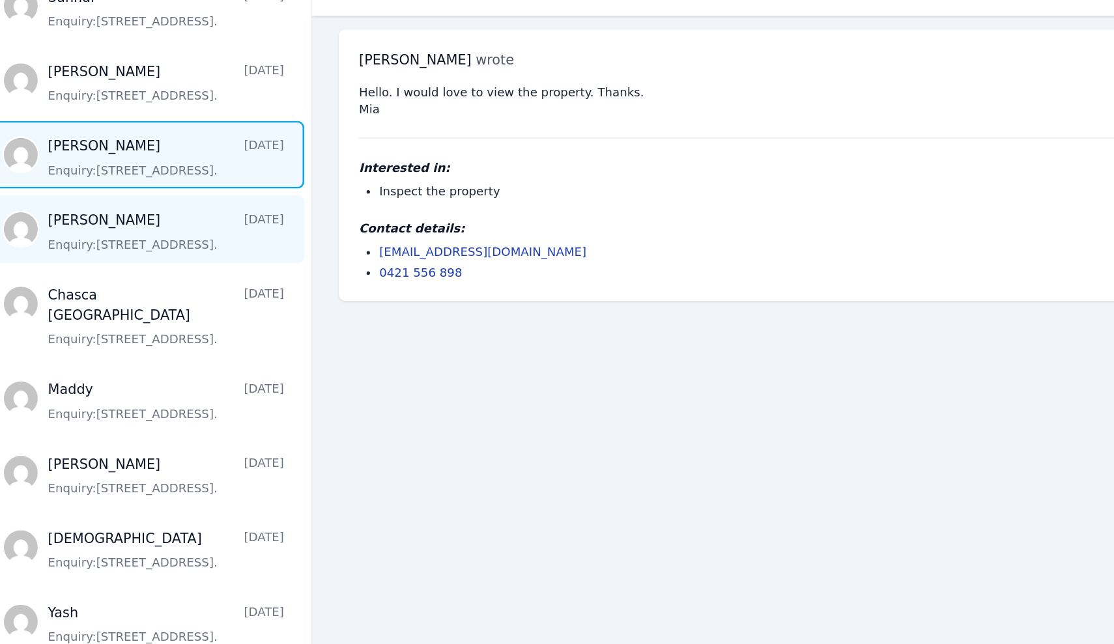
click at [167, 298] on span "Message list" at bounding box center [292, 324] width 250 height 52
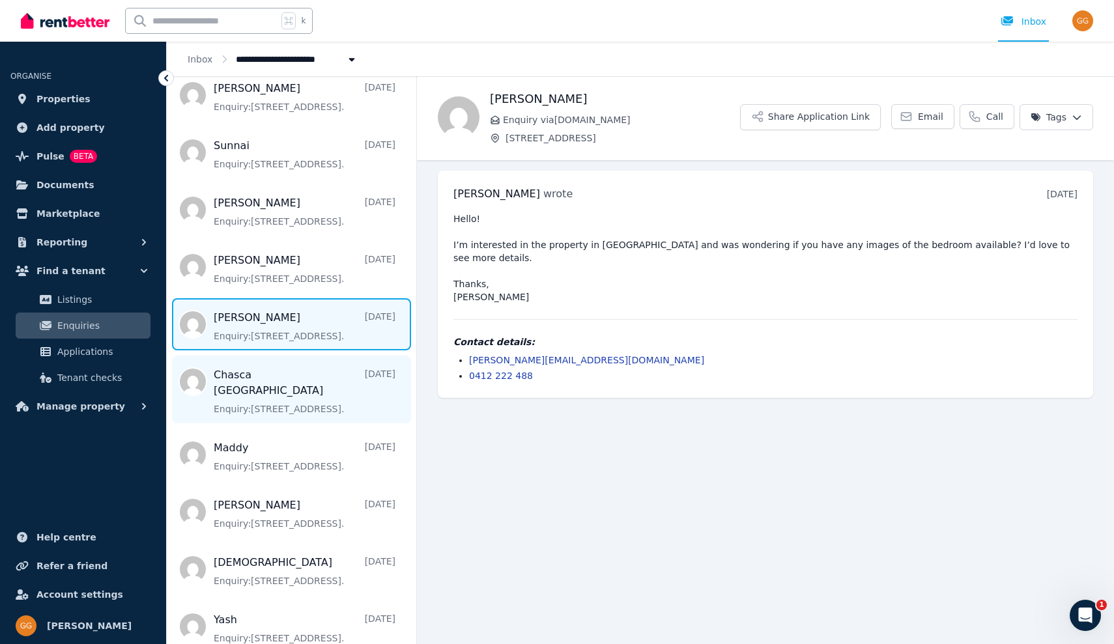
click at [309, 379] on span "Message list" at bounding box center [292, 390] width 250 height 68
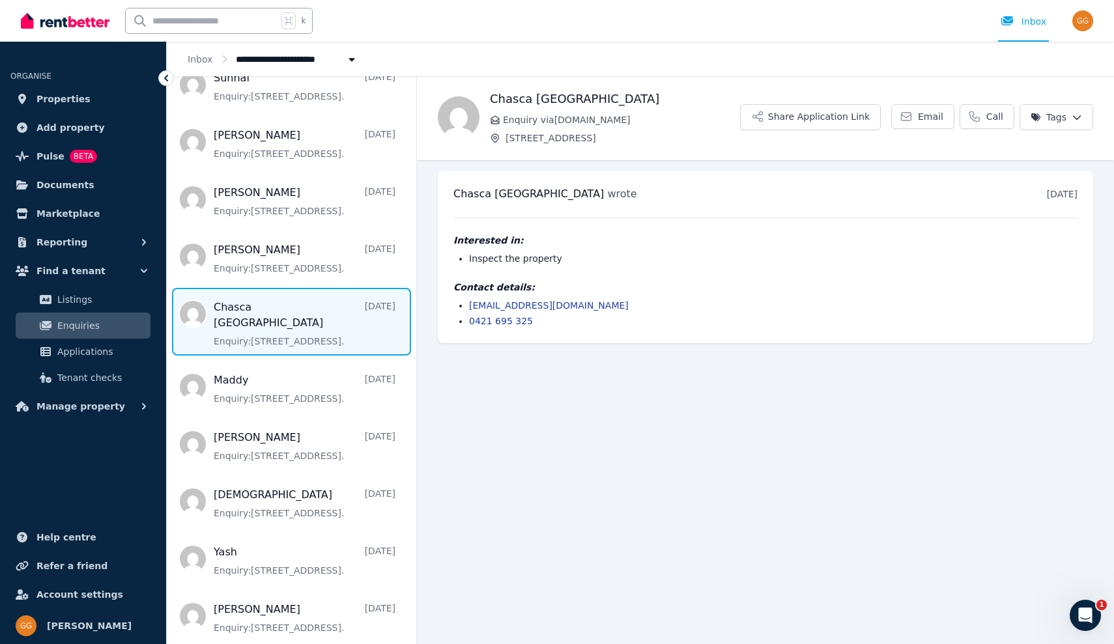
scroll to position [2038, 0]
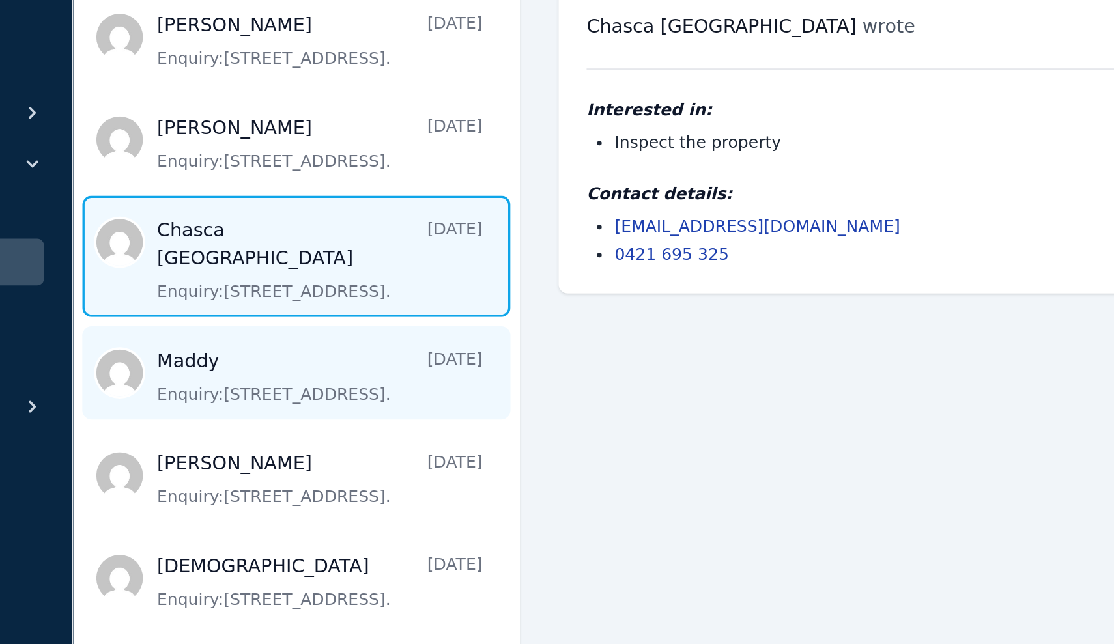
click at [167, 362] on span "Message list" at bounding box center [292, 388] width 250 height 52
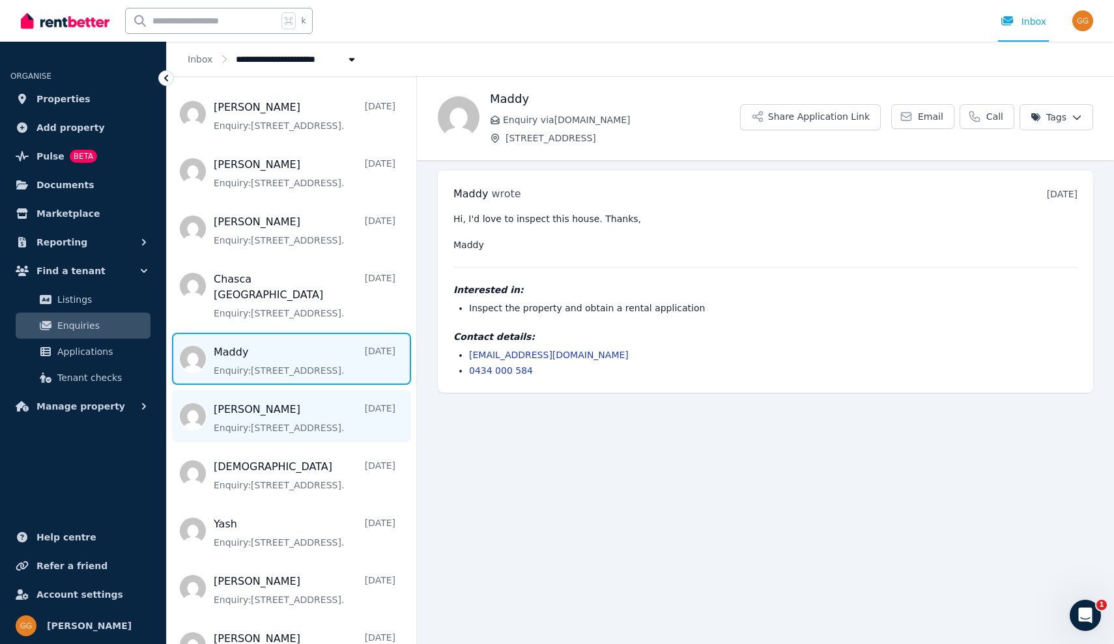
scroll to position [2070, 0]
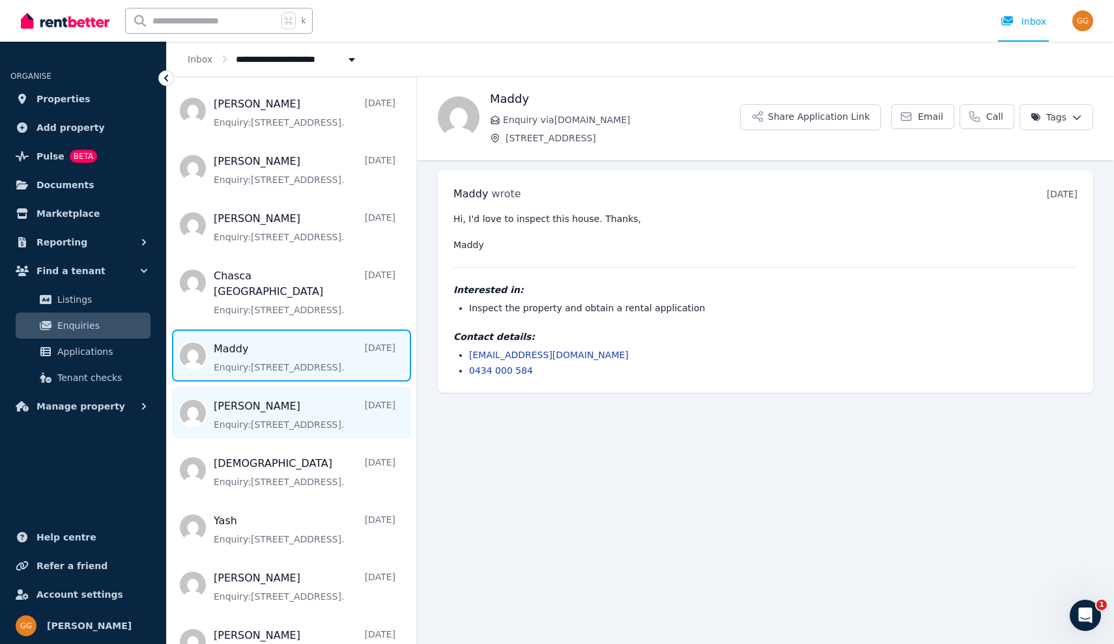
click at [252, 392] on span "Message list" at bounding box center [292, 413] width 250 height 52
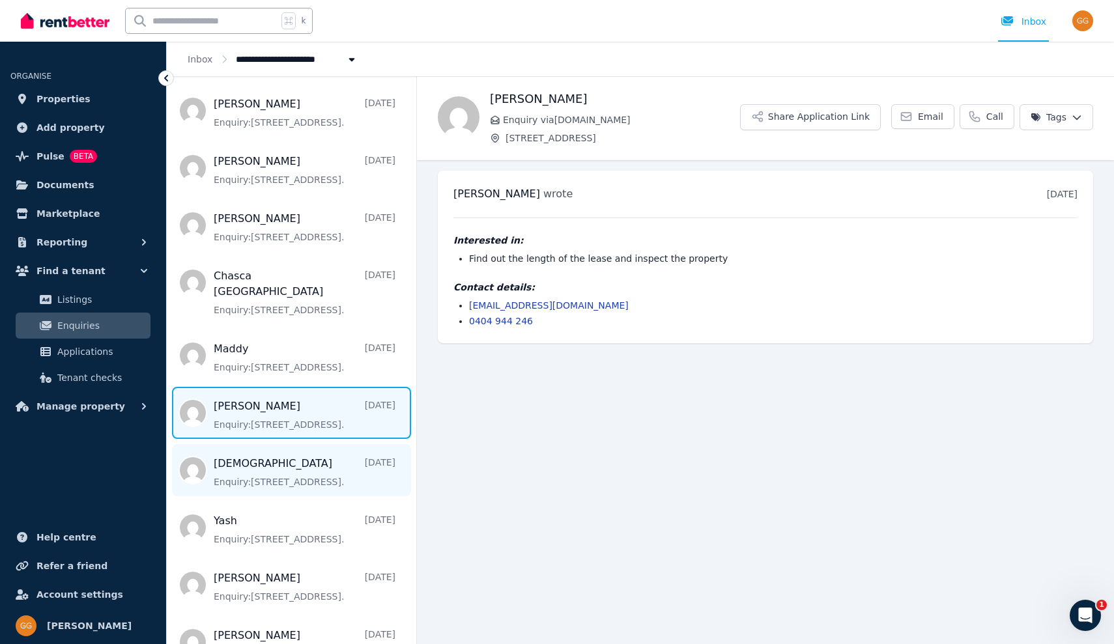
click at [246, 448] on span "Message list" at bounding box center [292, 470] width 250 height 52
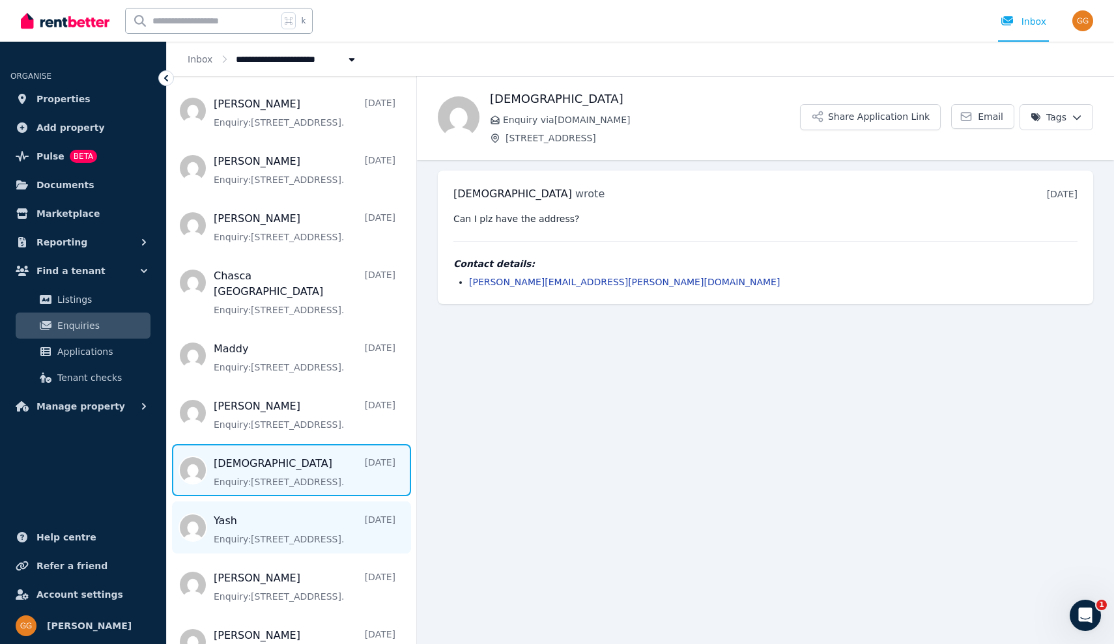
click at [226, 507] on span "Message list" at bounding box center [292, 528] width 250 height 52
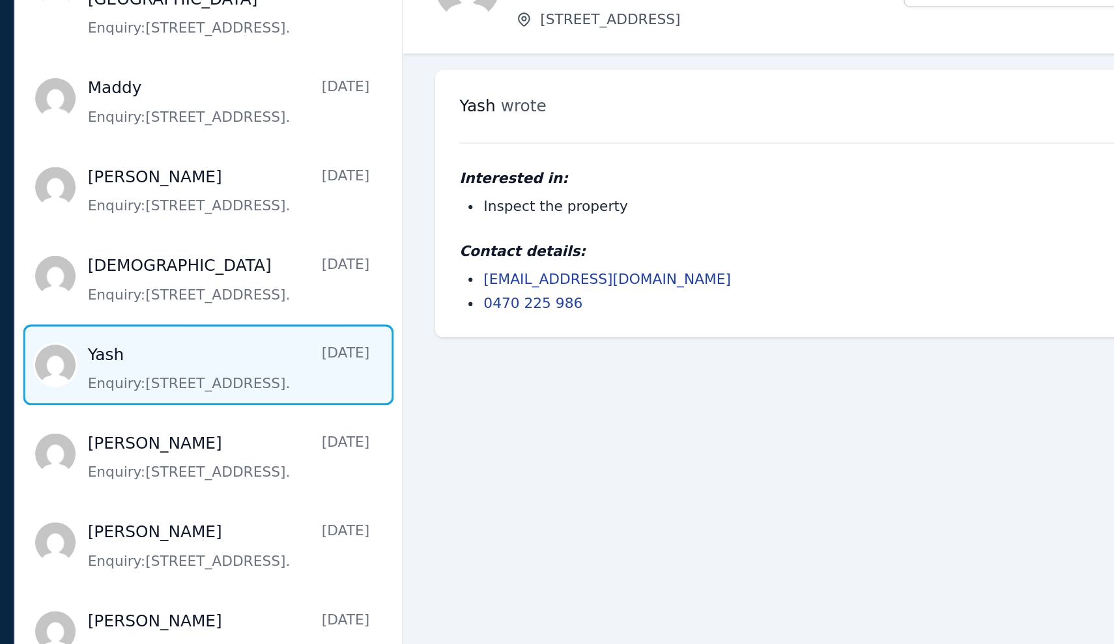
scroll to position [2240, 0]
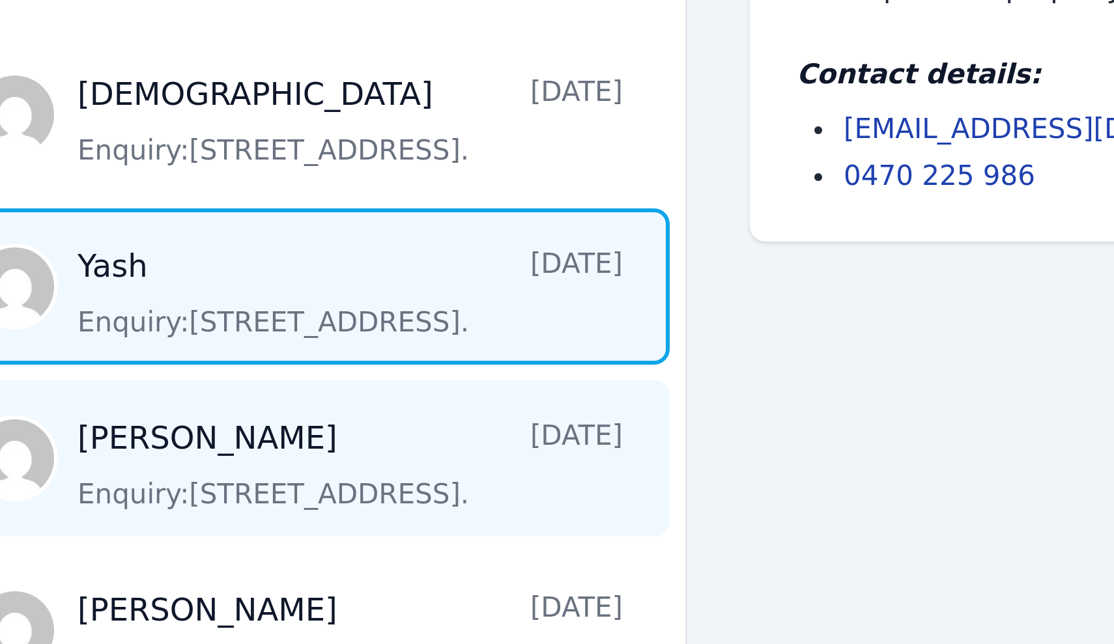
click at [167, 390] on span "Message list" at bounding box center [292, 416] width 250 height 52
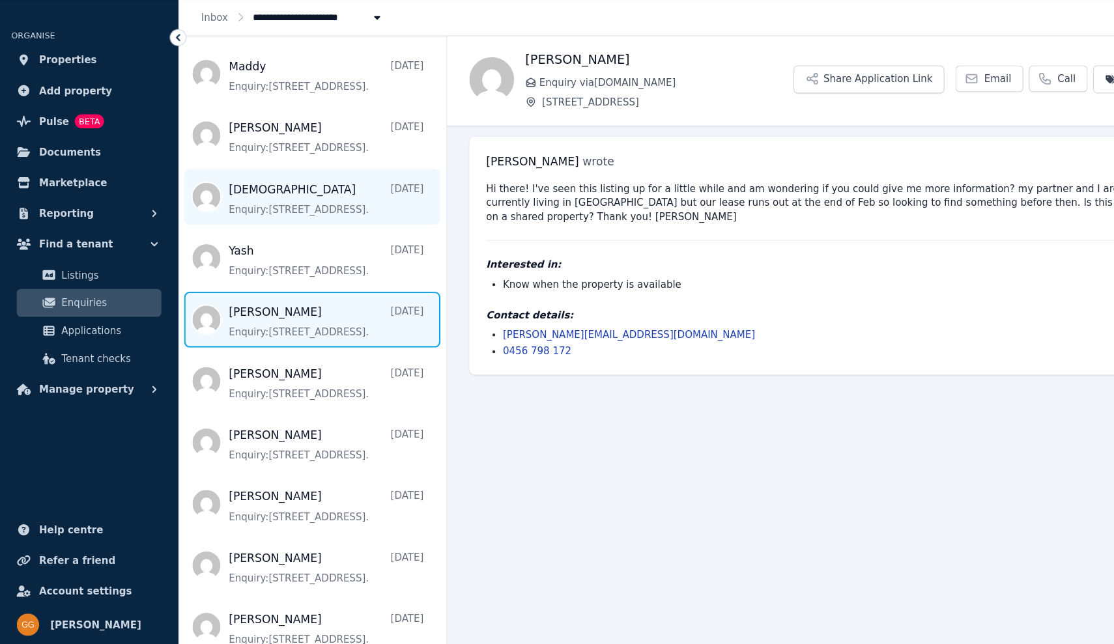
scroll to position [2323, 0]
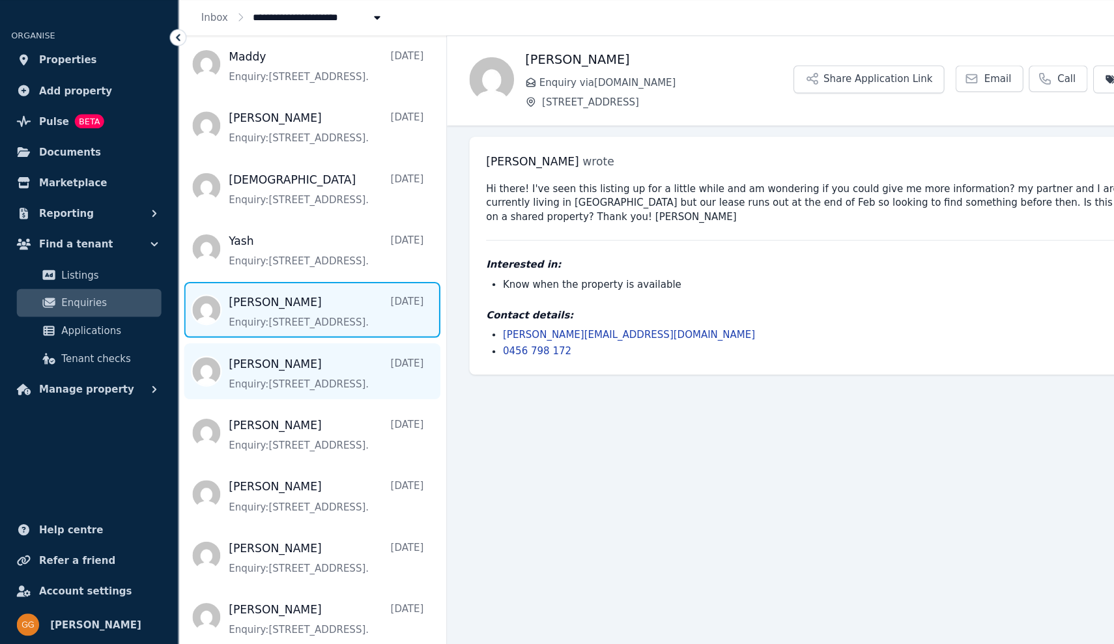
click at [261, 364] on span "Message list" at bounding box center [292, 390] width 250 height 52
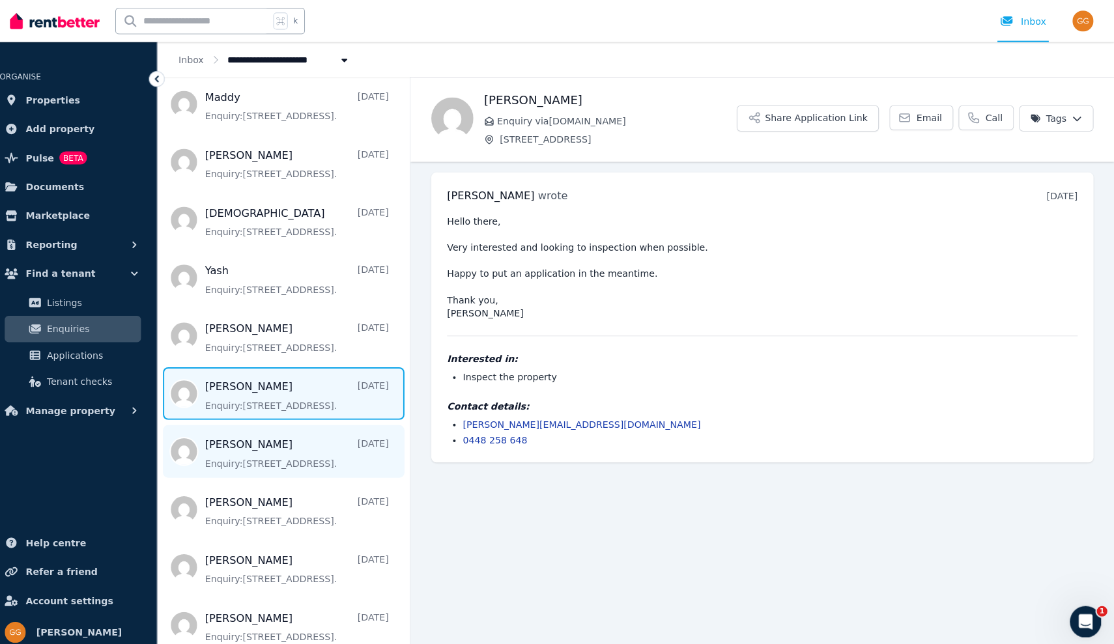
click at [214, 426] on span "Message list" at bounding box center [292, 447] width 250 height 52
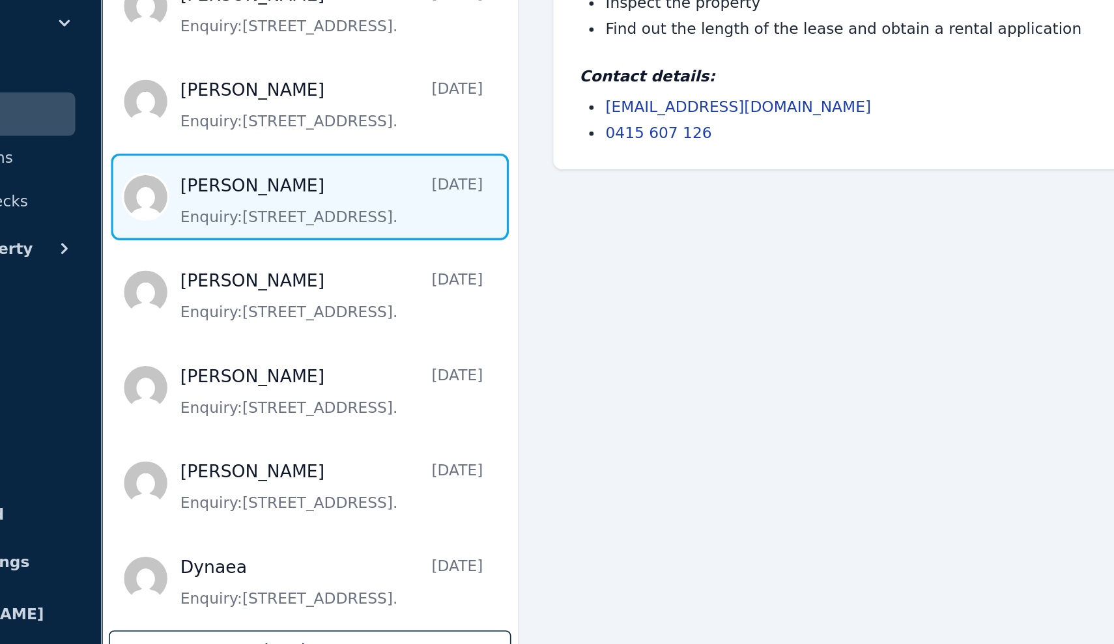
click at [173, 636] on div "Load more" at bounding box center [292, 648] width 242 height 25
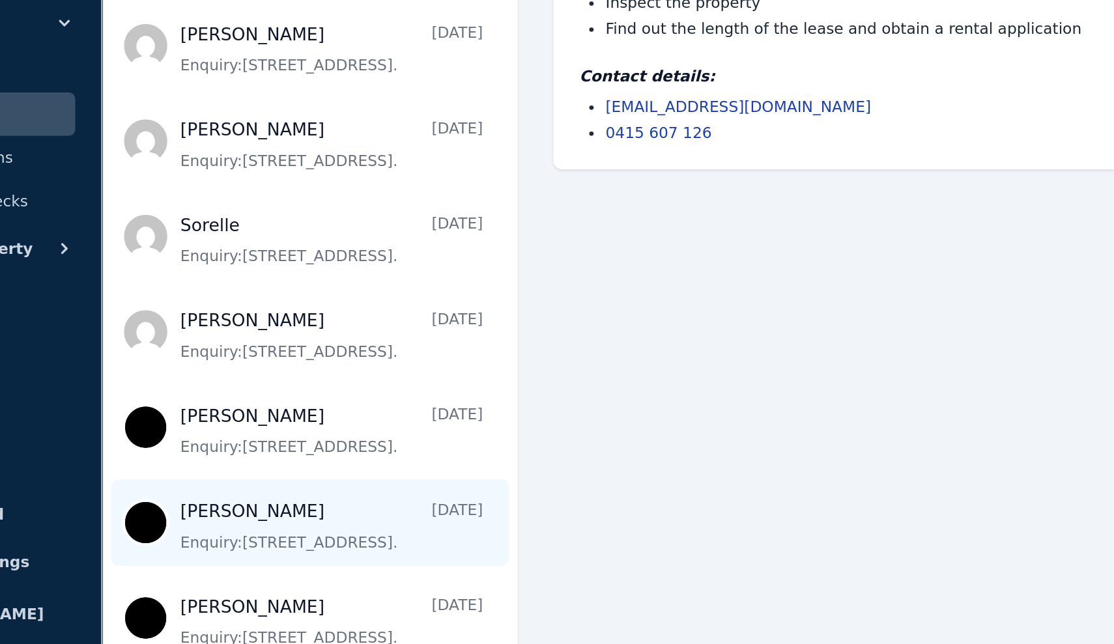
scroll to position [3060, 0]
